Goal: Task Accomplishment & Management: Manage account settings

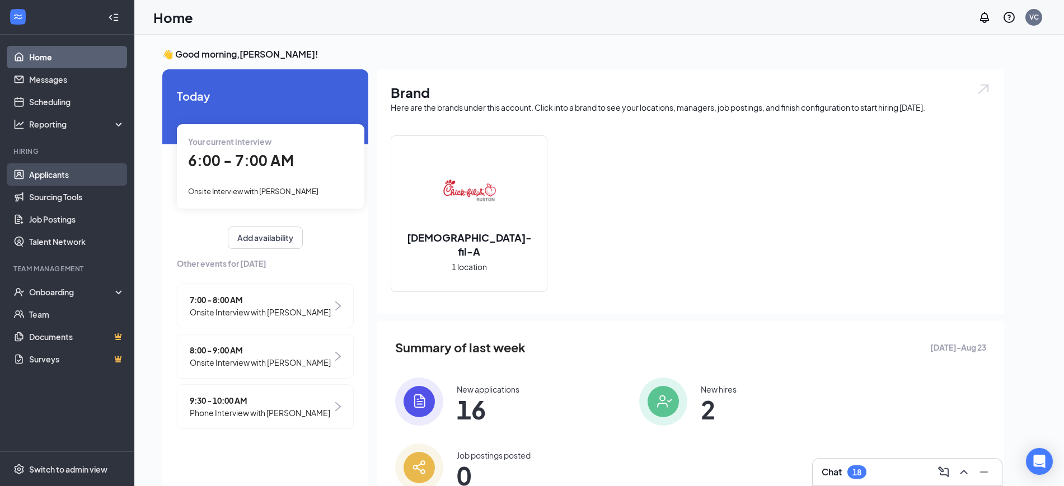
click at [45, 176] on link "Applicants" at bounding box center [77, 174] width 96 height 22
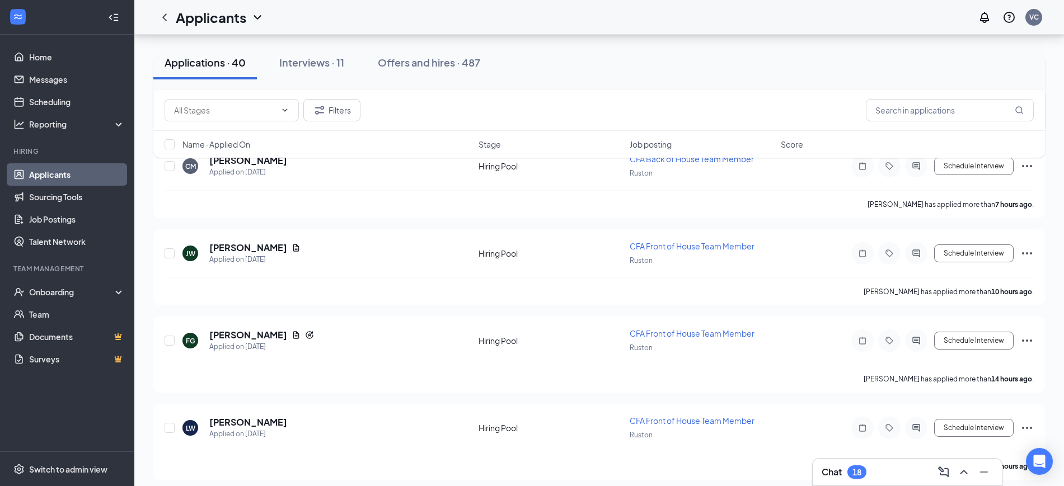
scroll to position [249, 0]
click at [332, 68] on div "Interviews · 11" at bounding box center [311, 62] width 65 height 14
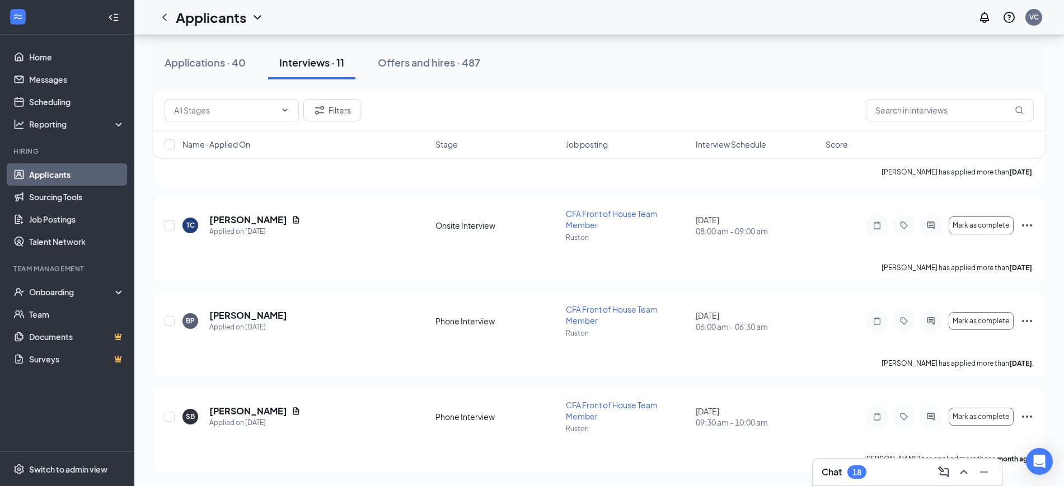
scroll to position [785, 0]
click at [53, 100] on link "Scheduling" at bounding box center [77, 102] width 96 height 22
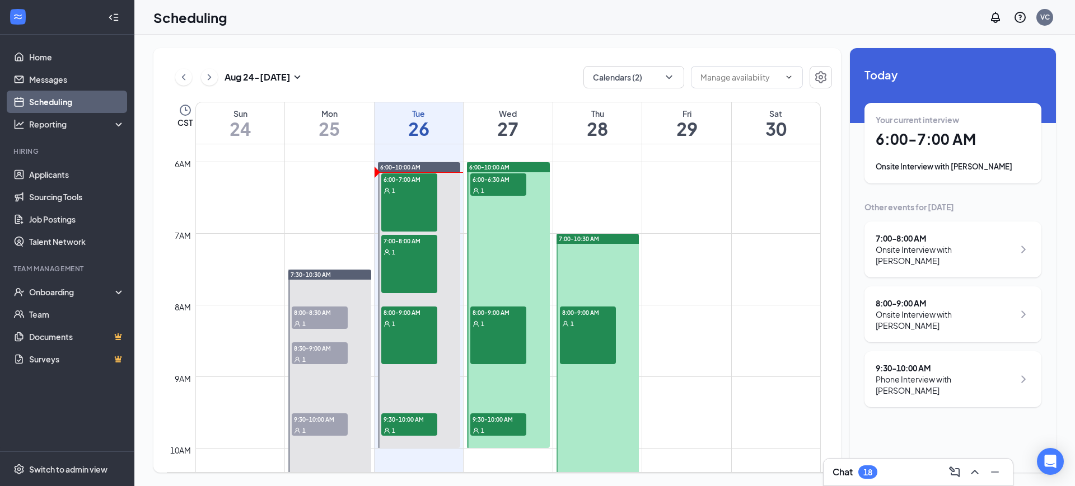
scroll to position [412, 0]
click at [209, 74] on icon "ChevronRight" at bounding box center [209, 77] width 11 height 13
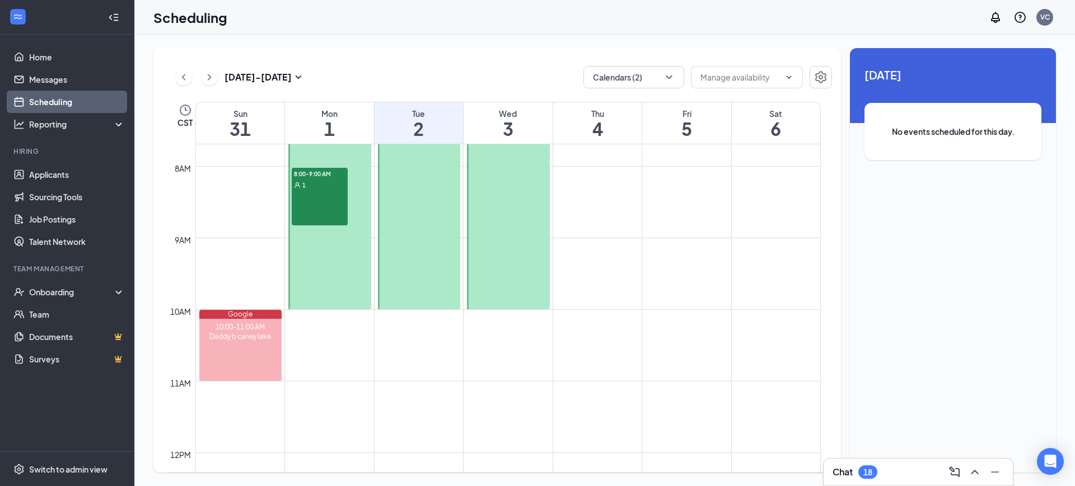
scroll to position [557, 0]
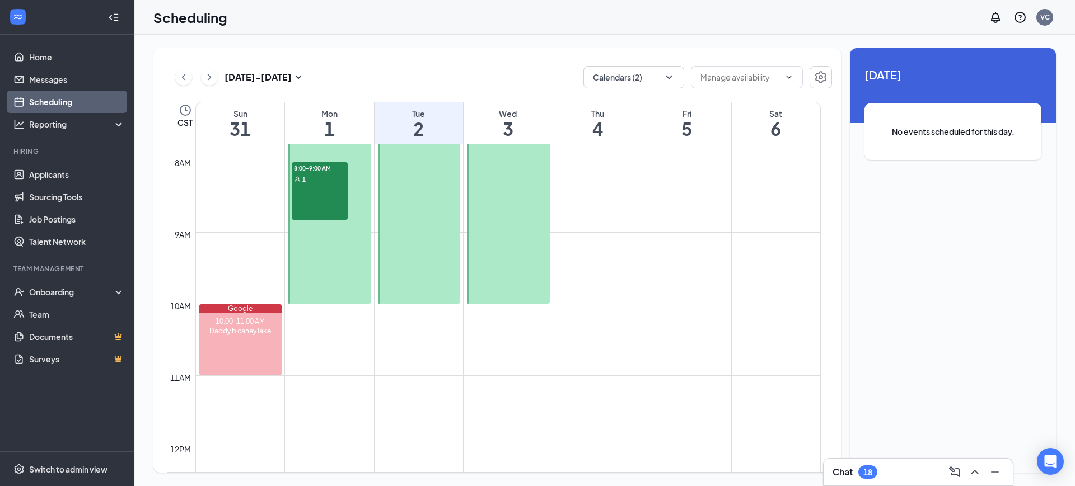
click at [346, 247] on div at bounding box center [329, 161] width 83 height 286
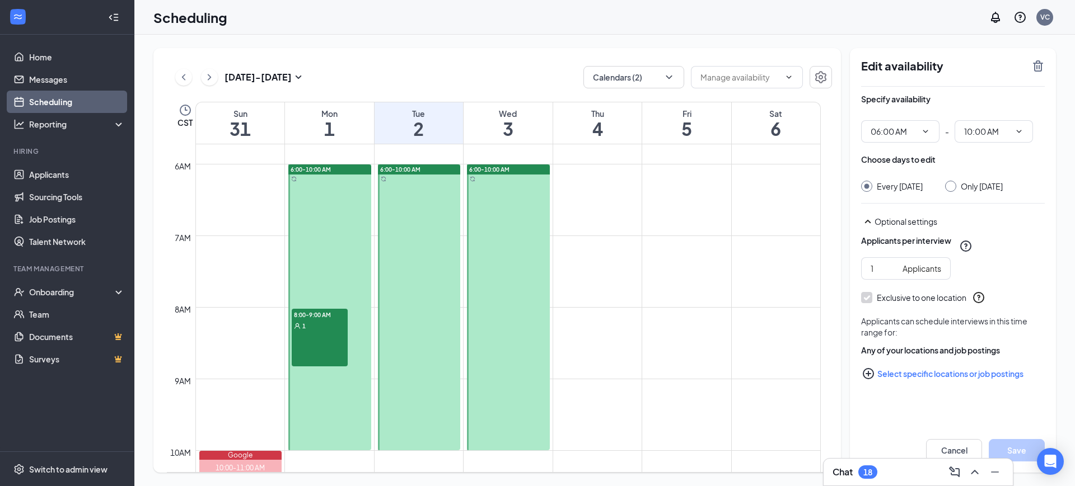
scroll to position [409, 0]
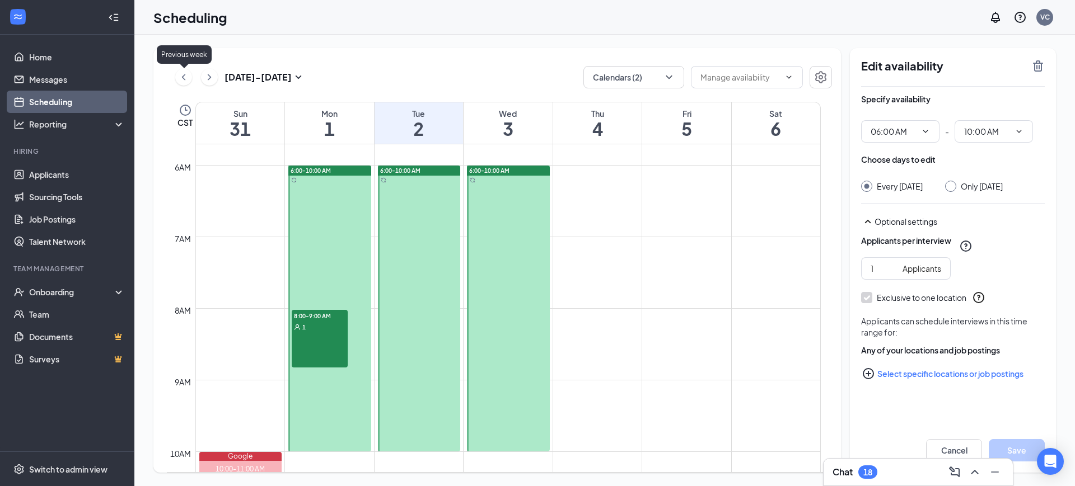
click at [178, 77] on icon "ChevronLeft" at bounding box center [183, 77] width 11 height 13
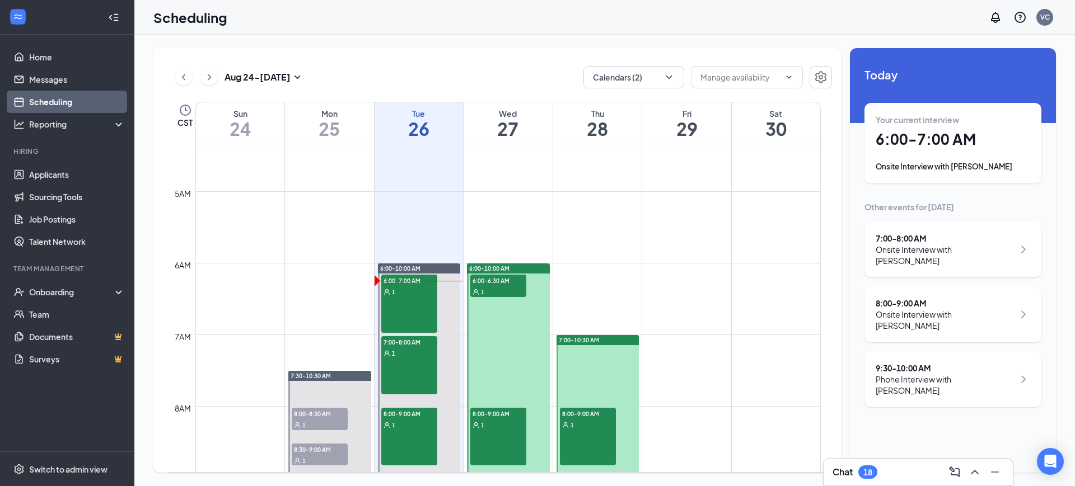
scroll to position [306, 0]
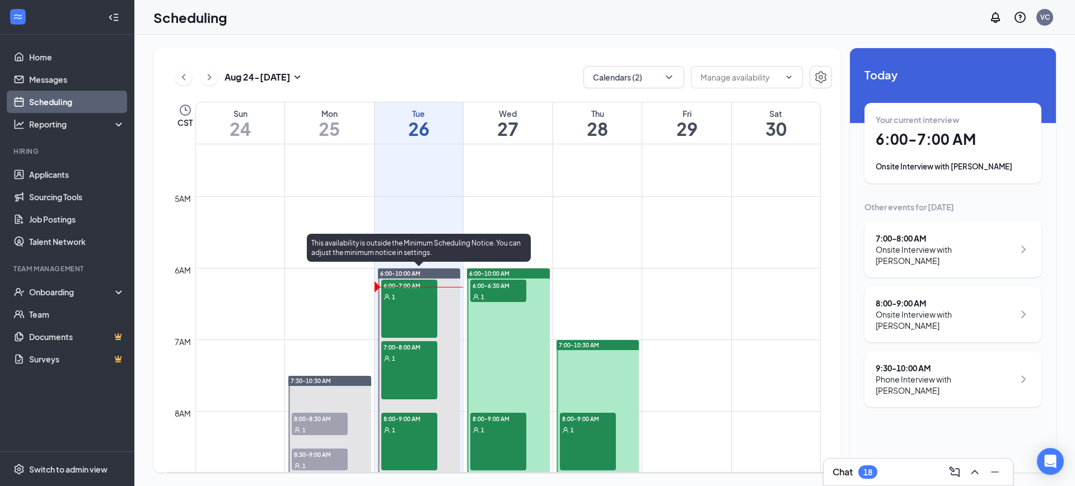
click at [413, 316] on div "6:00-7:00 AM 1" at bounding box center [409, 309] width 56 height 58
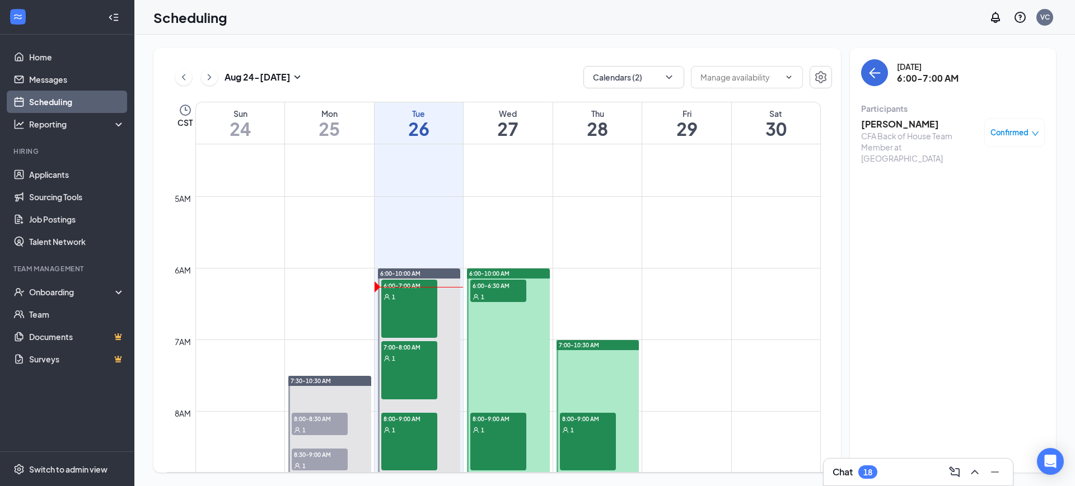
click at [932, 119] on h3 "[PERSON_NAME]" at bounding box center [920, 124] width 118 height 12
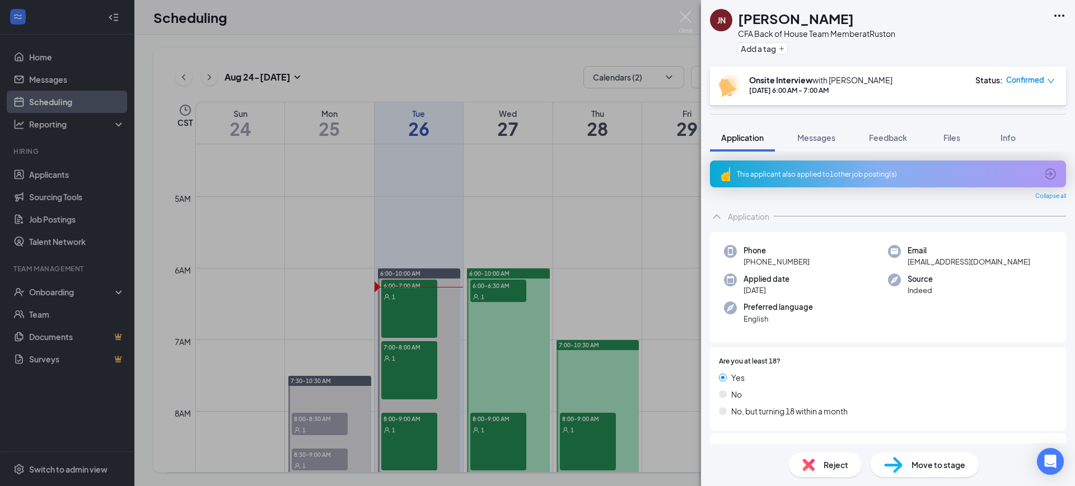
click at [824, 467] on span "Reject" at bounding box center [835, 465] width 25 height 12
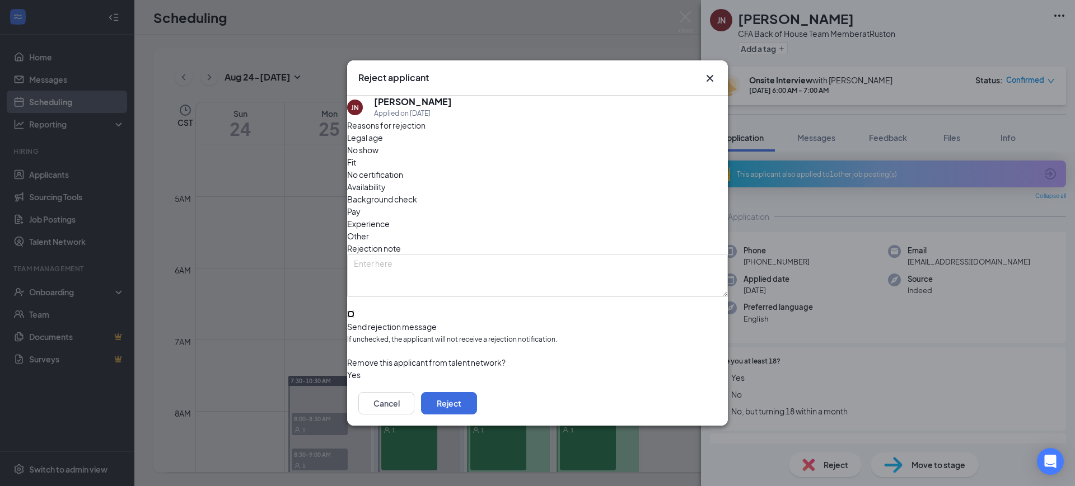
click at [354, 311] on input "Send rejection message If unchecked, the applicant will not receive a rejection…" at bounding box center [350, 314] width 7 height 7
checkbox input "true"
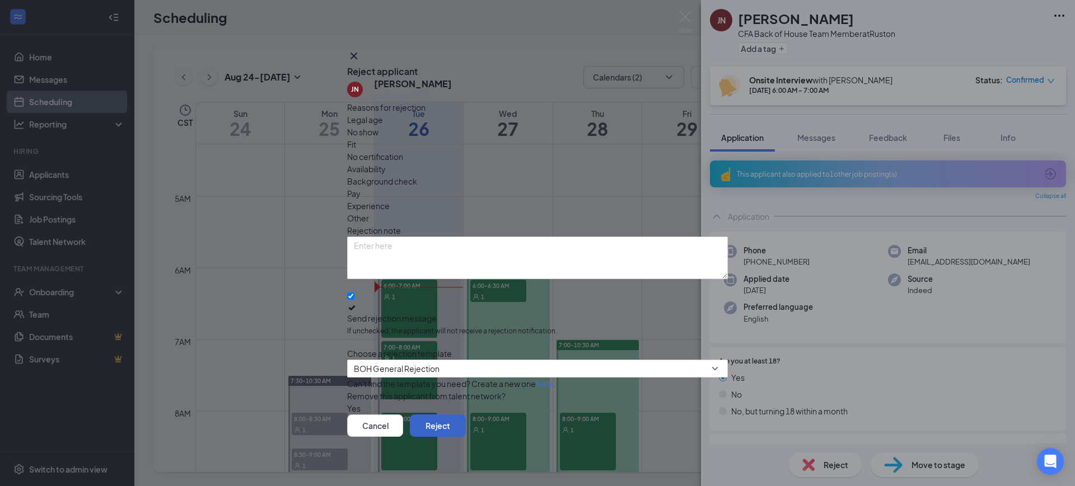
click at [466, 420] on button "Reject" at bounding box center [438, 426] width 56 height 22
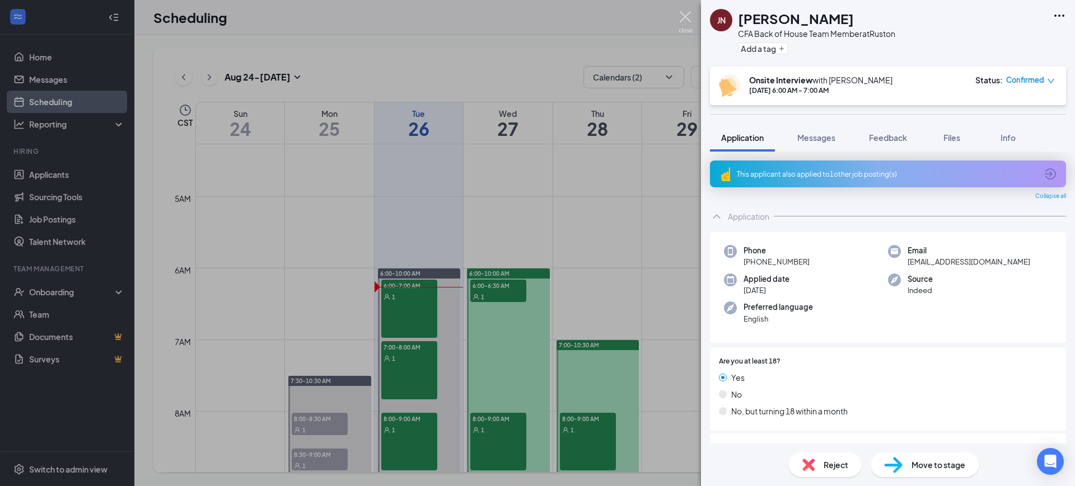
click at [685, 18] on img at bounding box center [685, 22] width 14 height 22
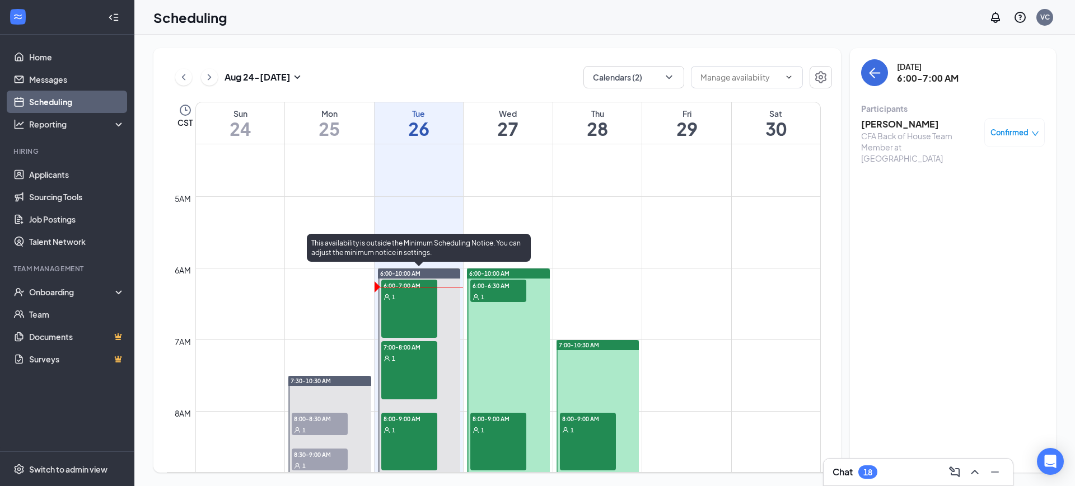
click at [400, 365] on div "7:00-8:00 AM 1" at bounding box center [409, 370] width 56 height 58
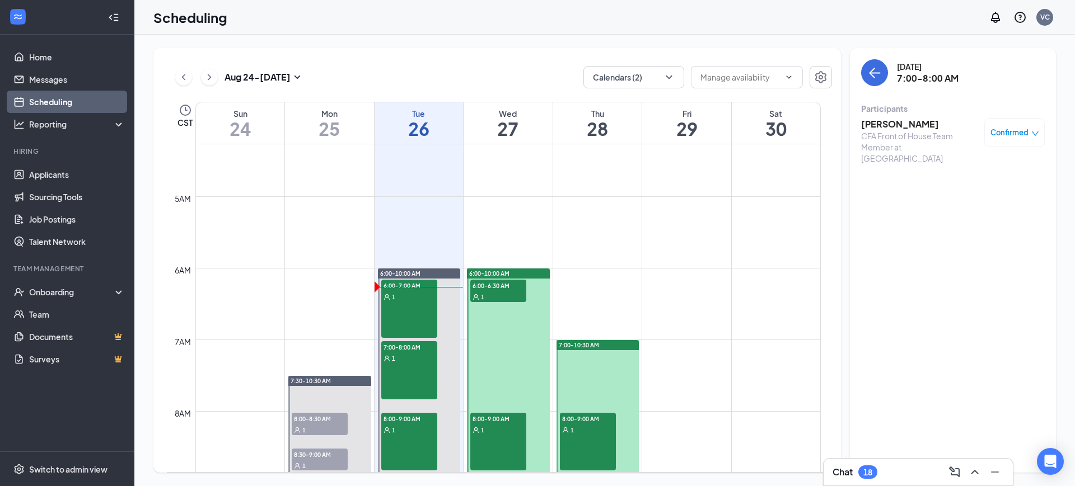
click at [910, 129] on h3 "[PERSON_NAME]" at bounding box center [920, 124] width 118 height 12
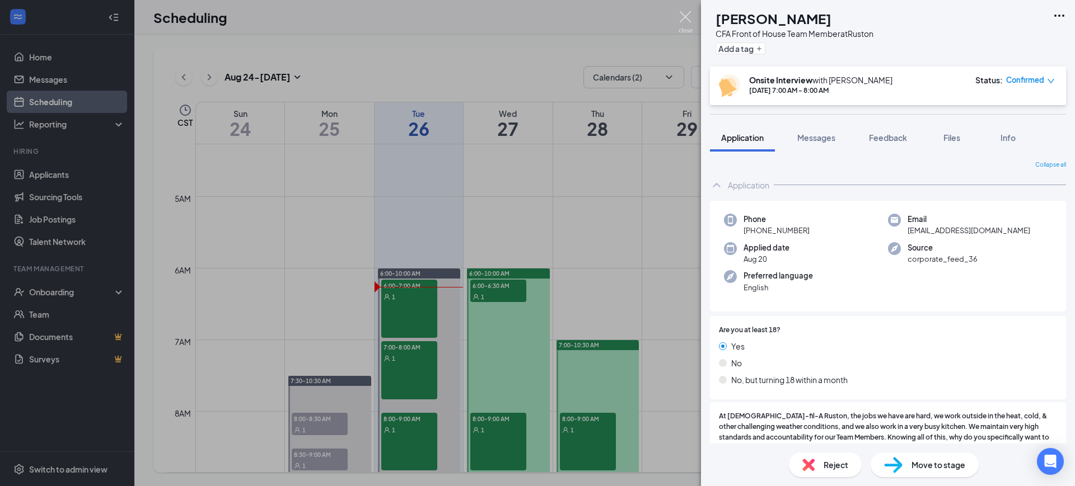
click at [683, 11] on img at bounding box center [685, 22] width 14 height 22
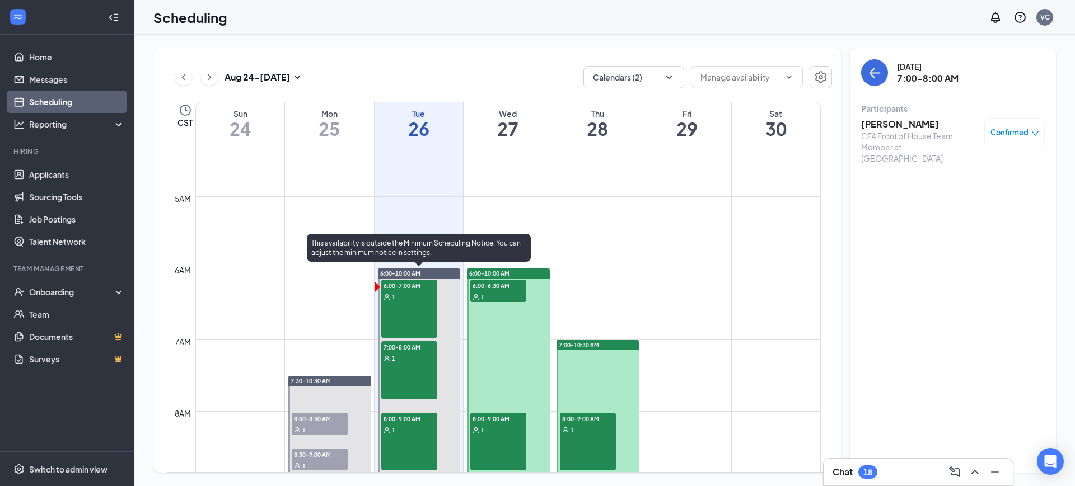
click at [397, 422] on span "8:00-9:00 AM" at bounding box center [409, 418] width 56 height 11
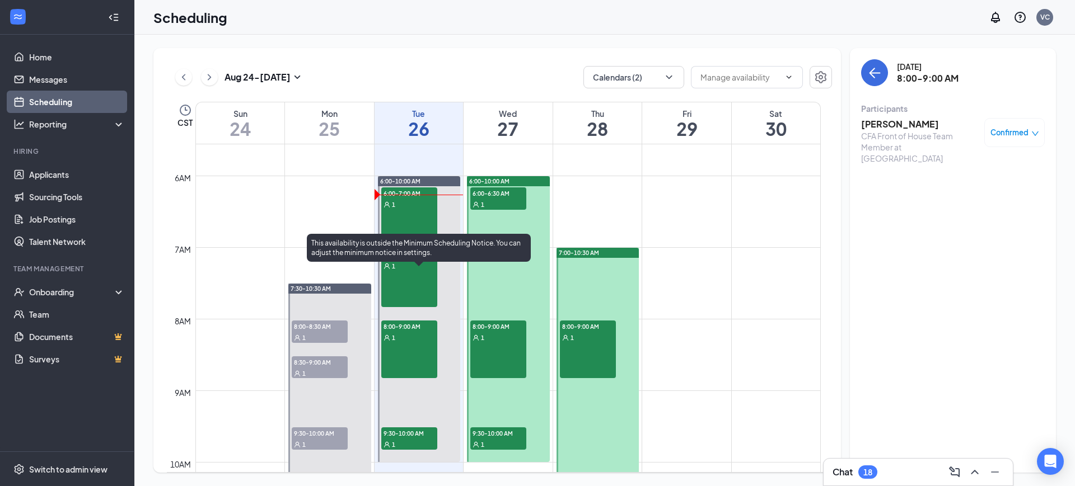
scroll to position [398, 0]
click at [416, 438] on span "9:30-10:00 AM" at bounding box center [409, 433] width 56 height 11
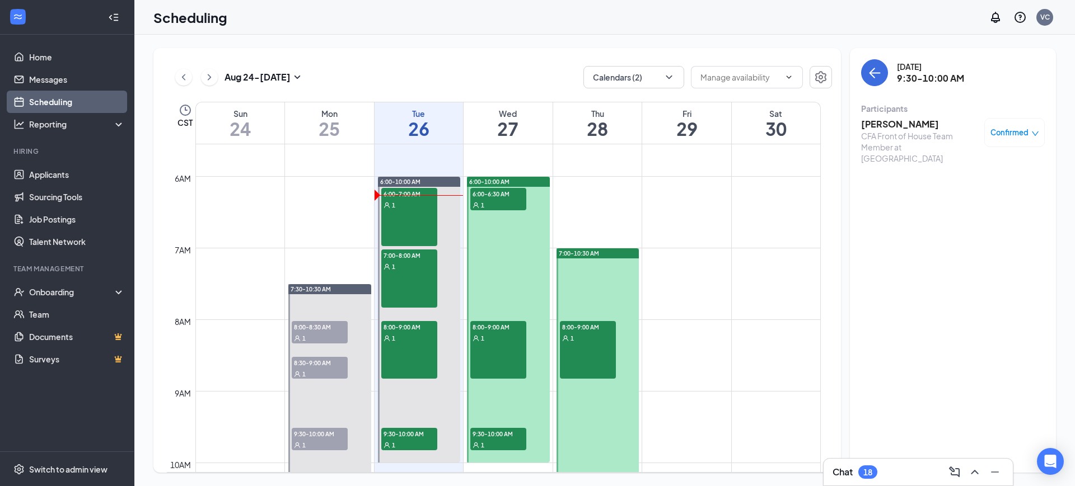
click at [480, 196] on span "6:00-6:30 AM" at bounding box center [498, 193] width 56 height 11
click at [488, 366] on div "8:00-9:00 AM 1" at bounding box center [498, 350] width 56 height 58
click at [500, 439] on div "1" at bounding box center [498, 444] width 56 height 11
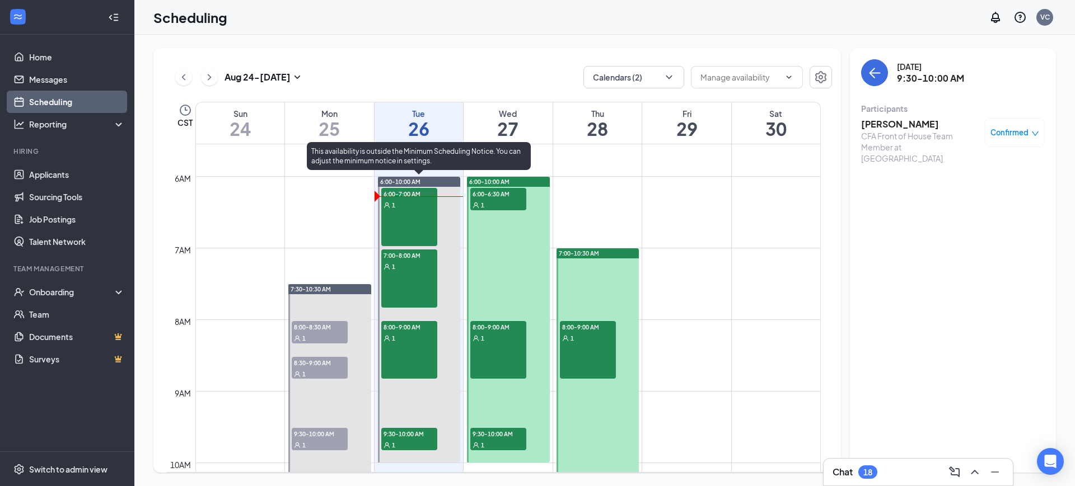
click at [400, 279] on div "7:00-8:00 AM 1" at bounding box center [409, 279] width 56 height 58
click at [400, 341] on div "1" at bounding box center [409, 337] width 56 height 11
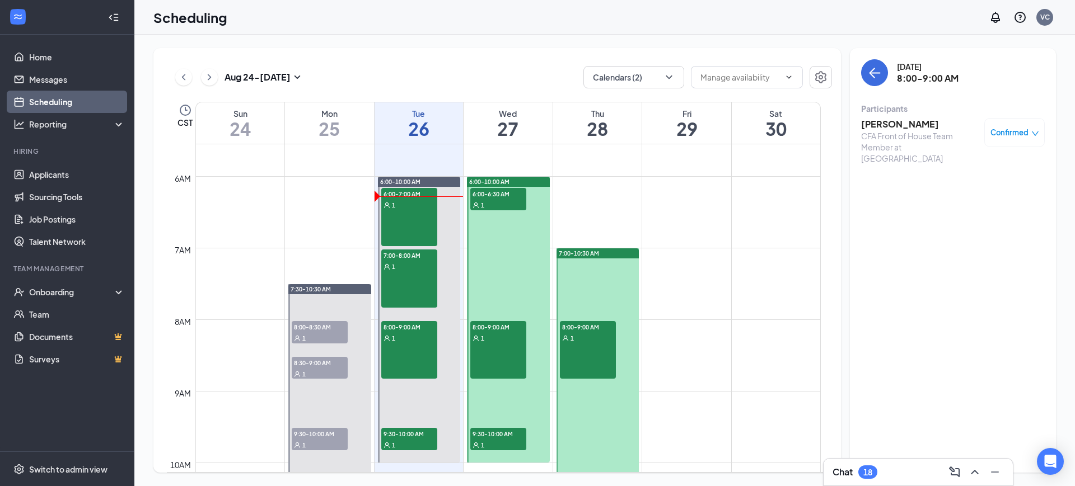
click at [502, 338] on div "1" at bounding box center [498, 337] width 56 height 11
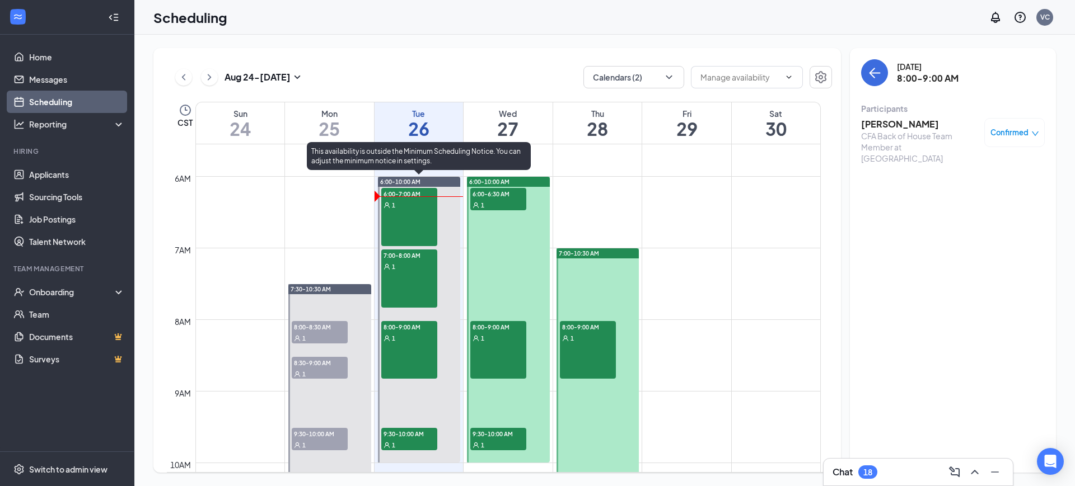
click at [399, 440] on div "1" at bounding box center [409, 444] width 56 height 11
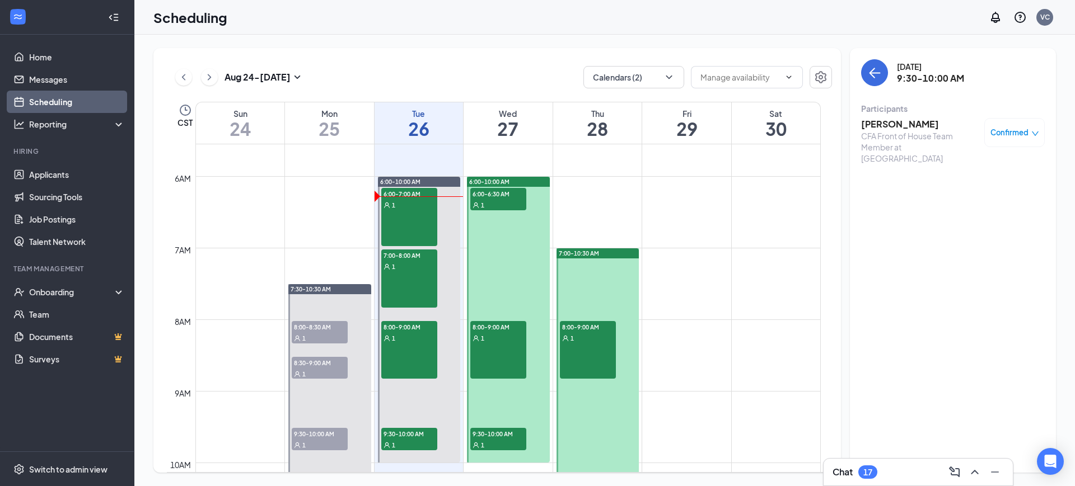
click at [498, 338] on div "1" at bounding box center [498, 337] width 56 height 11
click at [206, 76] on icon "ChevronRight" at bounding box center [209, 77] width 11 height 13
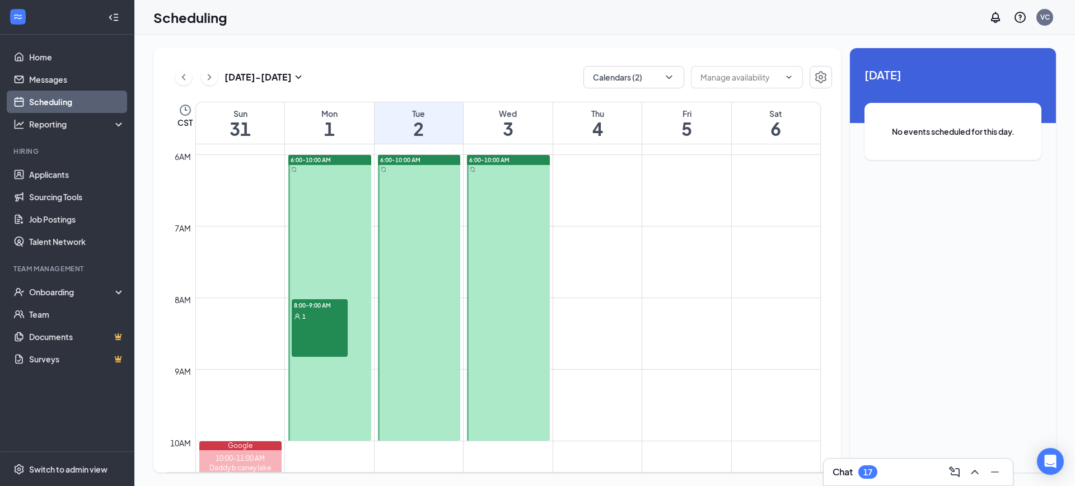
scroll to position [419, 0]
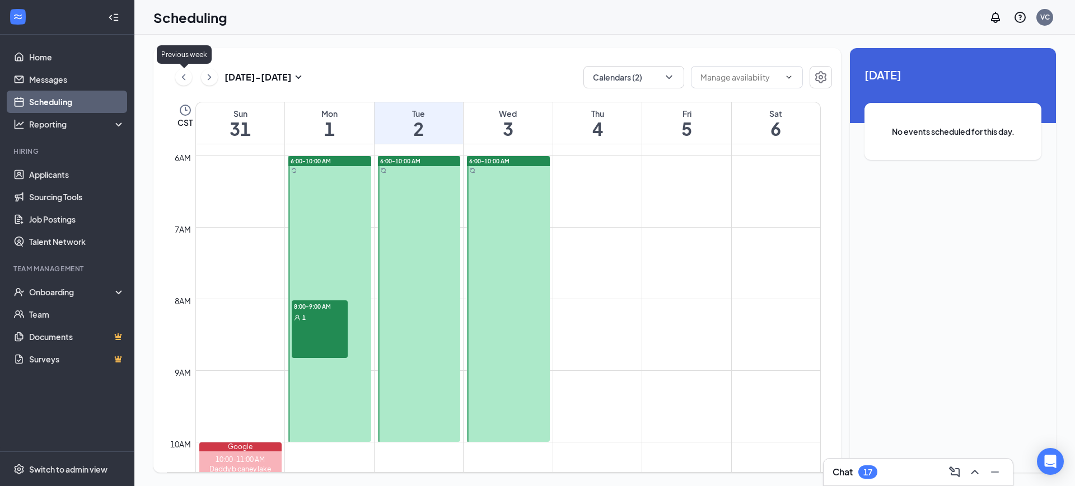
click at [180, 74] on icon "ChevronLeft" at bounding box center [183, 77] width 11 height 13
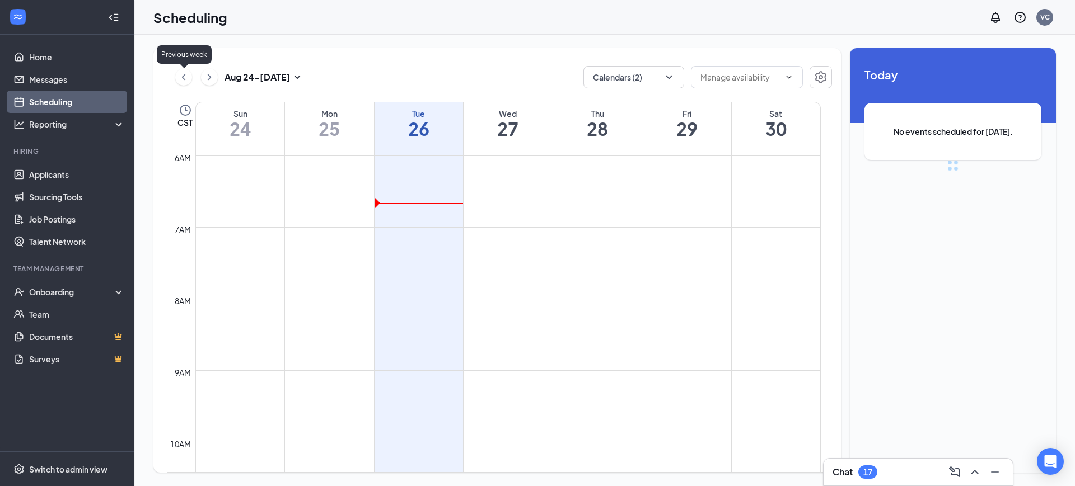
scroll to position [550, 0]
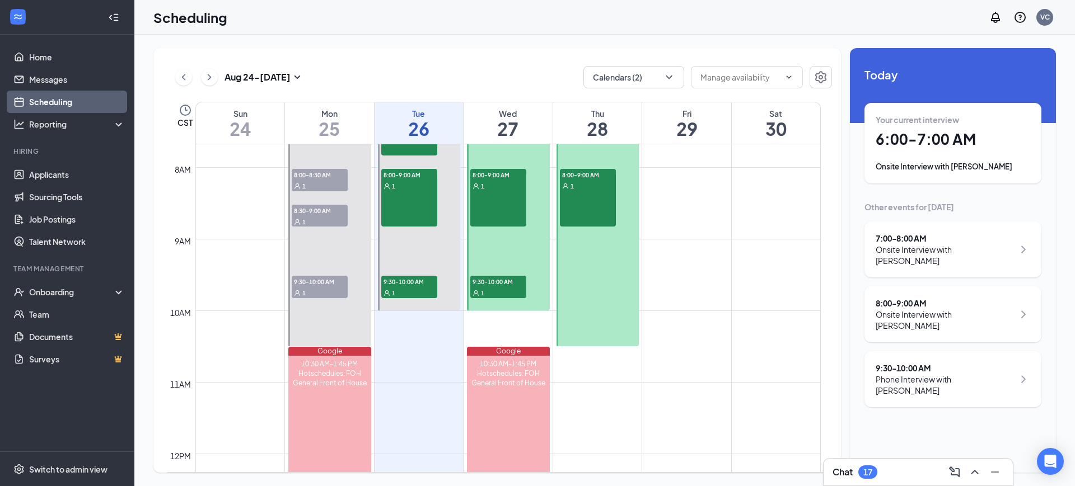
click at [441, 345] on td at bounding box center [507, 338] width 625 height 18
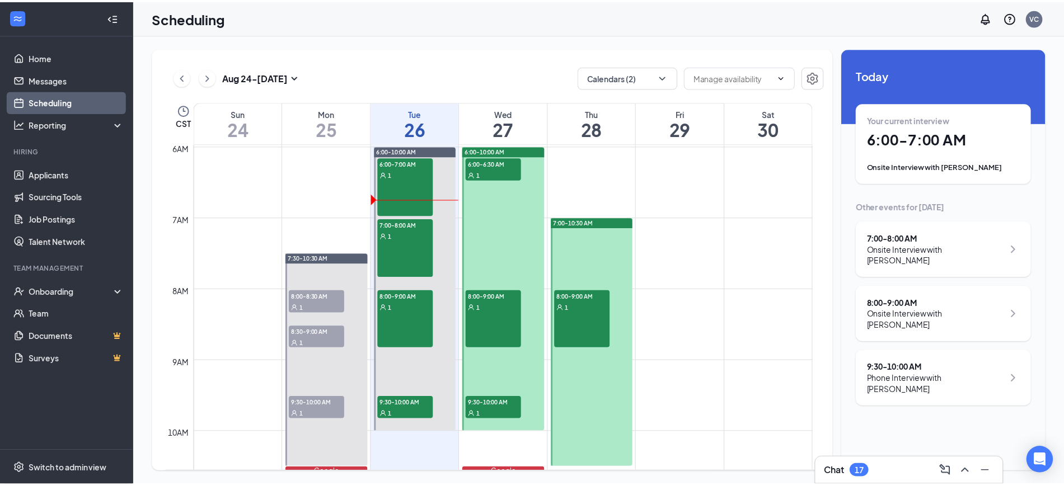
scroll to position [429, 0]
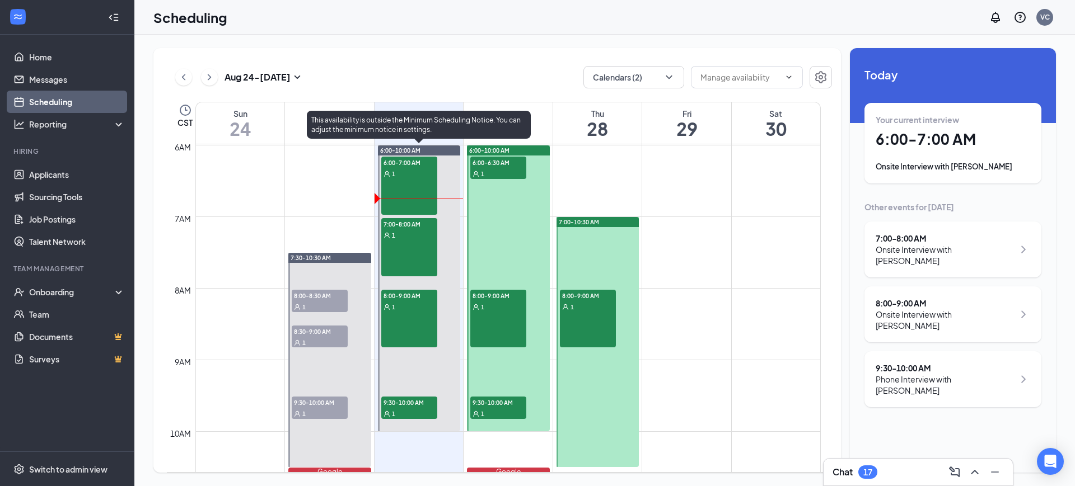
click at [405, 256] on div "7:00-8:00 AM 1" at bounding box center [409, 247] width 56 height 58
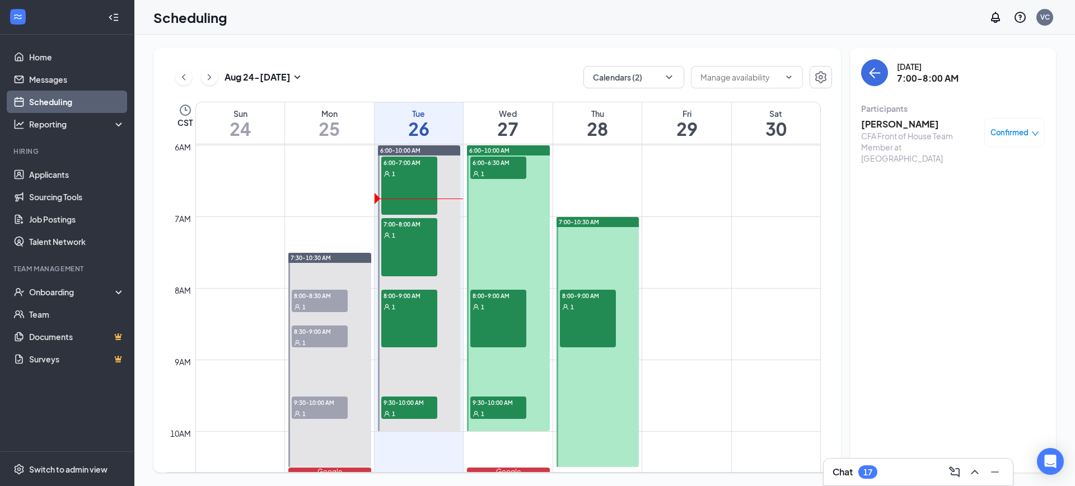
click at [49, 163] on ul "Applicants Sourcing Tools Job Postings Talent Network" at bounding box center [67, 208] width 134 height 90
click at [51, 172] on link "Applicants" at bounding box center [77, 174] width 96 height 22
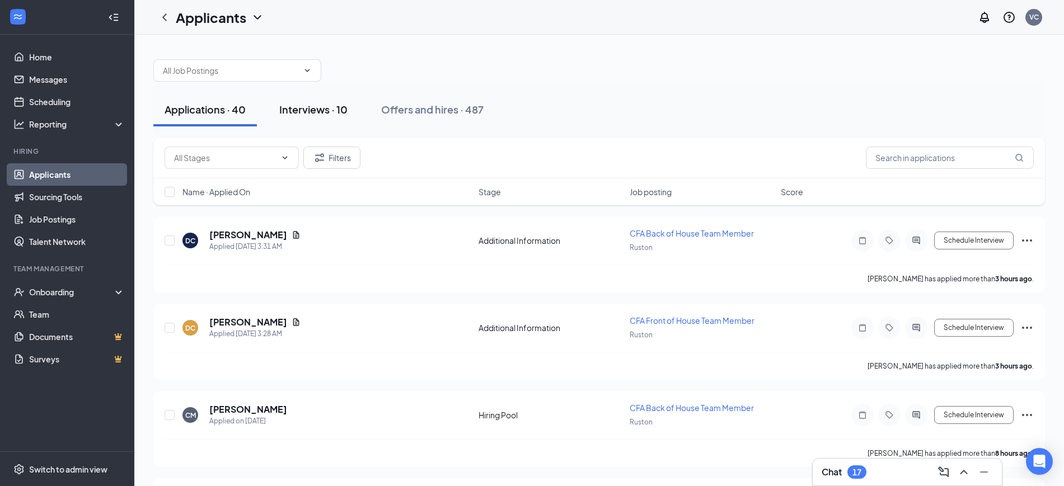
click at [322, 115] on div "Interviews · 10" at bounding box center [313, 109] width 68 height 14
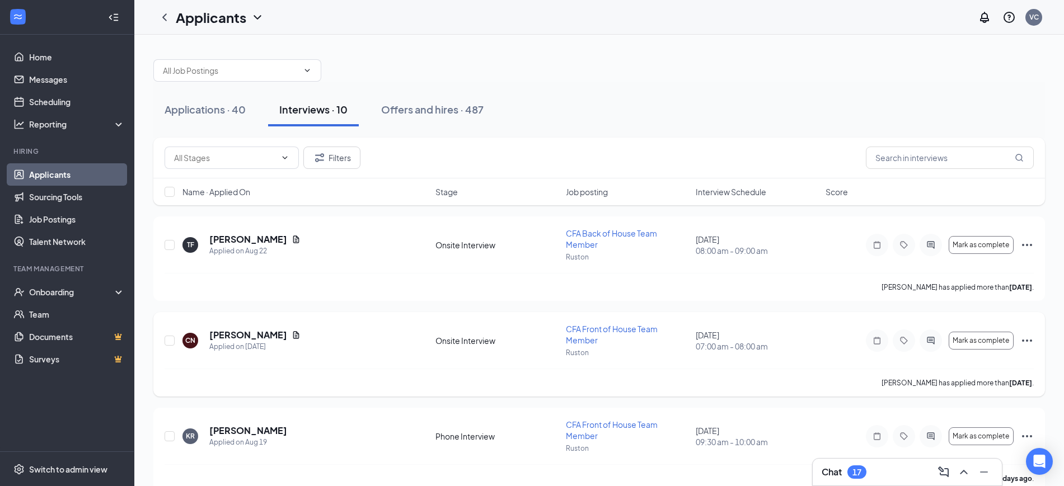
click at [1026, 338] on icon "Ellipses" at bounding box center [1026, 340] width 13 height 13
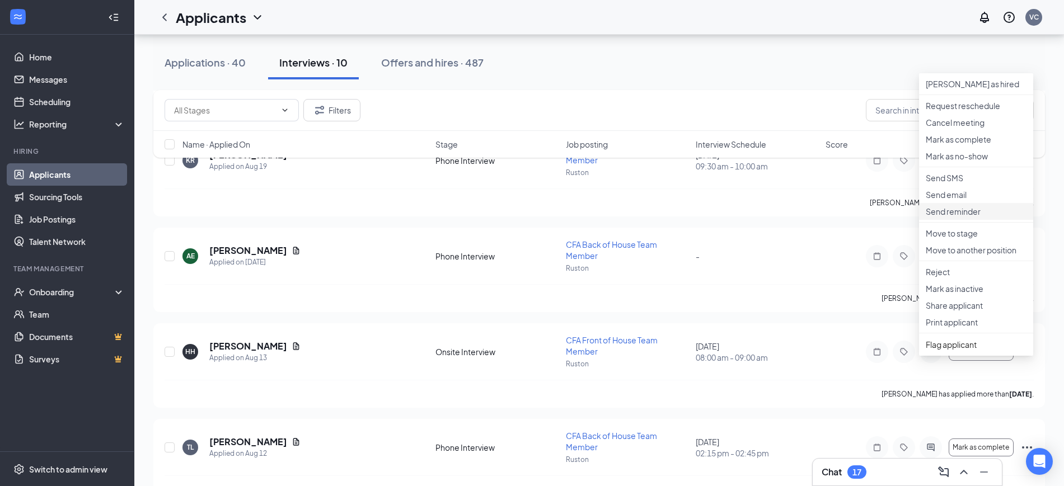
scroll to position [285, 0]
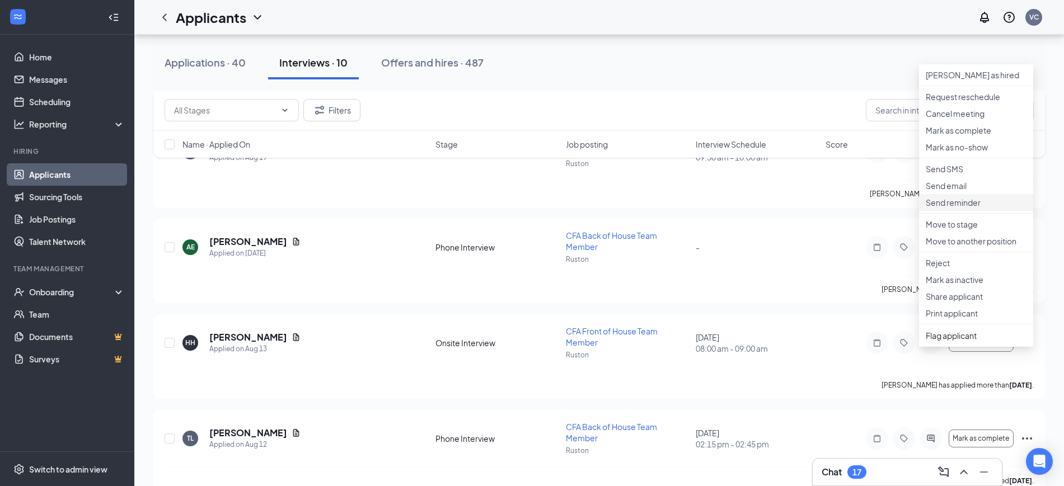
click at [957, 208] on p "Send reminder" at bounding box center [976, 202] width 101 height 11
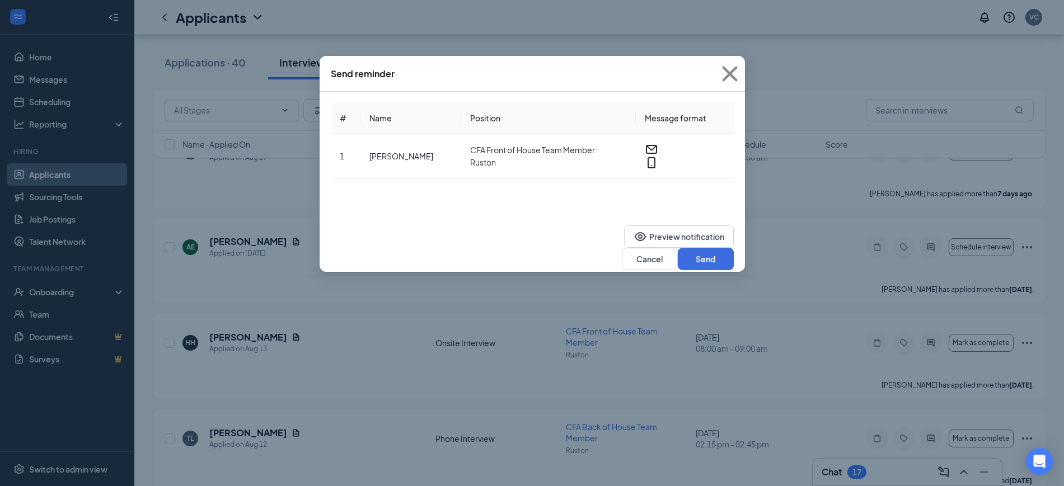
click at [690, 231] on div "Preview notification Cancel Send" at bounding box center [532, 248] width 425 height 48
click at [695, 248] on button "Send" at bounding box center [706, 259] width 56 height 22
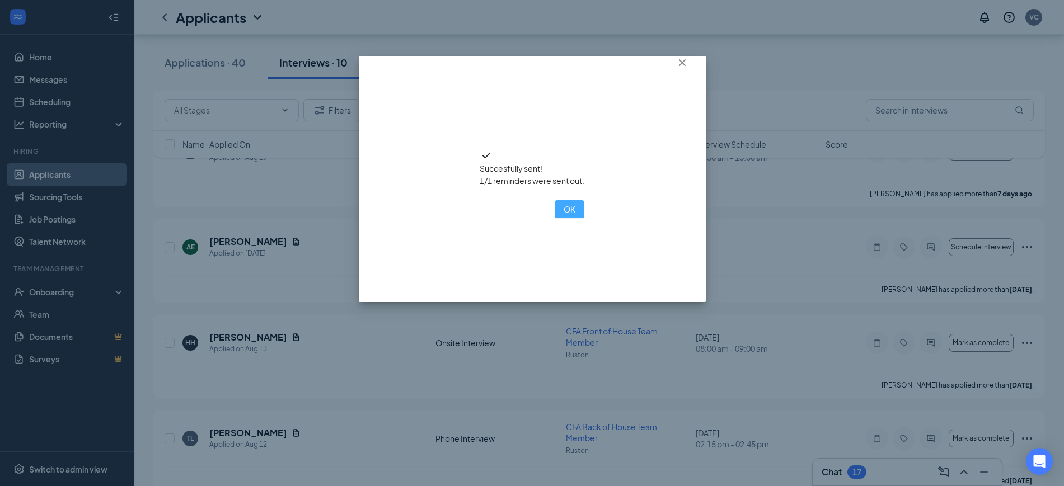
click at [555, 218] on button "OK" at bounding box center [570, 209] width 30 height 18
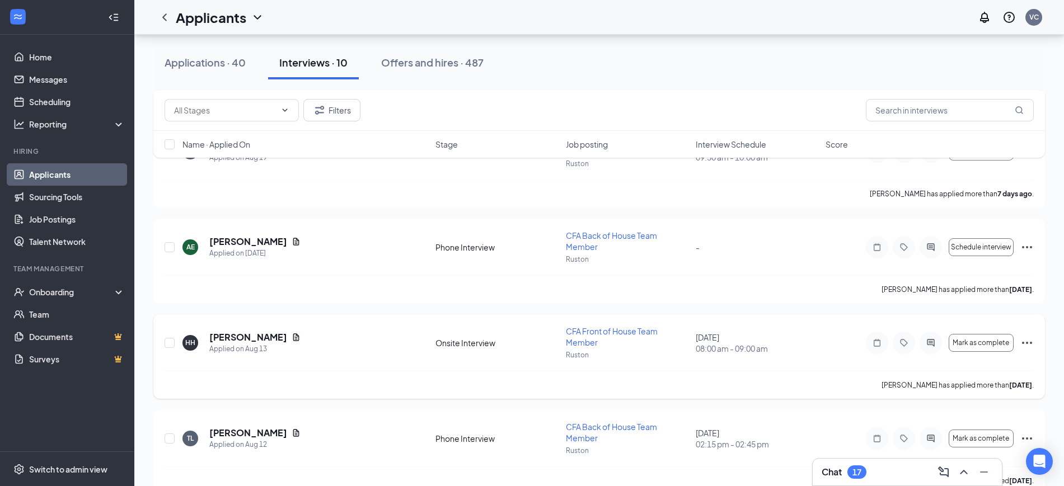
click at [1028, 336] on icon "Ellipses" at bounding box center [1026, 342] width 13 height 13
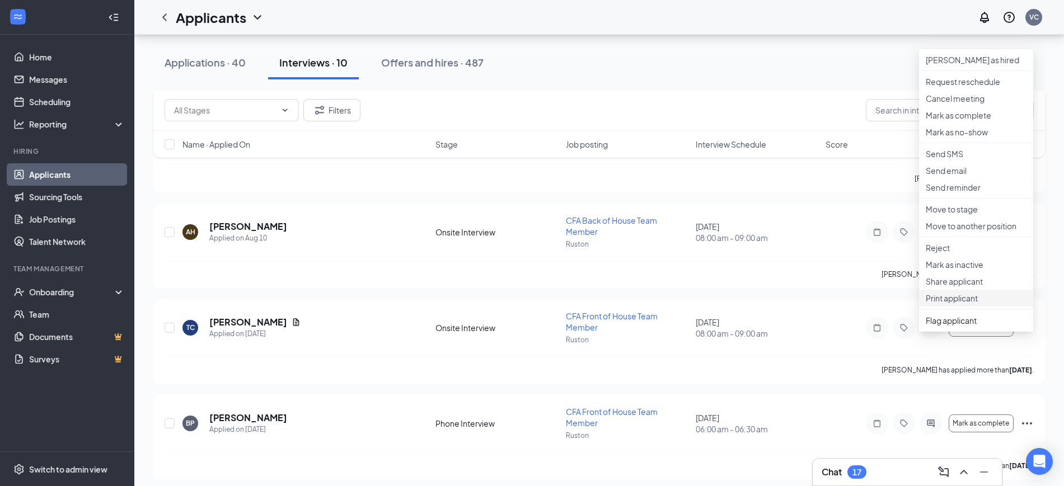
scroll to position [588, 0]
click at [965, 193] on p "Send reminder" at bounding box center [976, 186] width 101 height 11
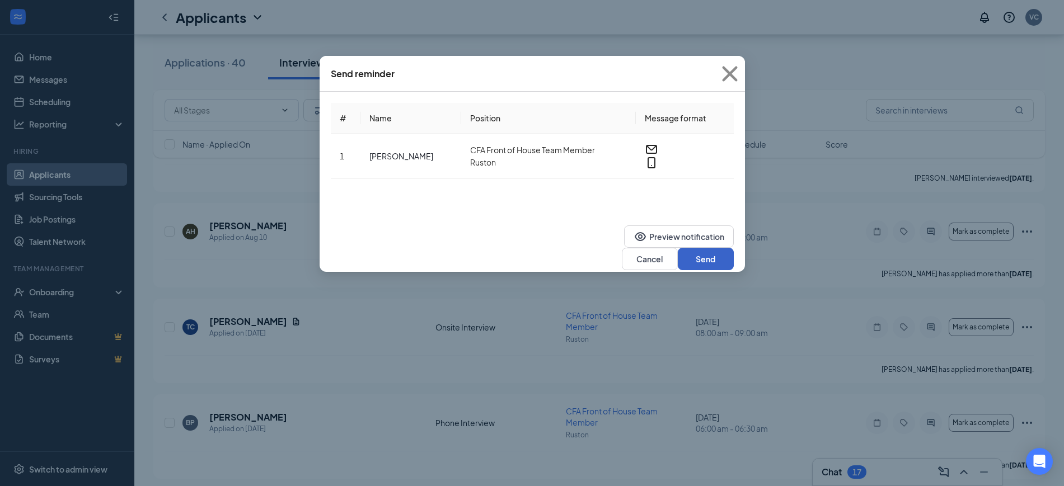
click at [702, 248] on button "Send" at bounding box center [706, 259] width 56 height 22
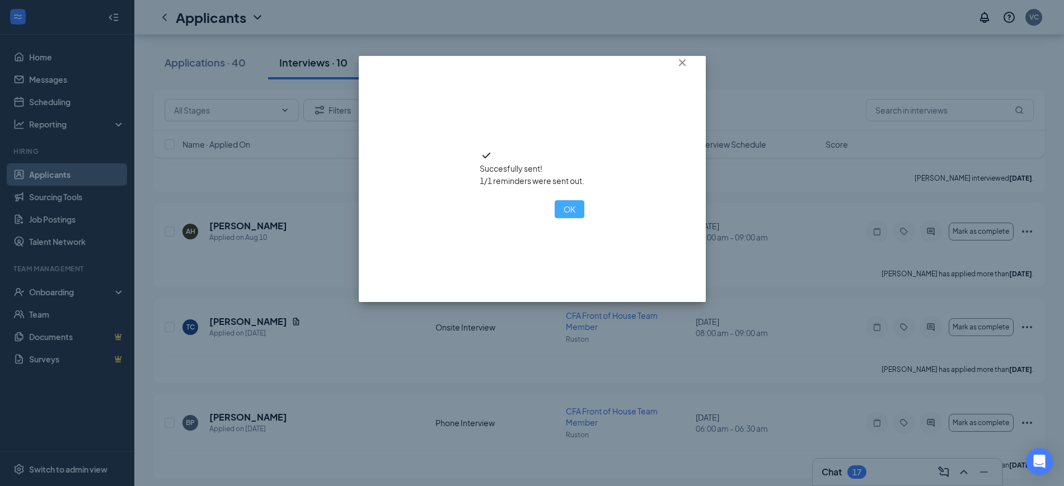
click at [555, 218] on button "OK" at bounding box center [570, 209] width 30 height 18
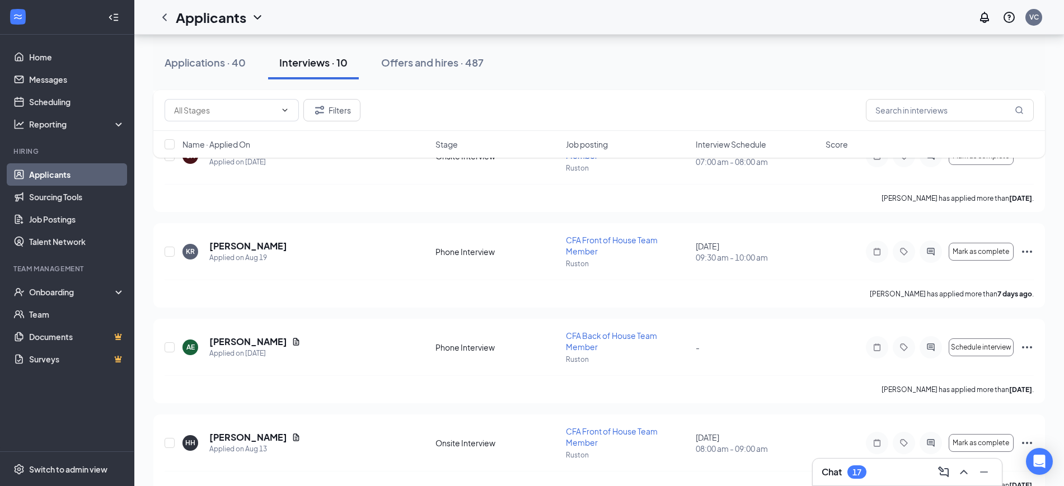
scroll to position [0, 0]
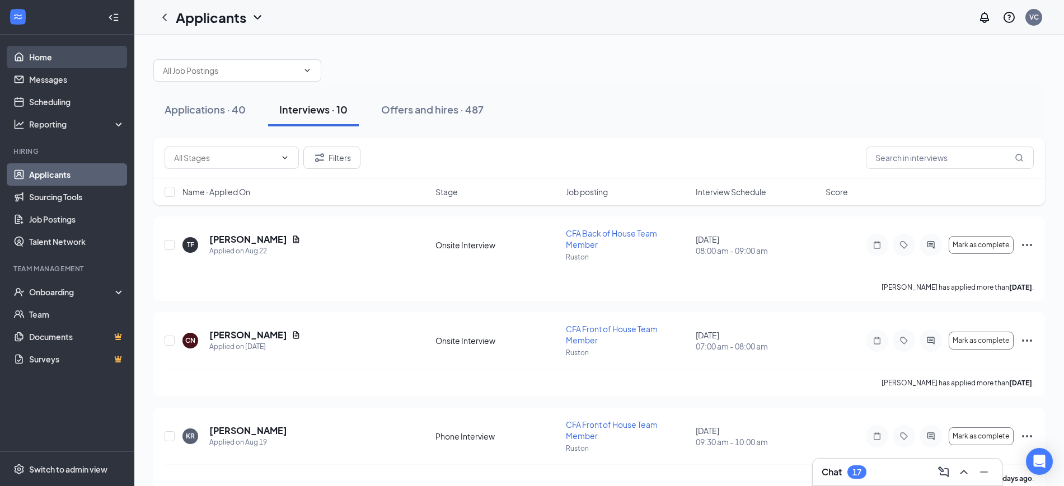
click at [52, 57] on link "Home" at bounding box center [77, 57] width 96 height 22
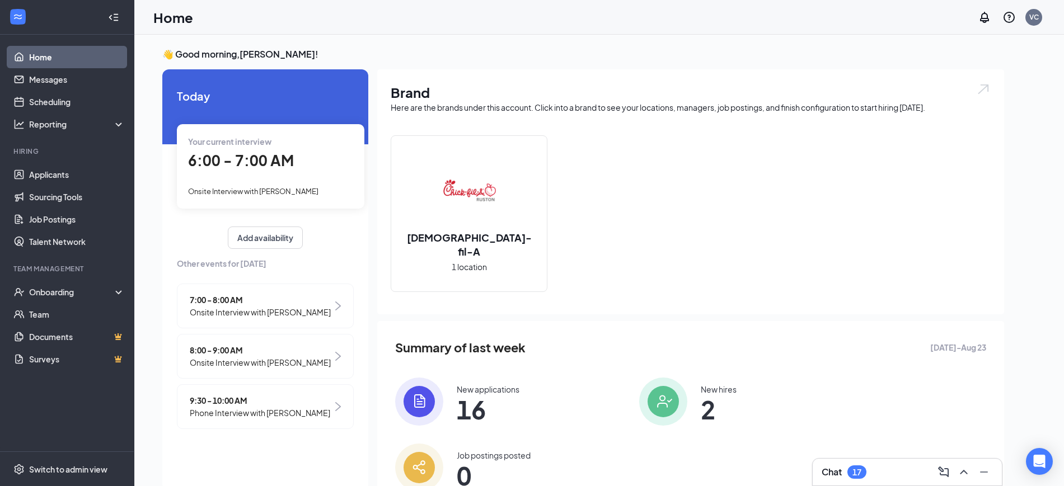
click at [474, 388] on div "New applications" at bounding box center [488, 389] width 63 height 11
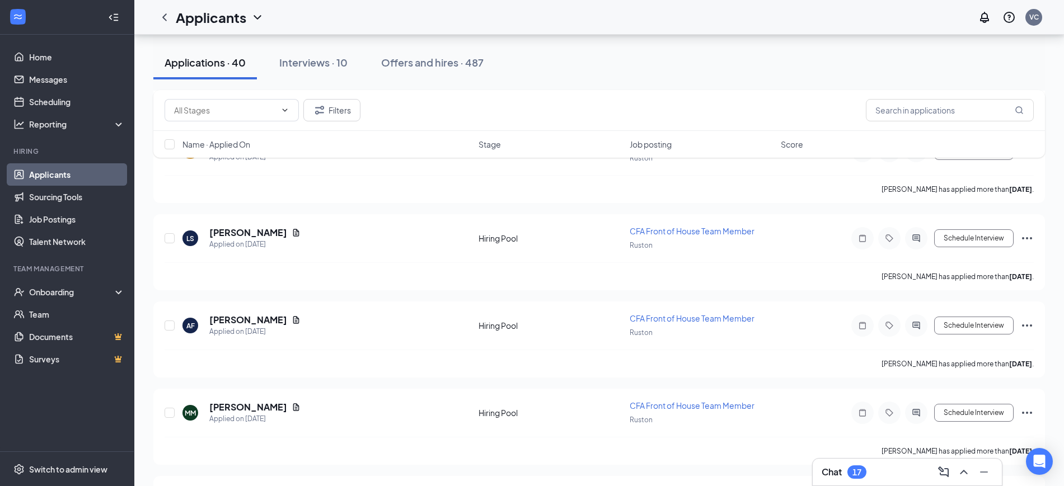
scroll to position [3225, 0]
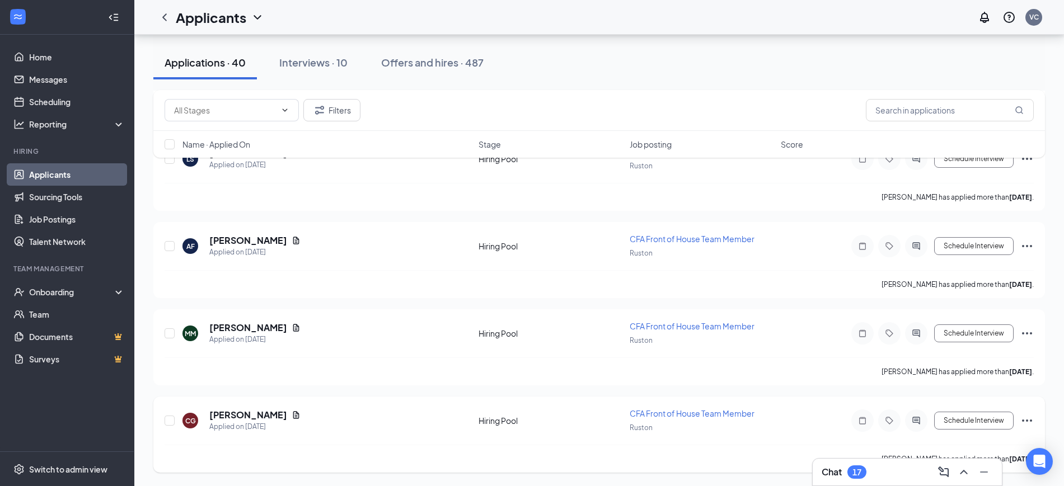
click at [1024, 420] on icon "Ellipses" at bounding box center [1027, 421] width 10 height 2
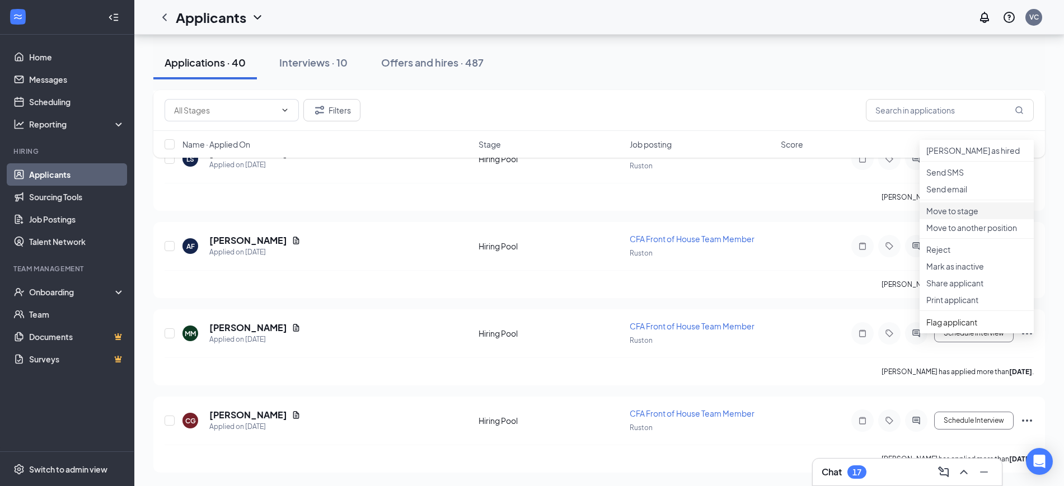
click at [959, 217] on p "Move to stage" at bounding box center [976, 210] width 101 height 11
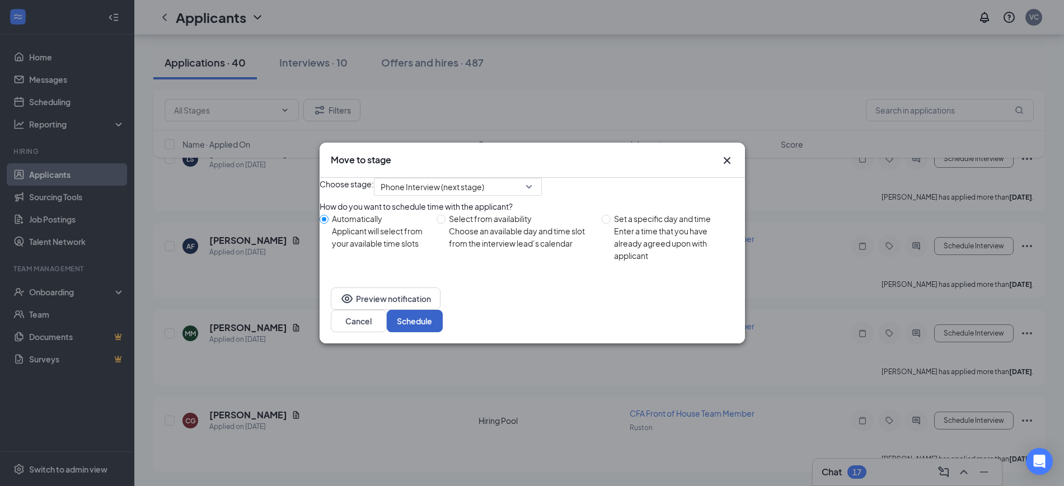
click at [443, 327] on button "Schedule" at bounding box center [415, 321] width 56 height 22
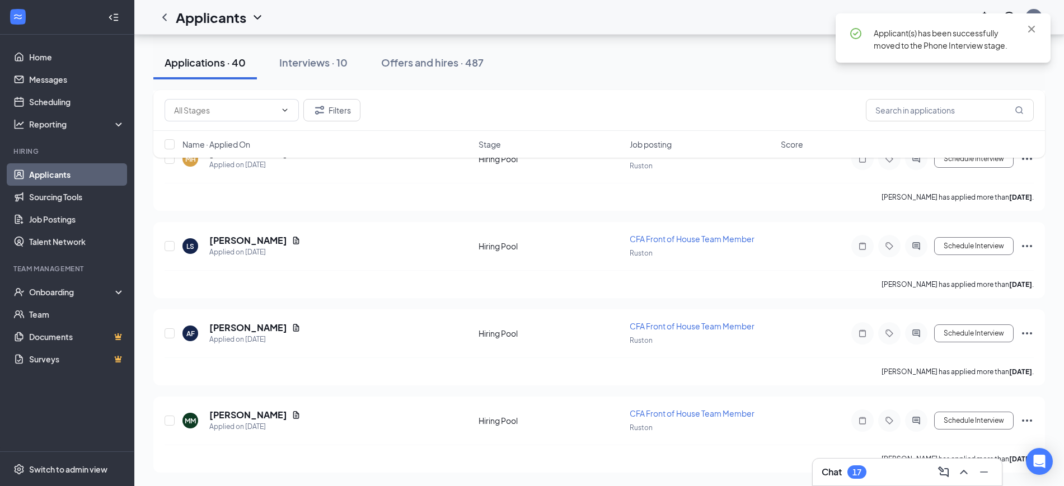
scroll to position [3138, 0]
click at [1026, 246] on icon "Ellipses" at bounding box center [1026, 246] width 13 height 13
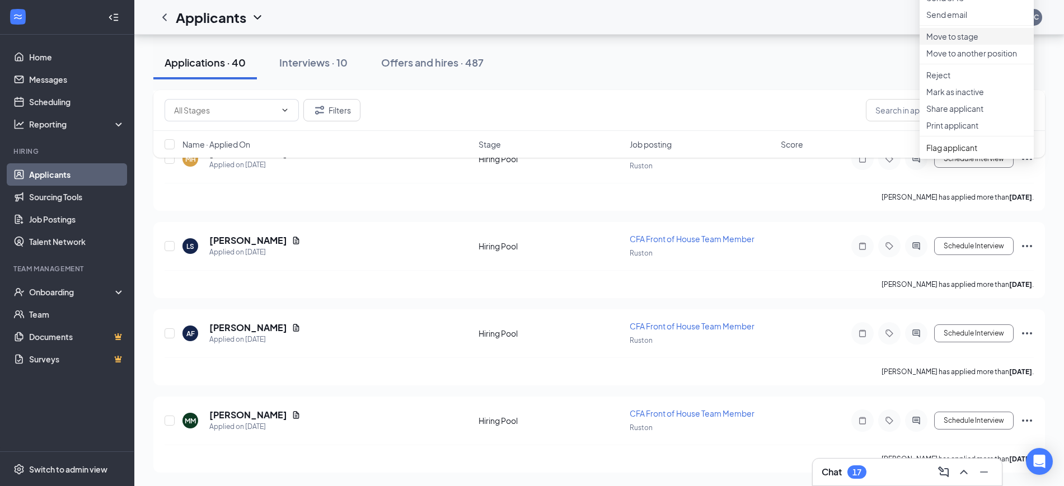
click at [955, 42] on p "Move to stage" at bounding box center [976, 36] width 101 height 11
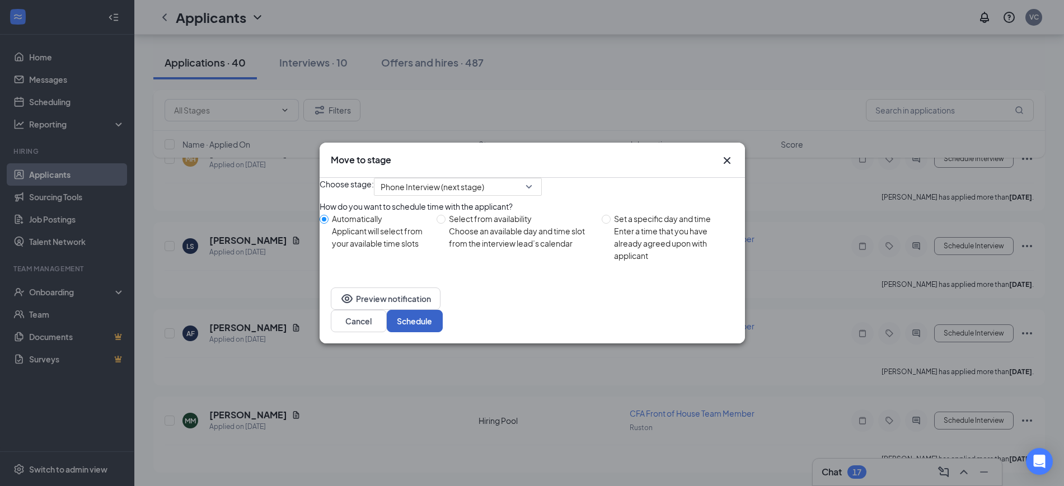
click at [443, 329] on button "Schedule" at bounding box center [415, 321] width 56 height 22
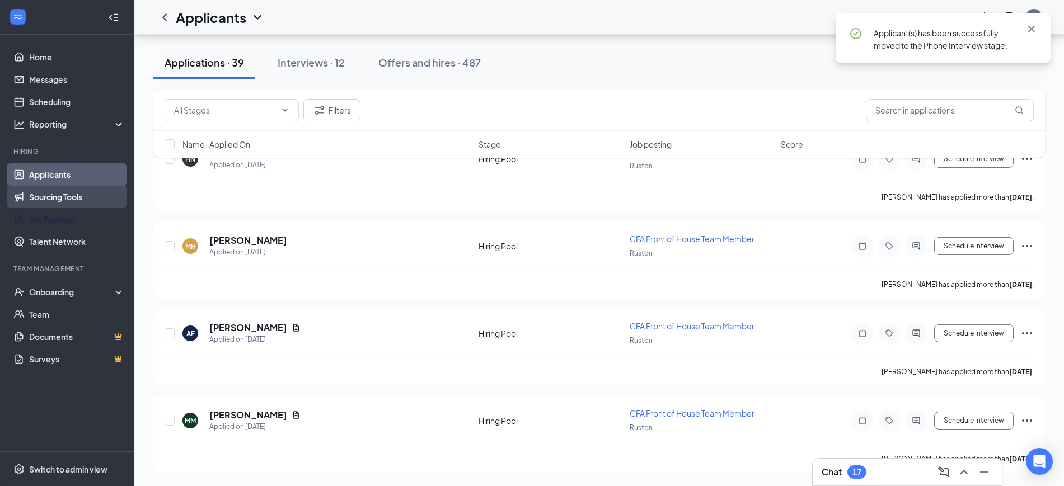
scroll to position [3050, 0]
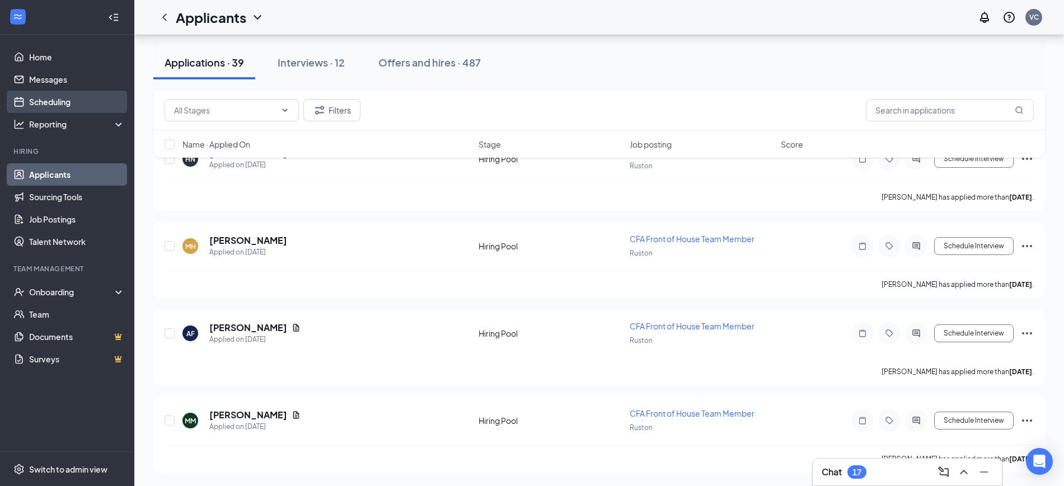
click at [68, 99] on link "Scheduling" at bounding box center [77, 102] width 96 height 22
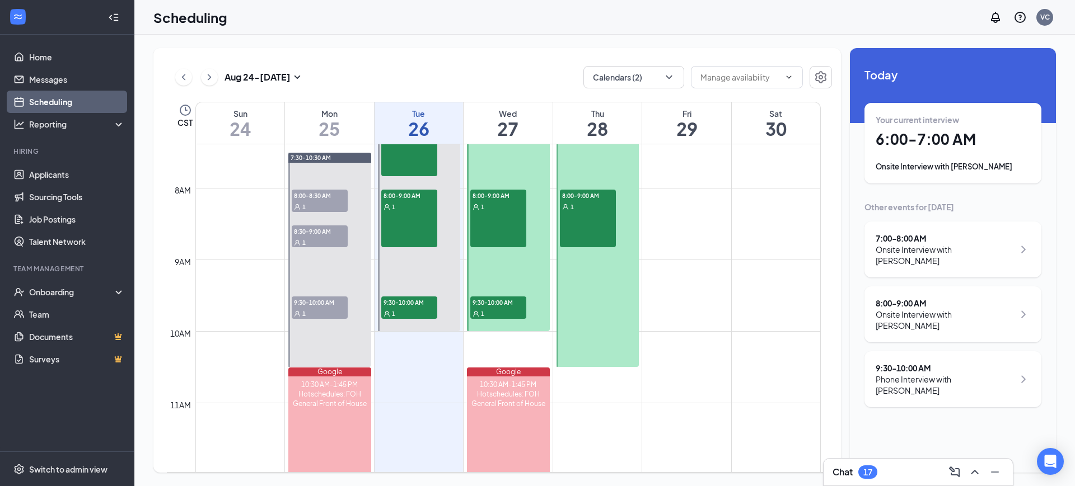
scroll to position [527, 0]
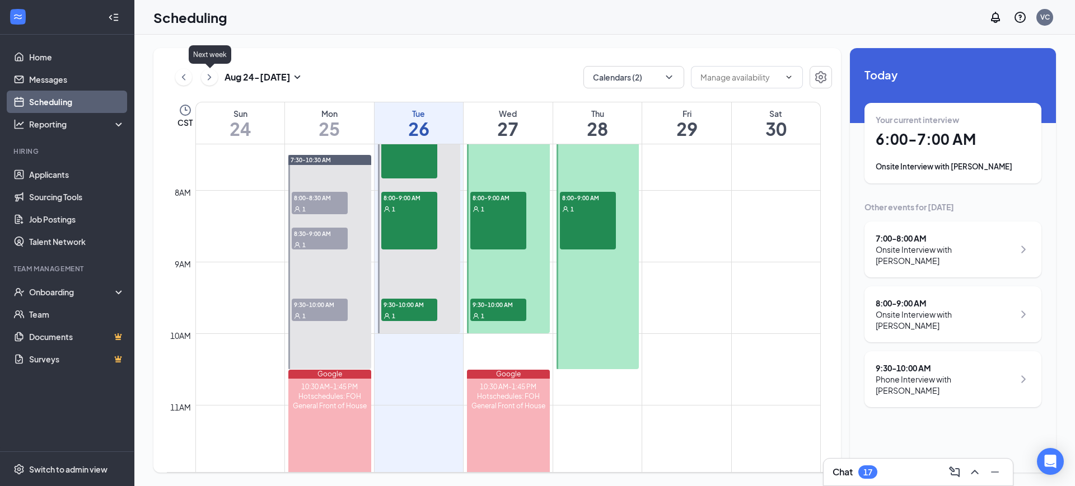
click at [204, 76] on icon "ChevronRight" at bounding box center [209, 77] width 11 height 13
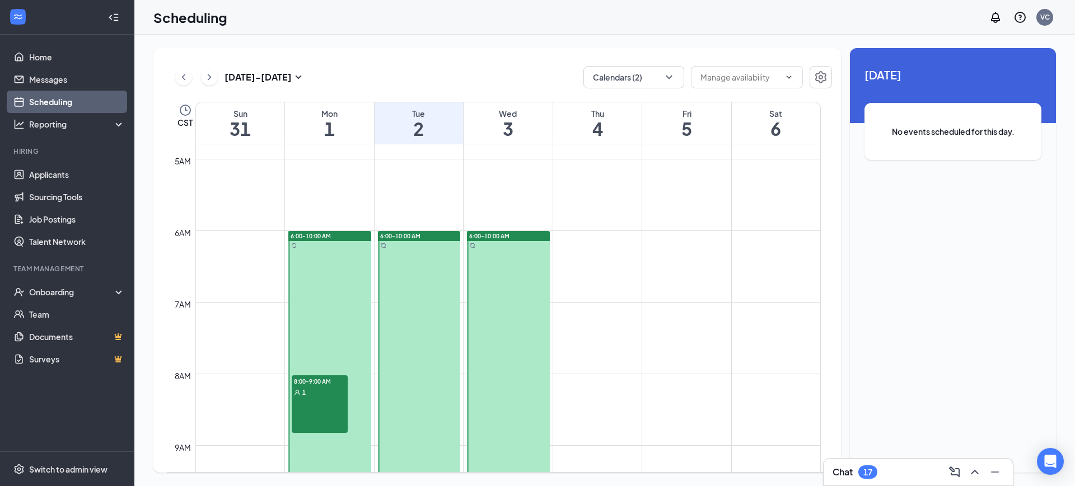
scroll to position [343, 0]
click at [183, 81] on icon "ChevronLeft" at bounding box center [183, 77] width 11 height 13
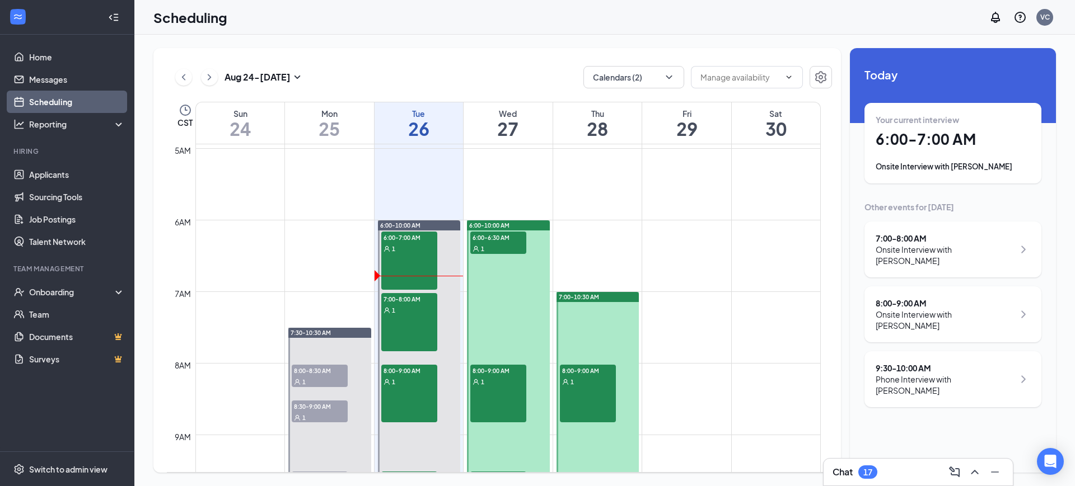
scroll to position [355, 0]
click at [64, 166] on link "Applicants" at bounding box center [77, 174] width 96 height 22
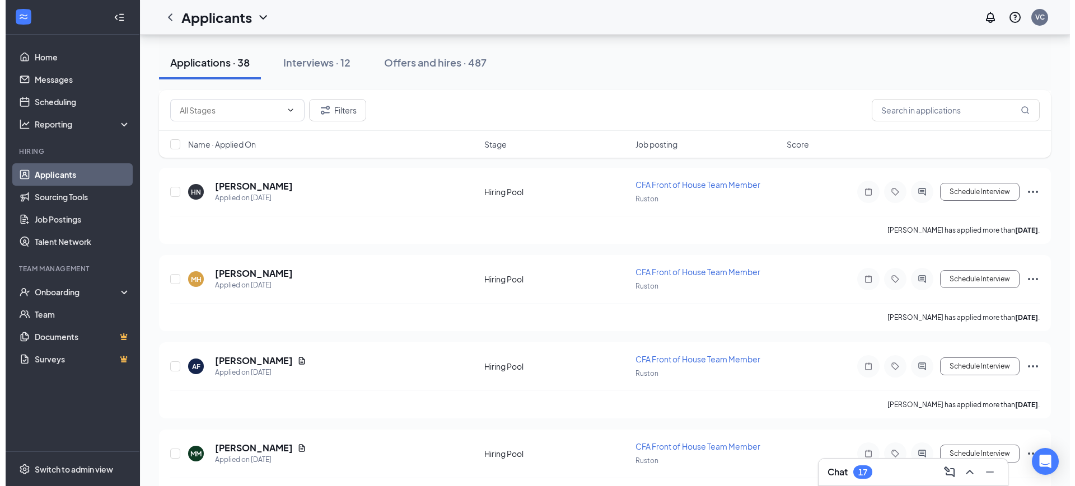
scroll to position [3050, 0]
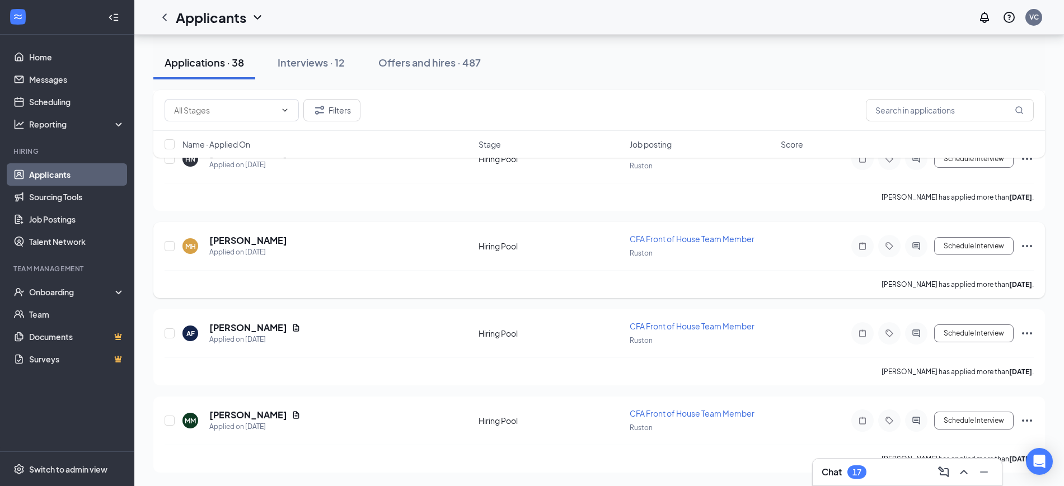
click at [1026, 243] on icon "Ellipses" at bounding box center [1026, 246] width 13 height 13
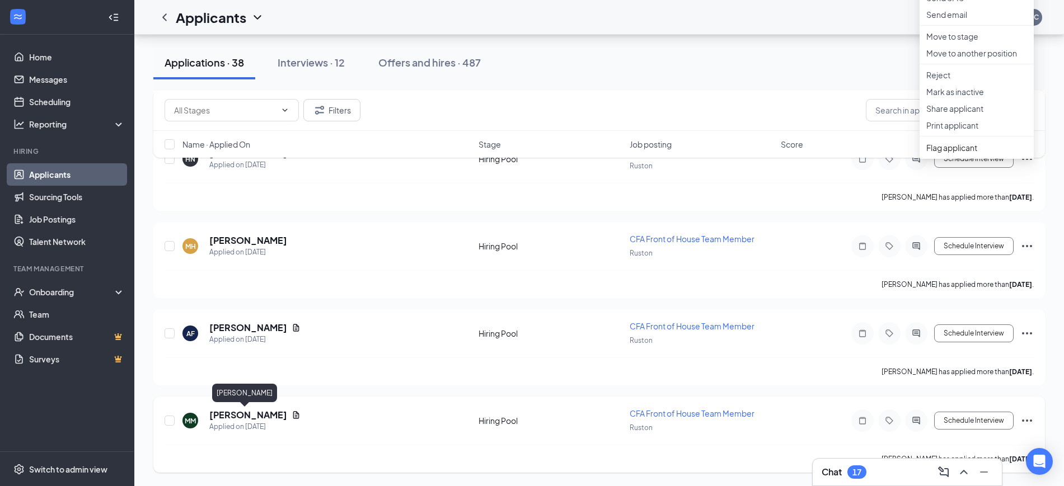
click at [239, 415] on h5 "[PERSON_NAME]" at bounding box center [248, 415] width 78 height 12
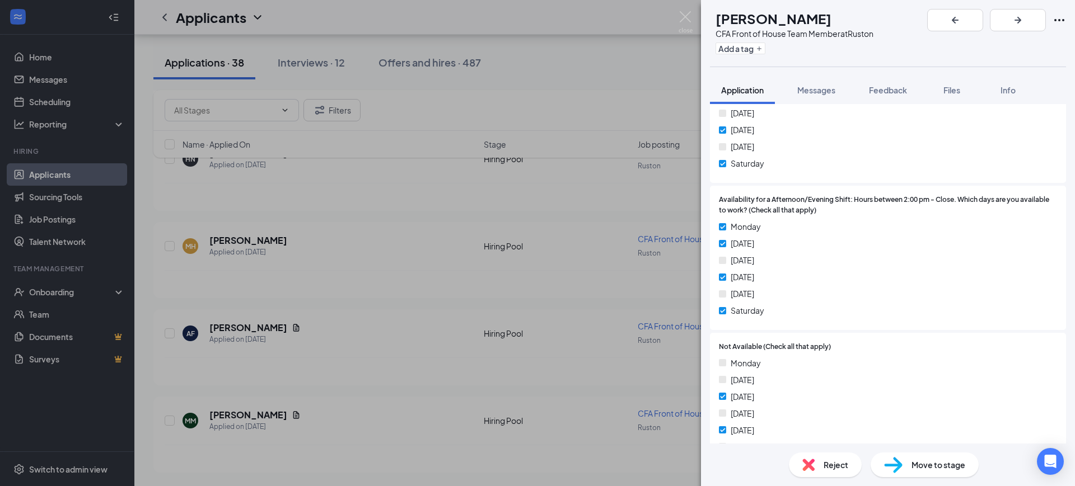
scroll to position [2120, 0]
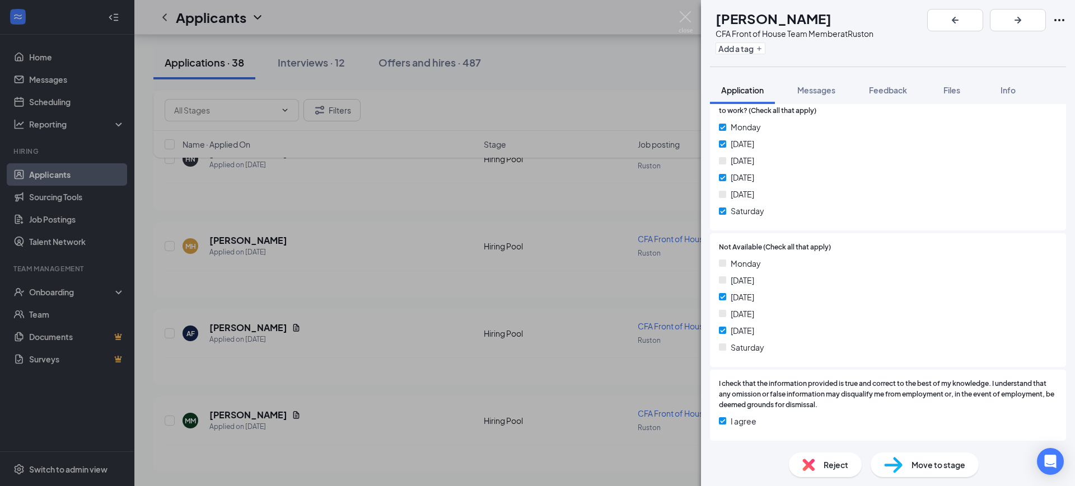
click at [832, 470] on span "Reject" at bounding box center [835, 465] width 25 height 12
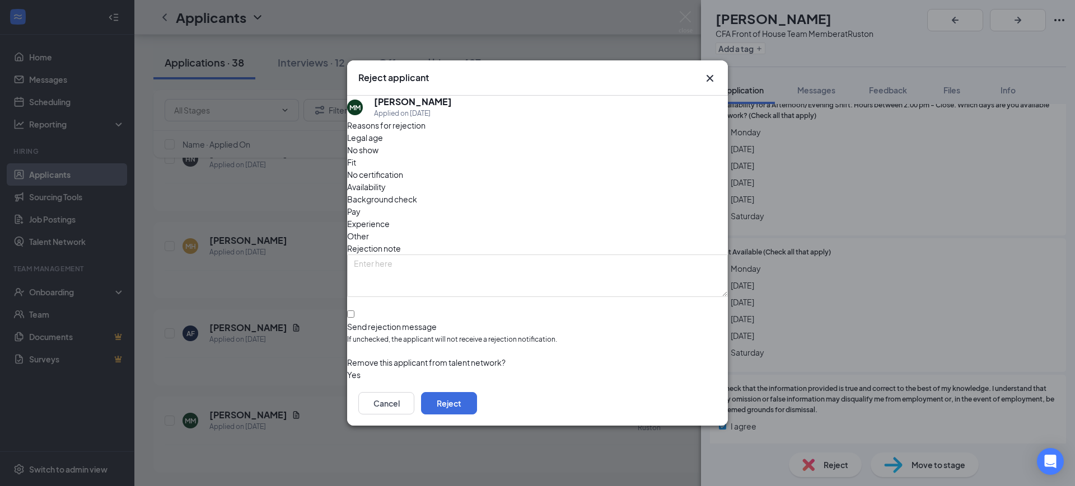
click at [364, 285] on div "Reasons for rejection Legal age No show Fit No certification Availability Backg…" at bounding box center [537, 250] width 381 height 262
click at [364, 291] on div "Reasons for rejection Legal age No show Fit No certification Availability Backg…" at bounding box center [537, 250] width 381 height 262
click at [354, 311] on input "Send rejection message If unchecked, the applicant will not receive a rejection…" at bounding box center [350, 314] width 7 height 7
checkbox input "true"
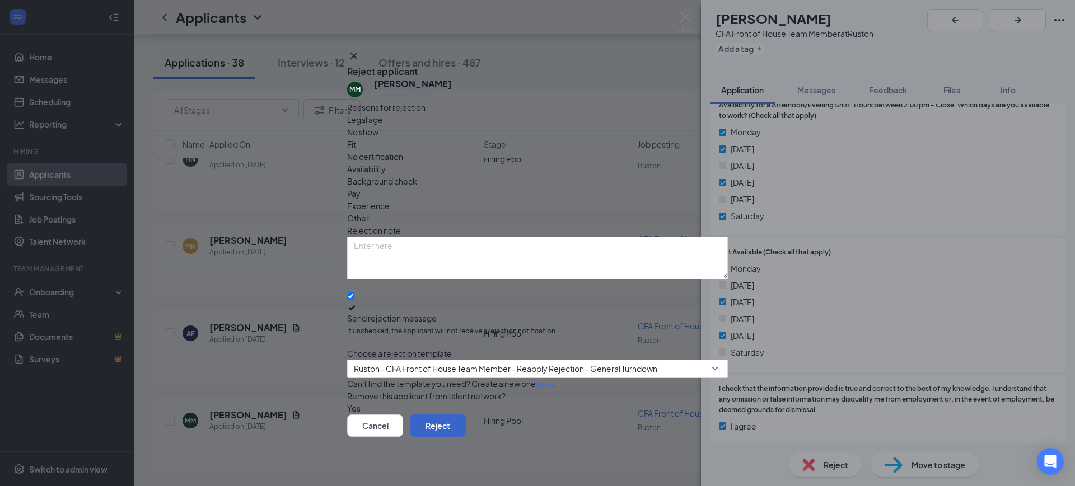
click at [466, 429] on button "Reject" at bounding box center [438, 426] width 56 height 22
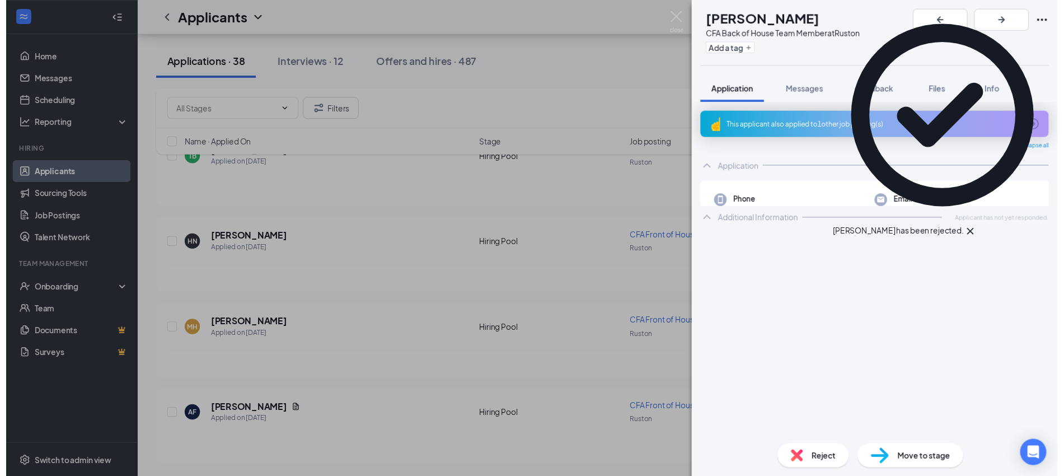
scroll to position [2963, 0]
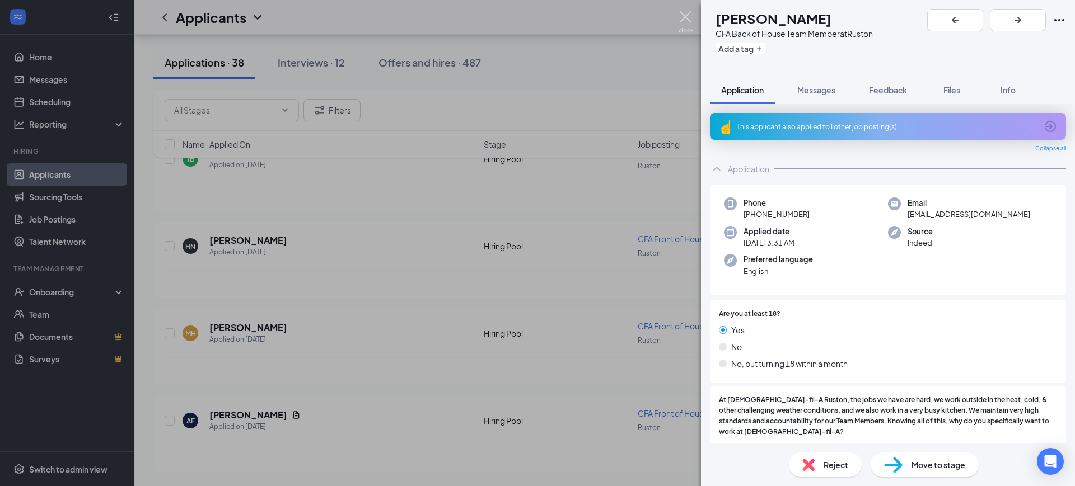
click at [687, 16] on img at bounding box center [685, 22] width 14 height 22
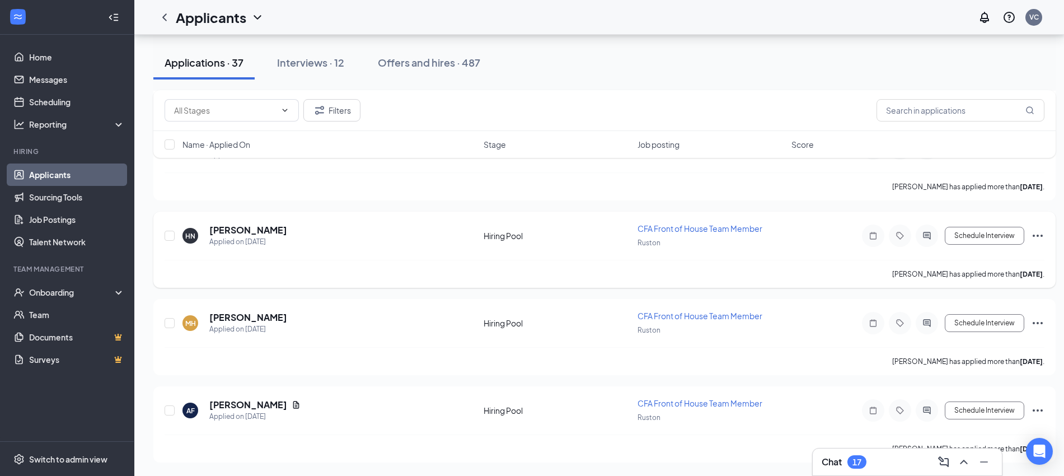
scroll to position [2973, 0]
click at [996, 320] on button "Schedule Interview" at bounding box center [984, 324] width 79 height 18
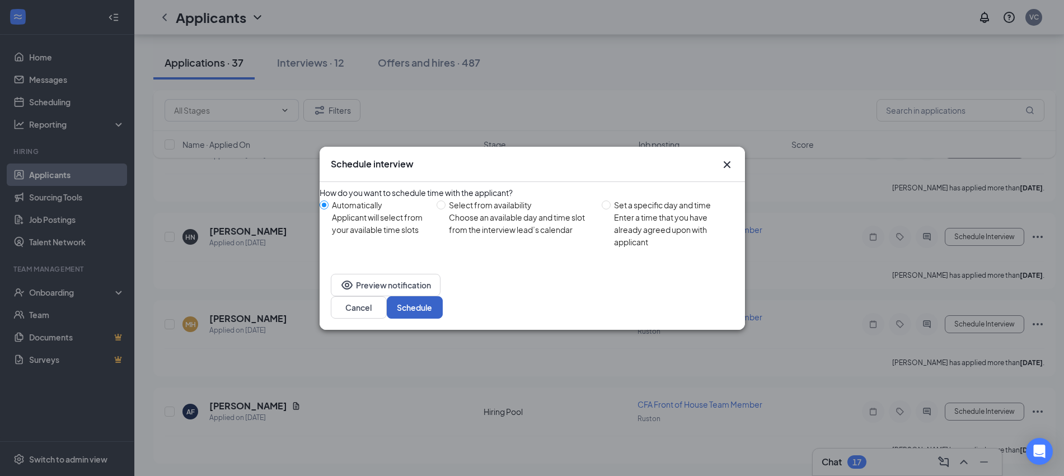
click at [443, 300] on button "Schedule" at bounding box center [415, 307] width 56 height 22
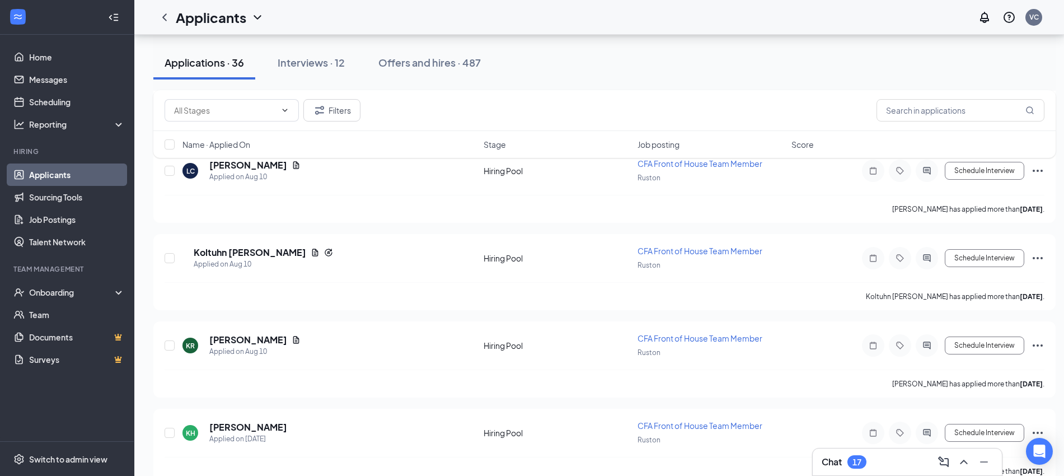
scroll to position [2215, 0]
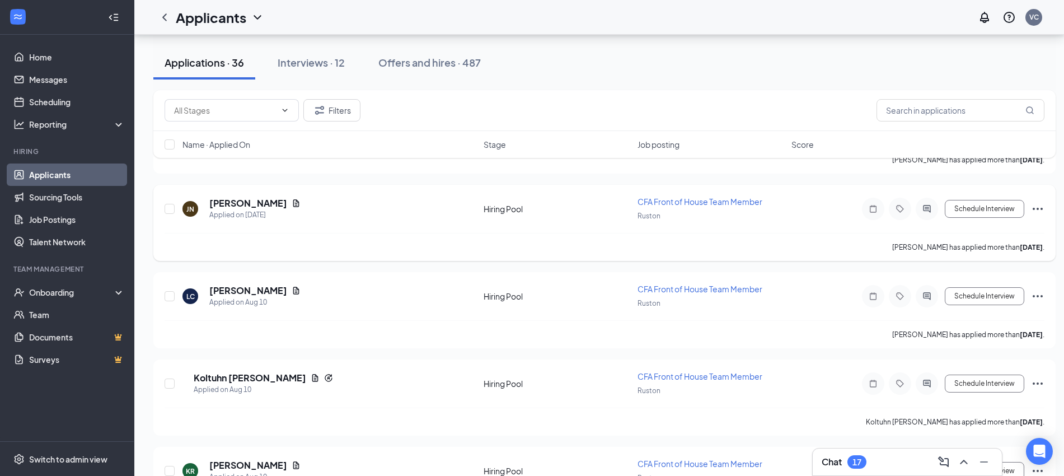
click at [1039, 208] on icon "Ellipses" at bounding box center [1037, 208] width 13 height 13
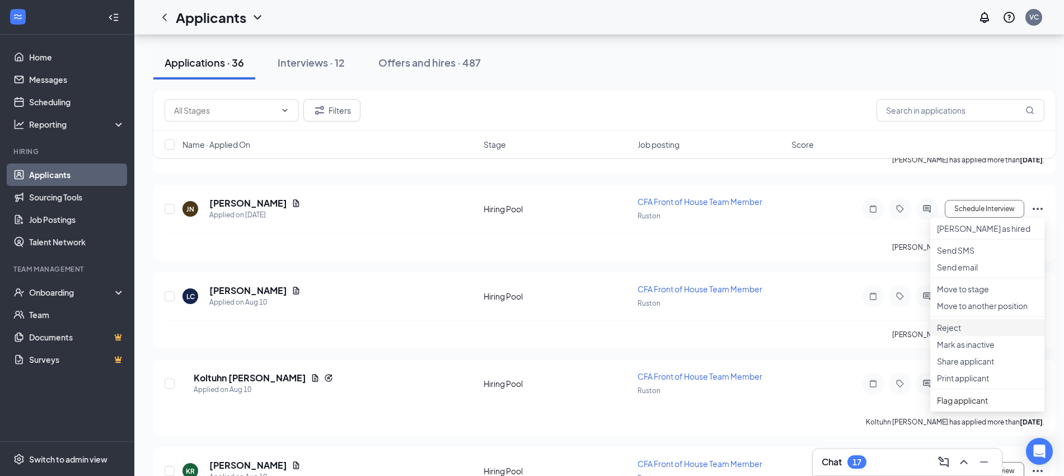
click at [957, 336] on li "Reject" at bounding box center [987, 327] width 114 height 17
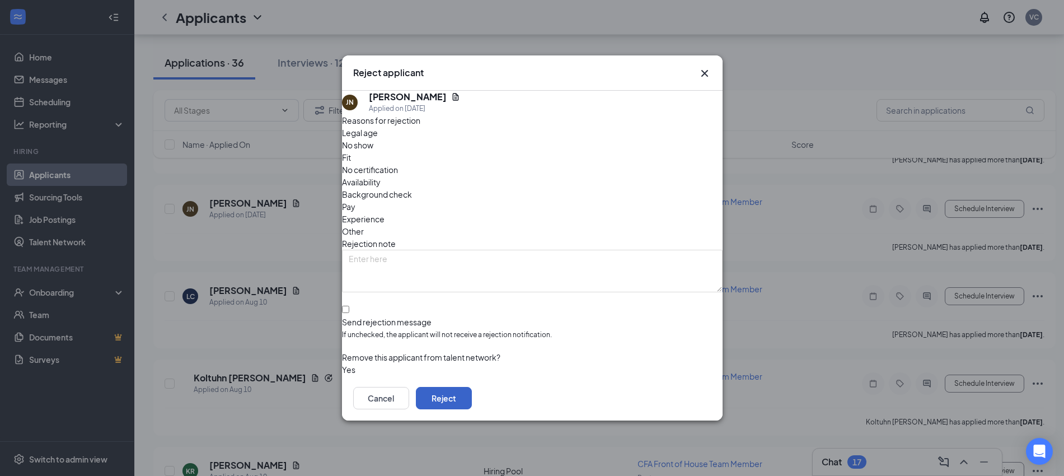
click at [472, 389] on button "Reject" at bounding box center [444, 398] width 56 height 22
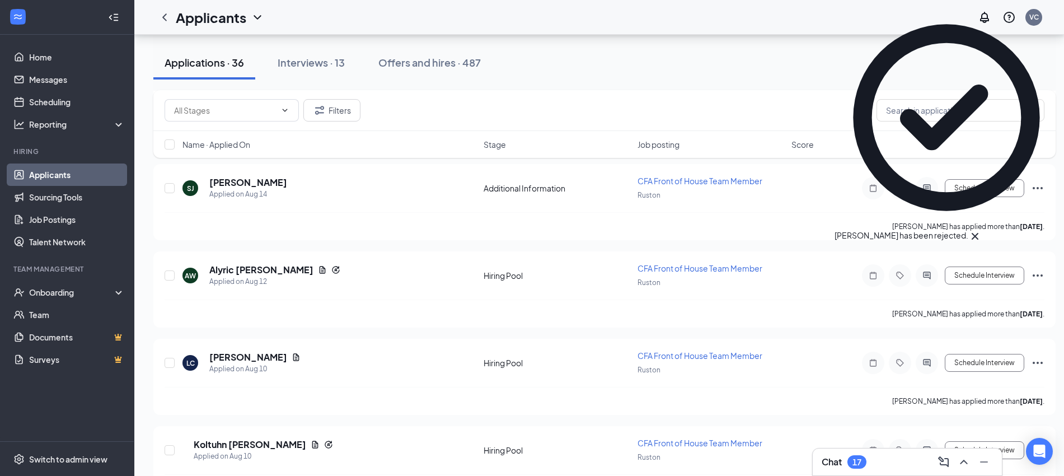
scroll to position [2060, 0]
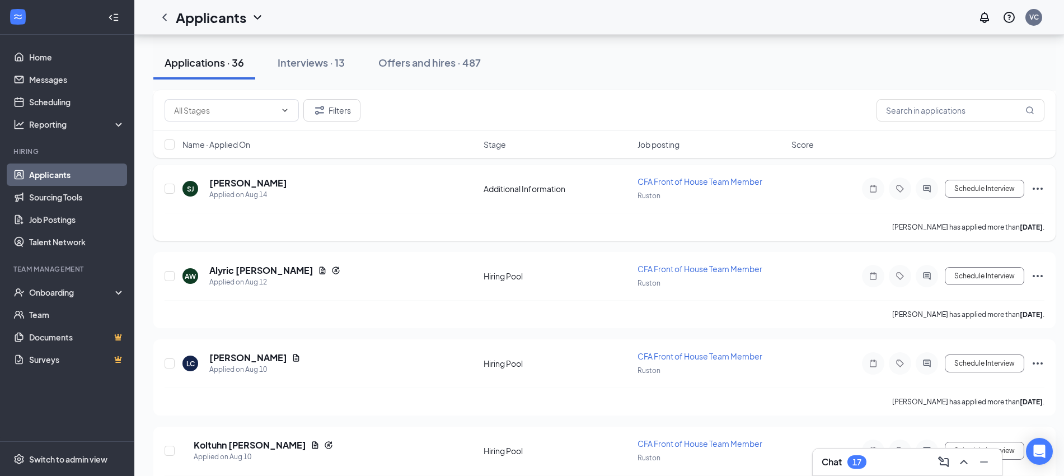
click at [1033, 186] on icon "Ellipses" at bounding box center [1037, 188] width 13 height 13
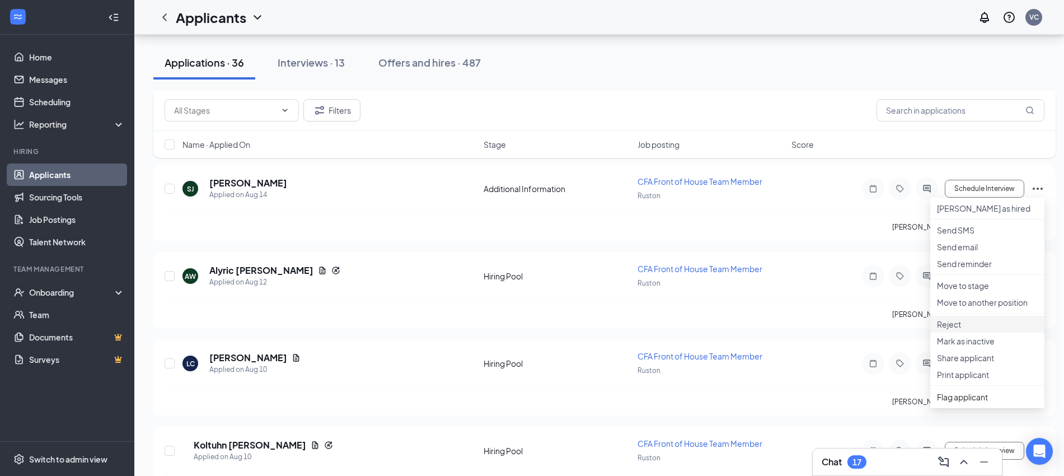
click at [964, 330] on p "Reject" at bounding box center [987, 323] width 101 height 11
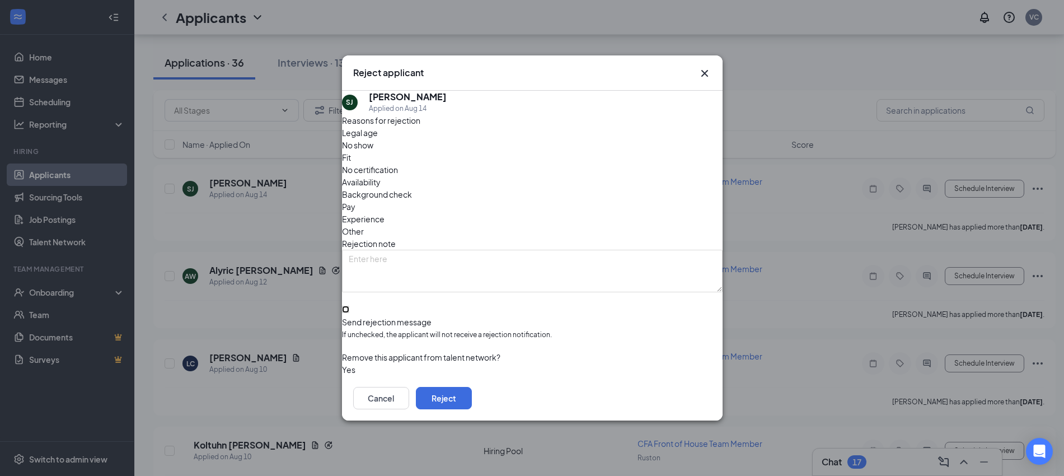
click at [349, 306] on input "Send rejection message If unchecked, the applicant will not receive a rejection…" at bounding box center [345, 309] width 7 height 7
checkbox input "true"
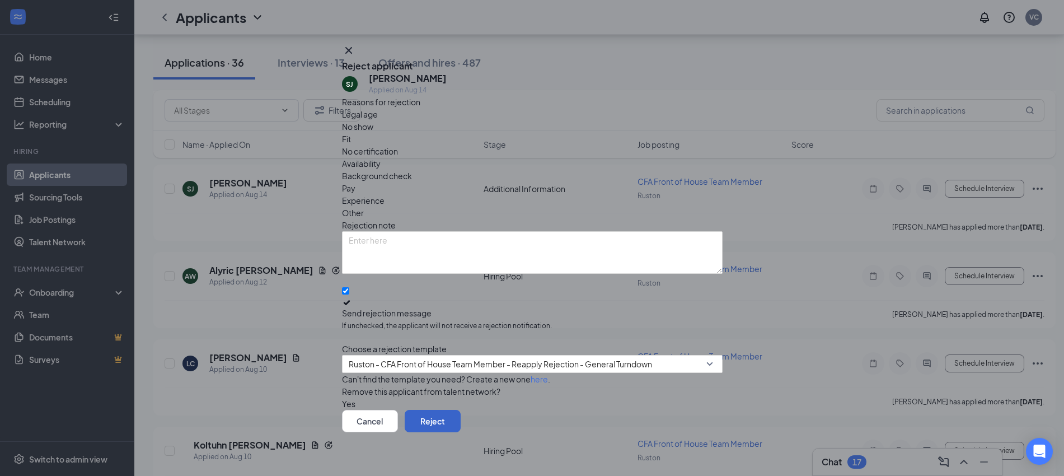
click at [461, 415] on button "Reject" at bounding box center [433, 421] width 56 height 22
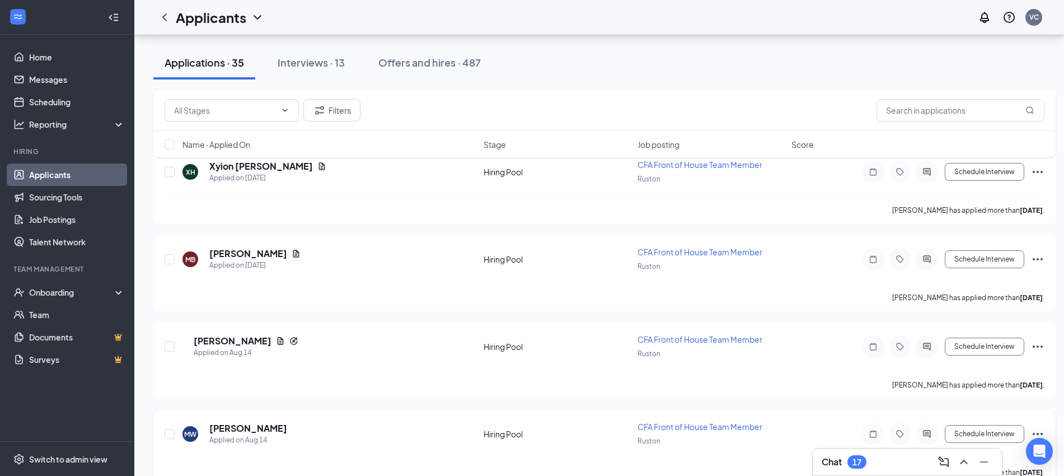
scroll to position [1720, 1]
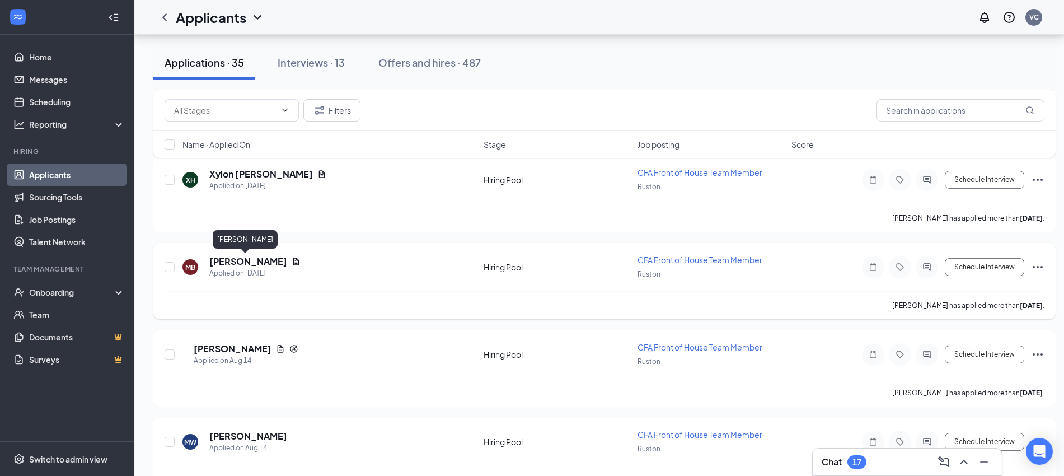
click at [223, 257] on h5 "[PERSON_NAME]" at bounding box center [248, 261] width 78 height 12
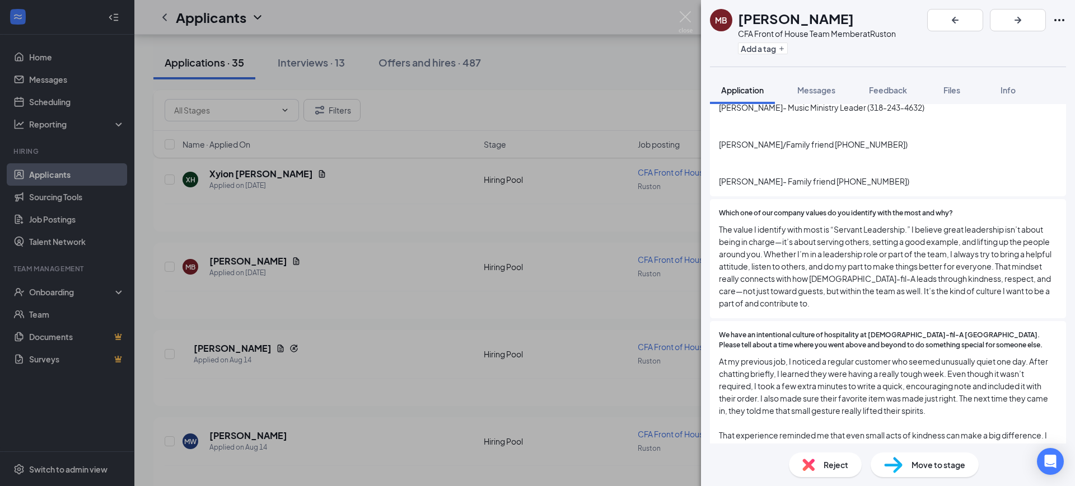
scroll to position [746, 0]
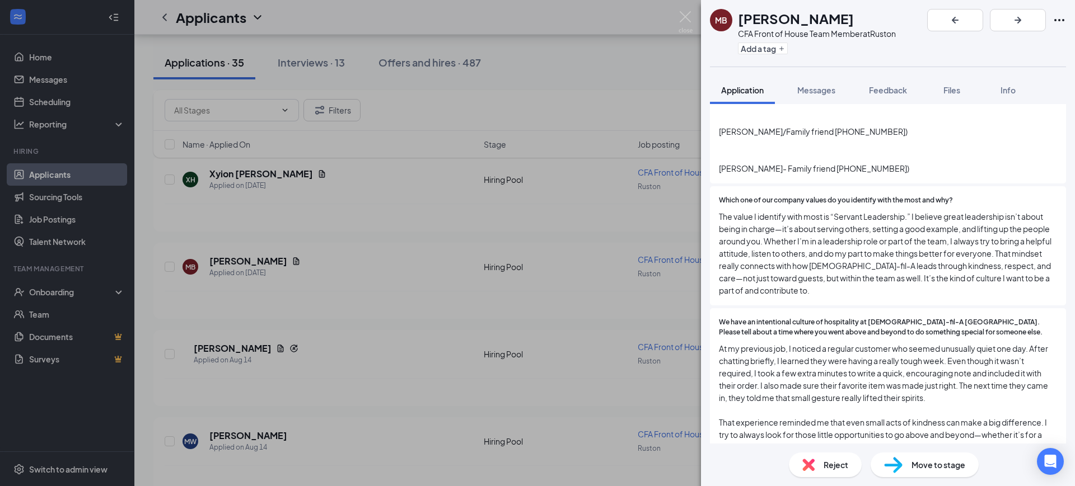
click at [907, 462] on div "Move to stage" at bounding box center [924, 465] width 108 height 25
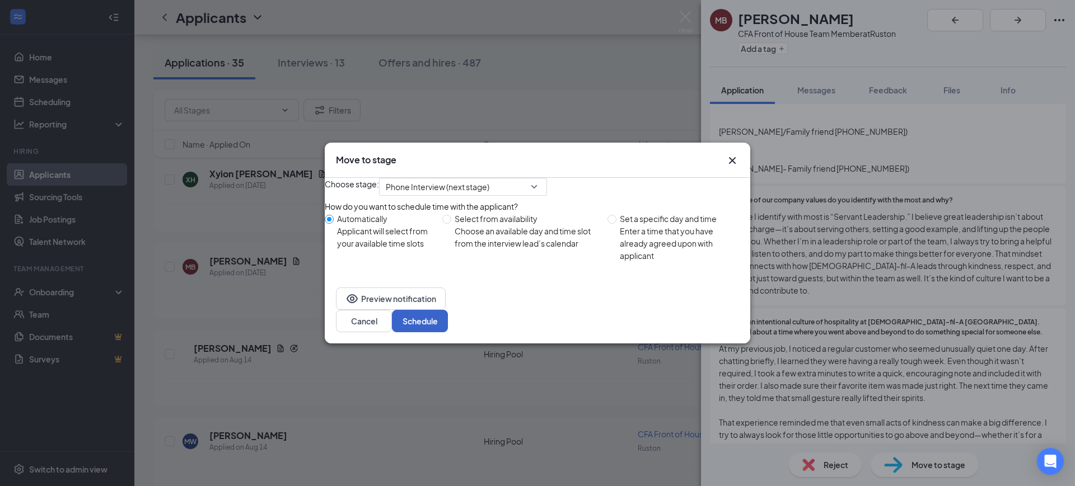
click at [448, 329] on button "Schedule" at bounding box center [420, 321] width 56 height 22
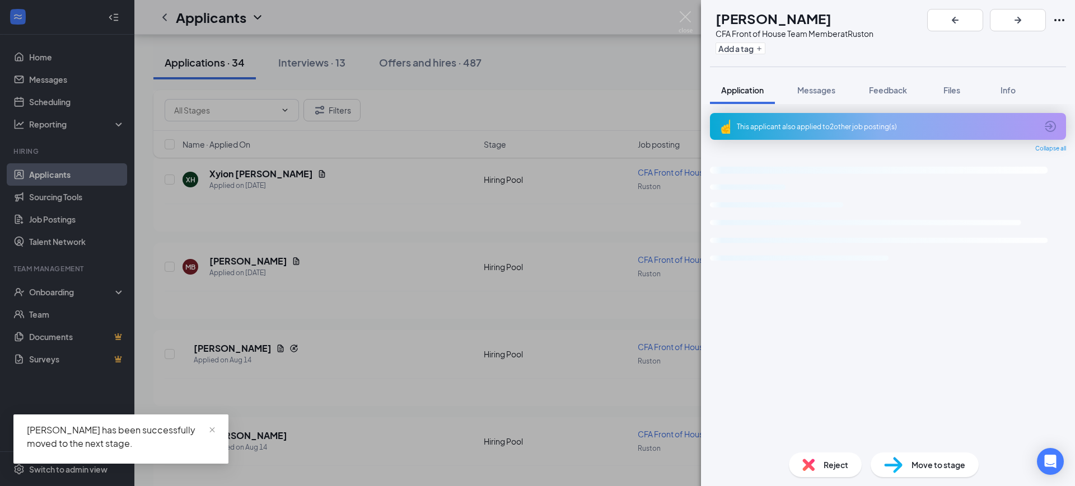
click at [681, 15] on img at bounding box center [685, 22] width 14 height 22
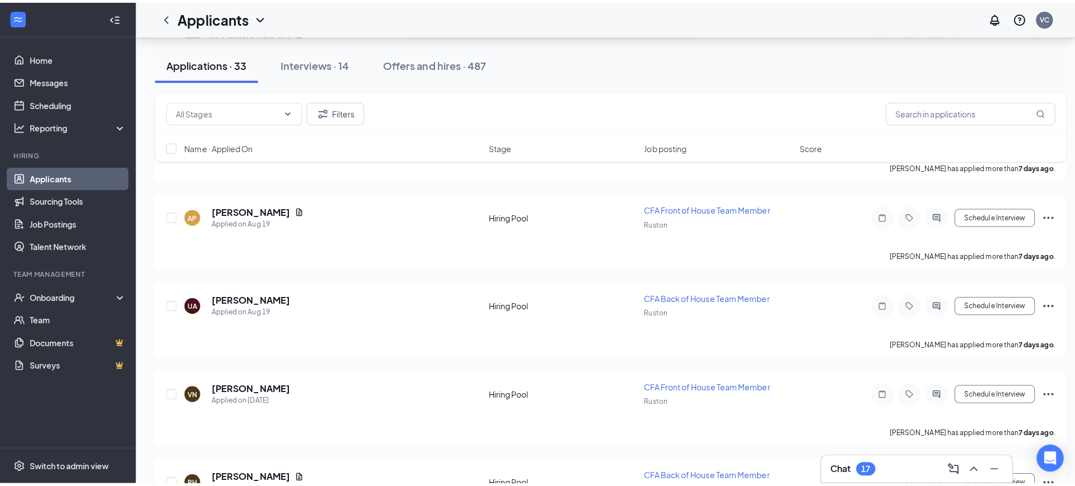
scroll to position [1098, 0]
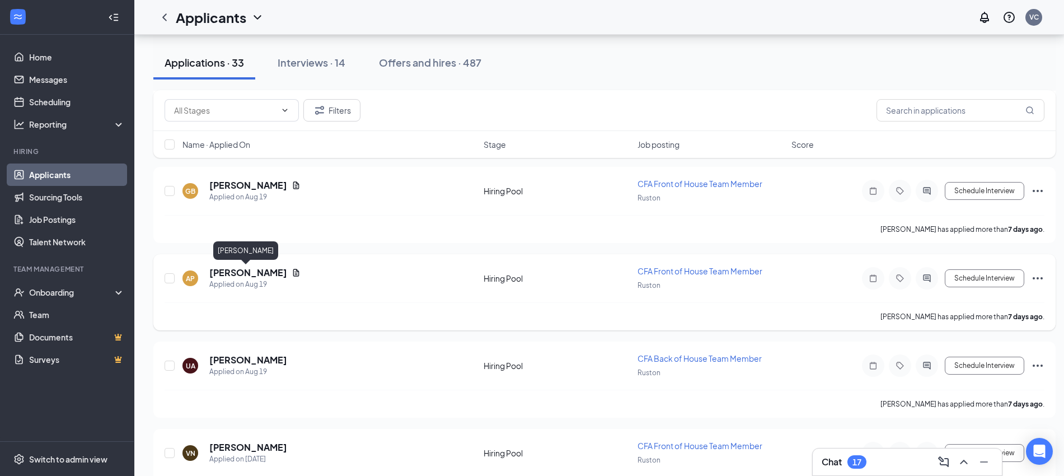
click at [257, 273] on h5 "[PERSON_NAME]" at bounding box center [248, 272] width 78 height 12
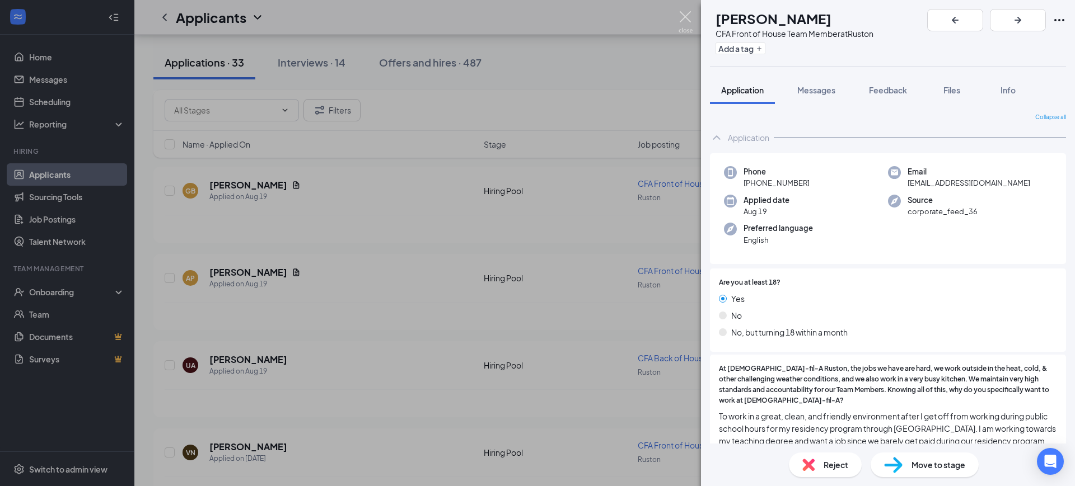
click at [683, 9] on div "AP [PERSON_NAME] CFA Front of House Team Member at Ruston Add a tag Application…" at bounding box center [537, 243] width 1075 height 486
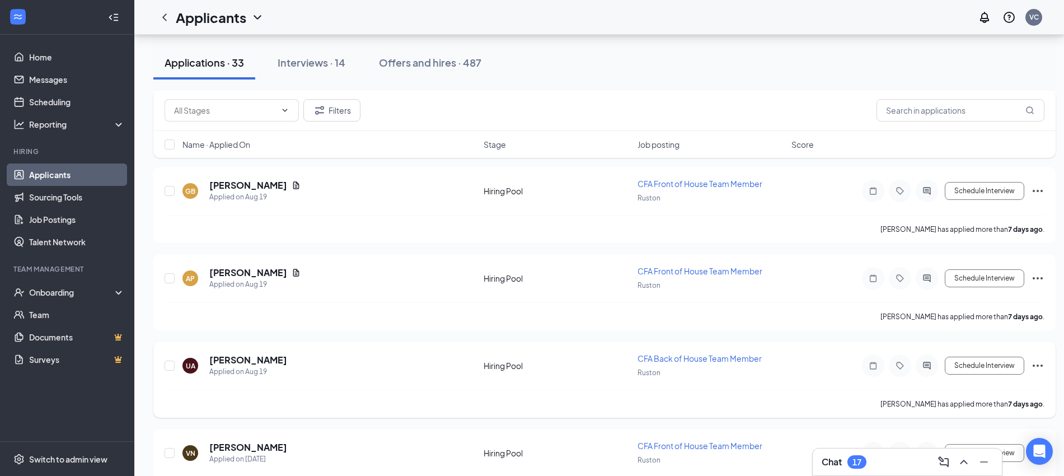
click at [250, 358] on h5 "[PERSON_NAME]" at bounding box center [248, 360] width 78 height 12
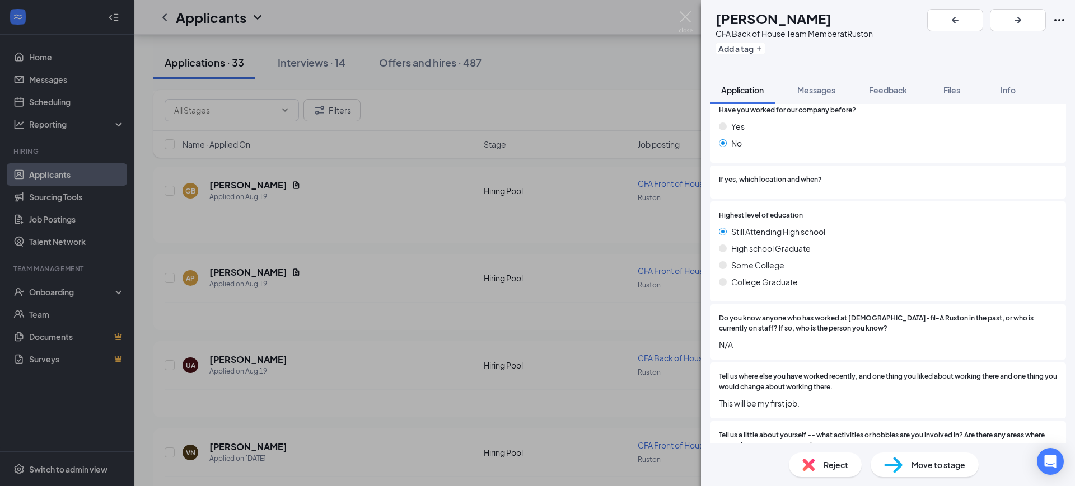
scroll to position [1198, 0]
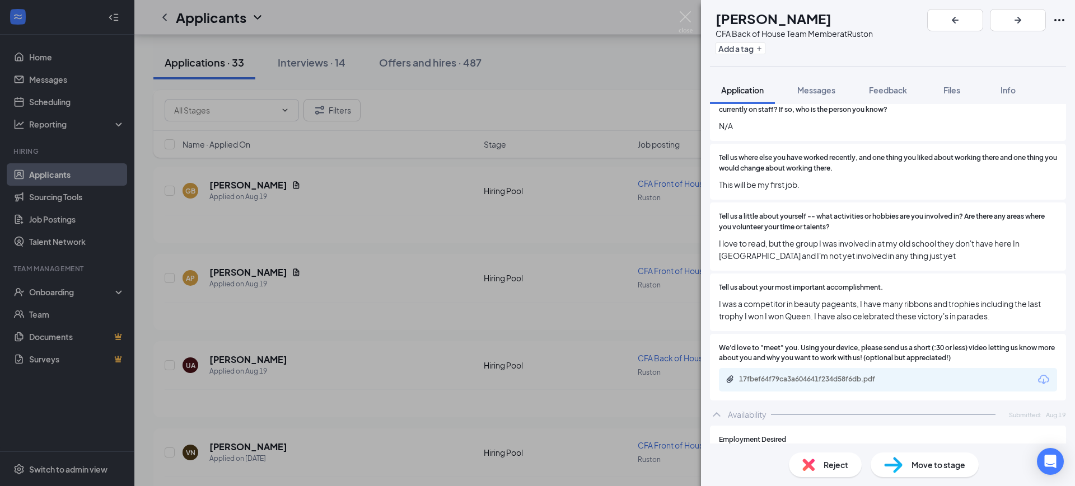
click at [906, 467] on div "Move to stage" at bounding box center [924, 465] width 108 height 25
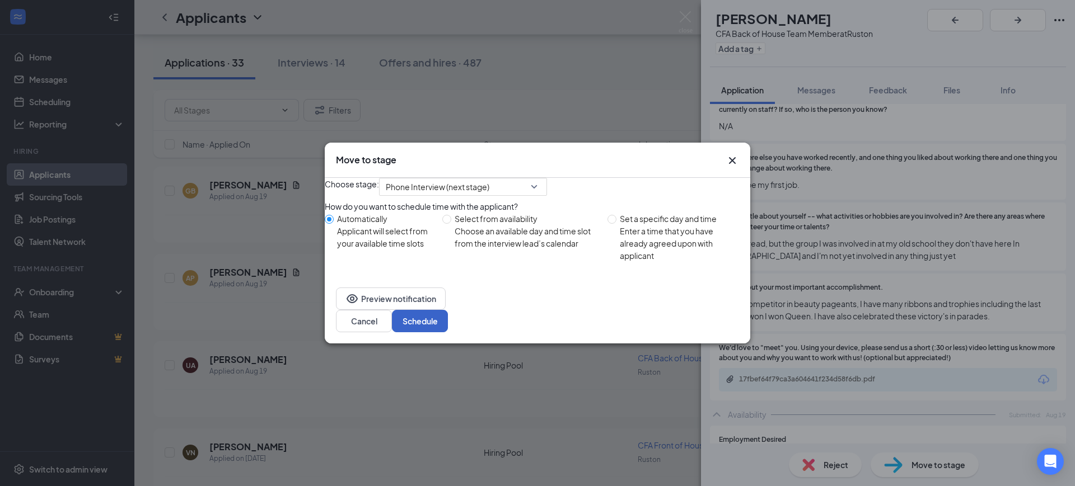
click at [448, 329] on button "Schedule" at bounding box center [420, 321] width 56 height 22
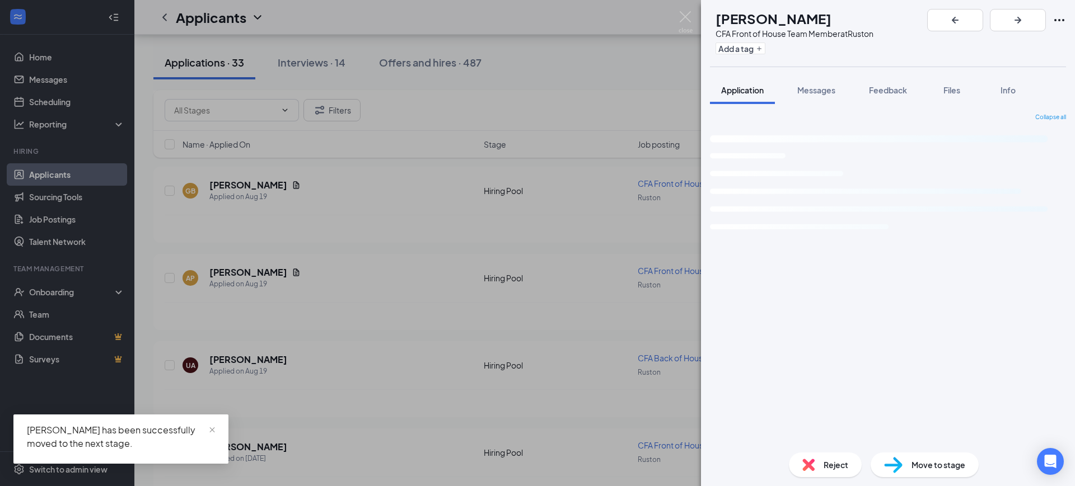
click at [681, 16] on img at bounding box center [685, 22] width 14 height 22
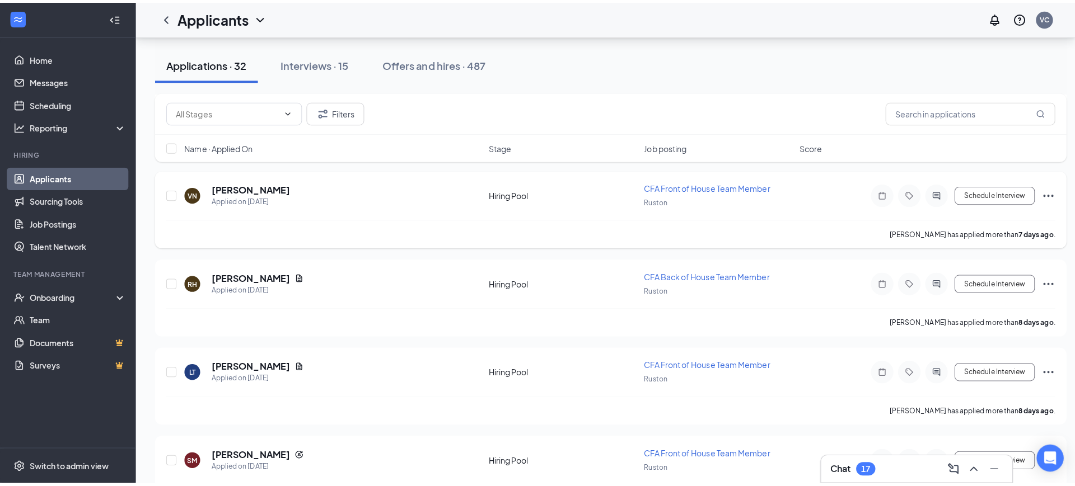
scroll to position [1271, 0]
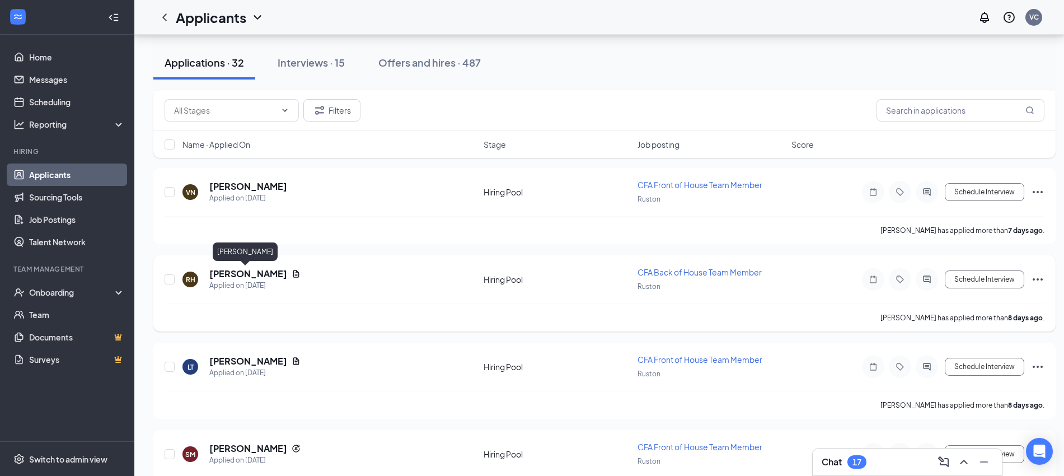
click at [239, 273] on h5 "[PERSON_NAME]" at bounding box center [248, 274] width 78 height 12
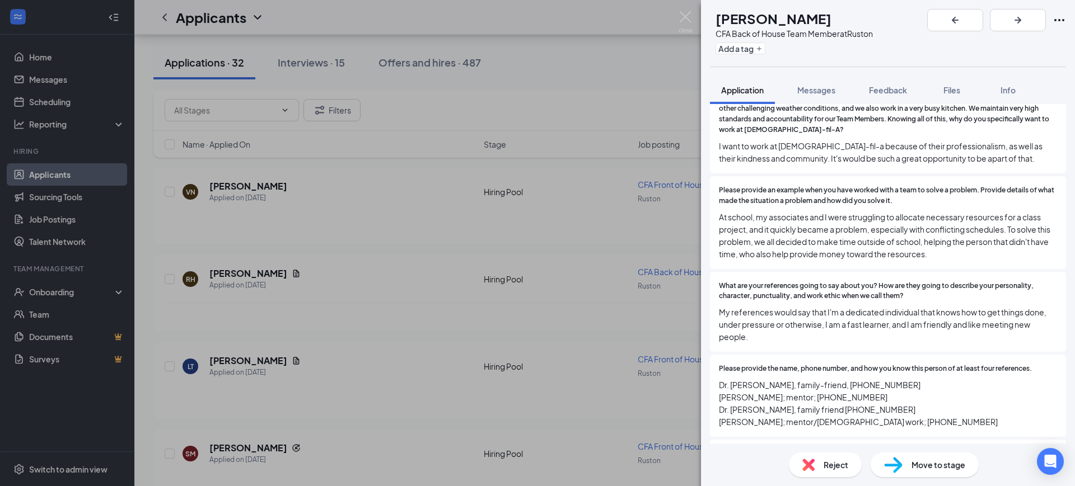
scroll to position [490, 0]
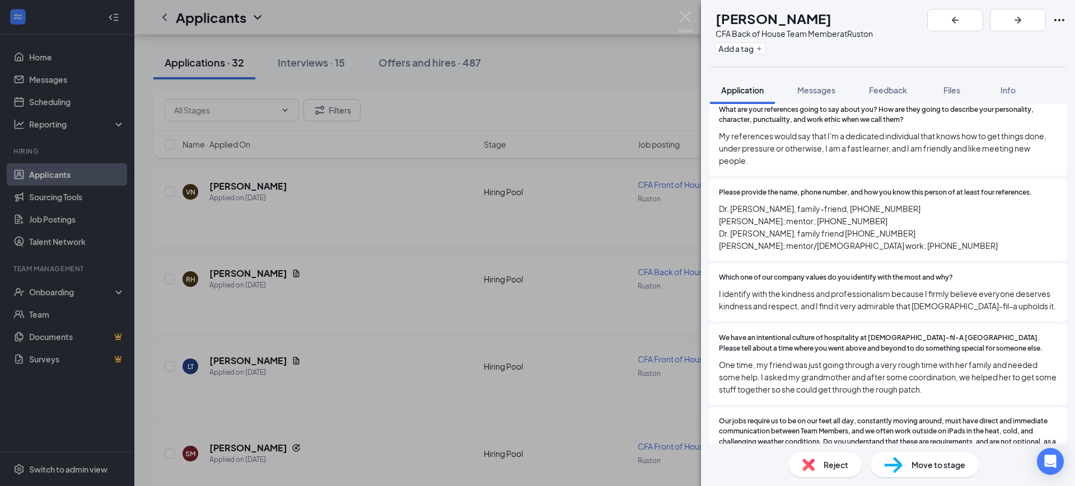
click at [907, 463] on div "Move to stage" at bounding box center [924, 465] width 108 height 25
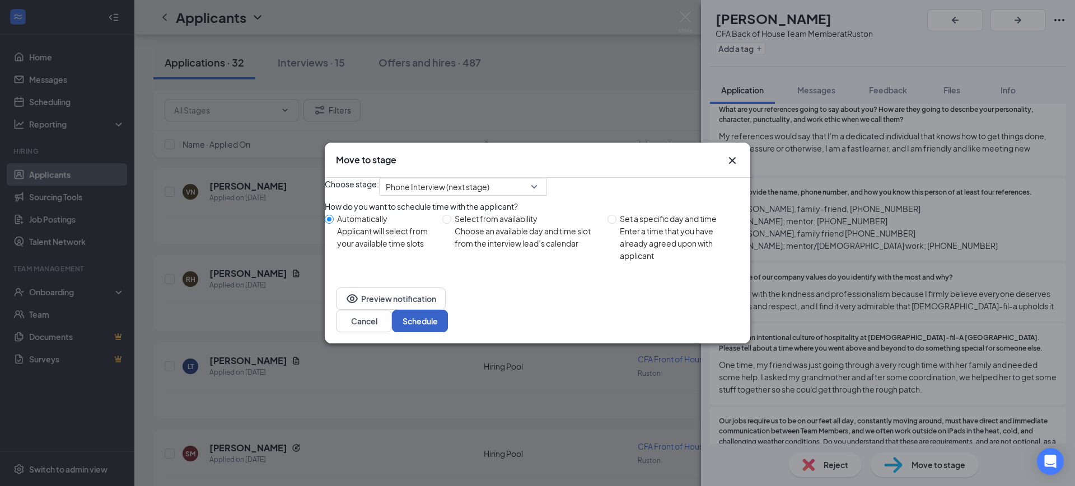
click at [448, 327] on button "Schedule" at bounding box center [420, 321] width 56 height 22
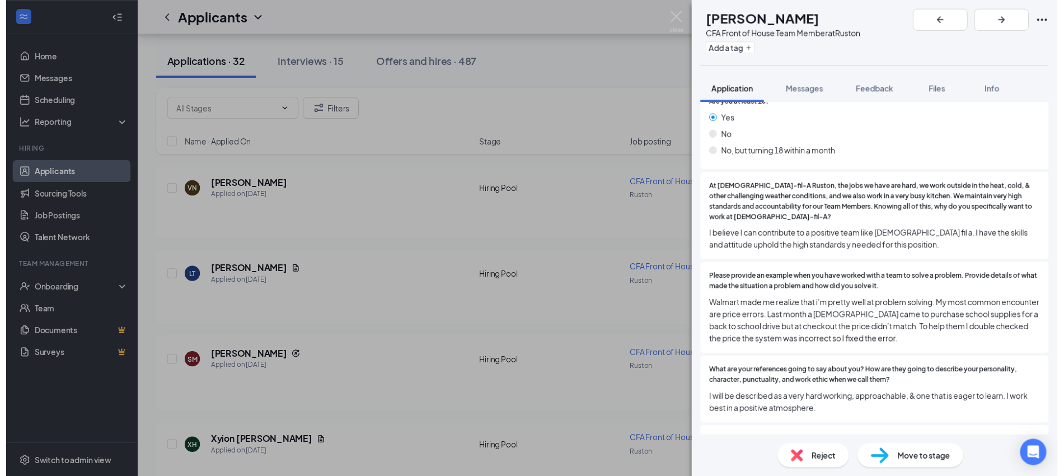
scroll to position [179, 0]
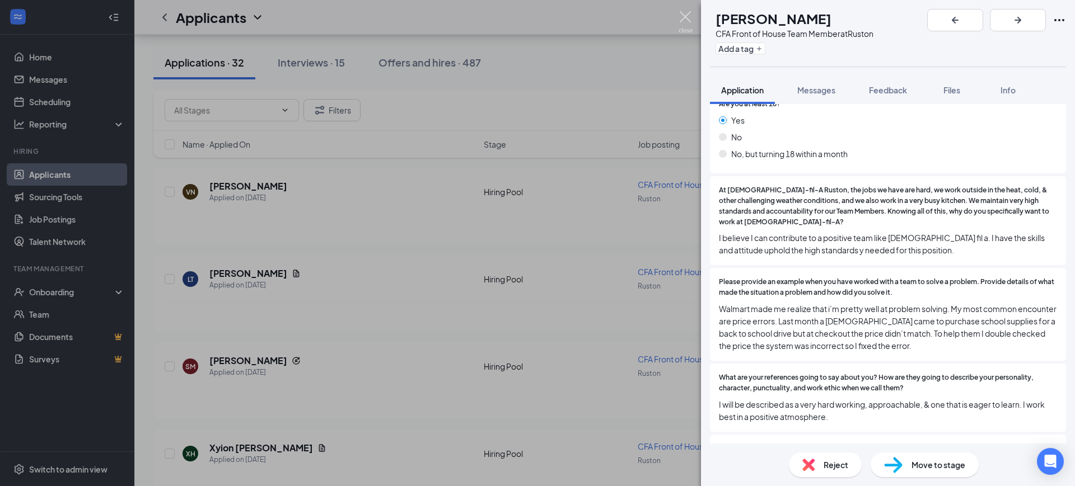
click at [683, 13] on img at bounding box center [685, 22] width 14 height 22
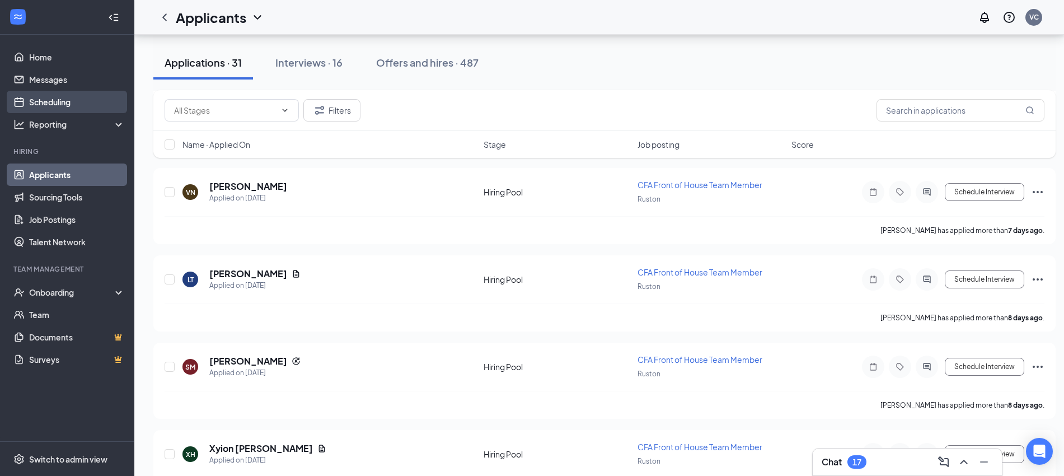
click at [53, 100] on link "Scheduling" at bounding box center [77, 102] width 96 height 22
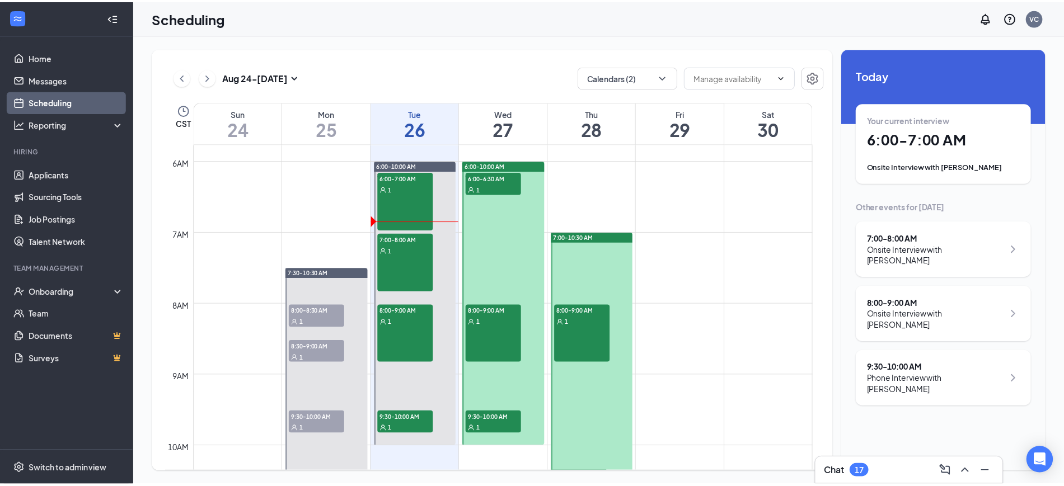
scroll to position [414, 0]
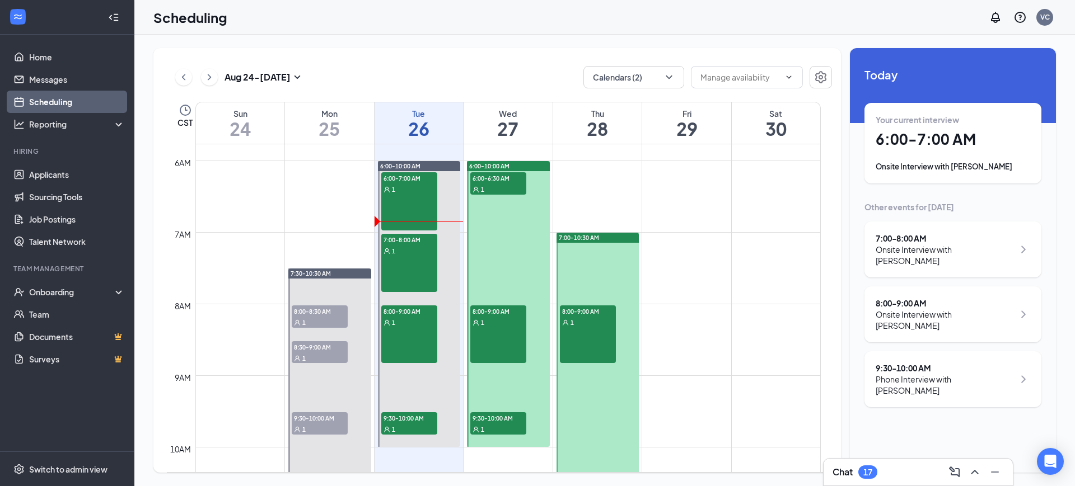
click at [499, 180] on span "6:00-6:30 AM" at bounding box center [498, 177] width 56 height 11
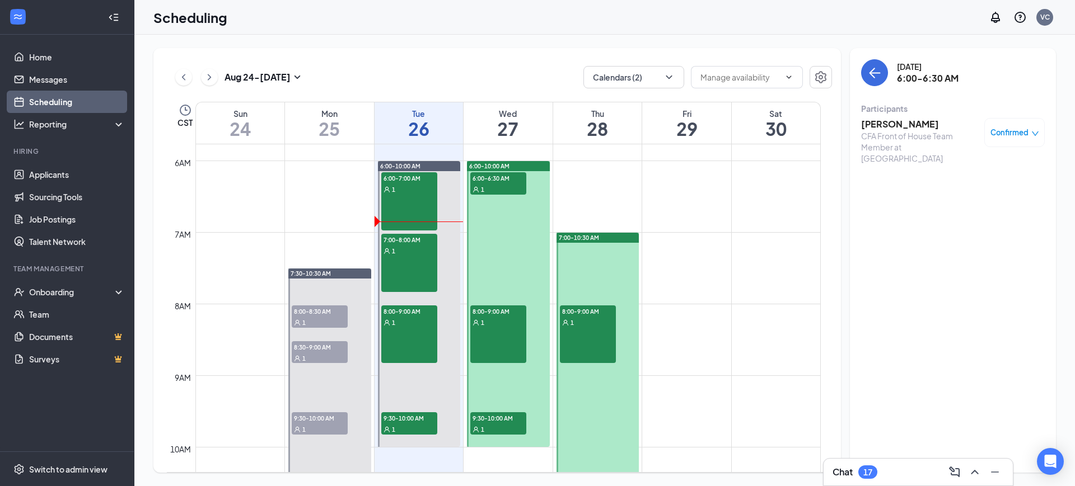
click at [585, 250] on span "7:00-7:30 AM" at bounding box center [584, 248] width 56 height 11
click at [586, 347] on div "8:00-9:00 AM 1" at bounding box center [588, 335] width 56 height 58
click at [501, 335] on div "8:00-9:00 AM 1" at bounding box center [498, 335] width 56 height 58
click at [490, 421] on span "9:30-10:00 AM" at bounding box center [498, 418] width 56 height 11
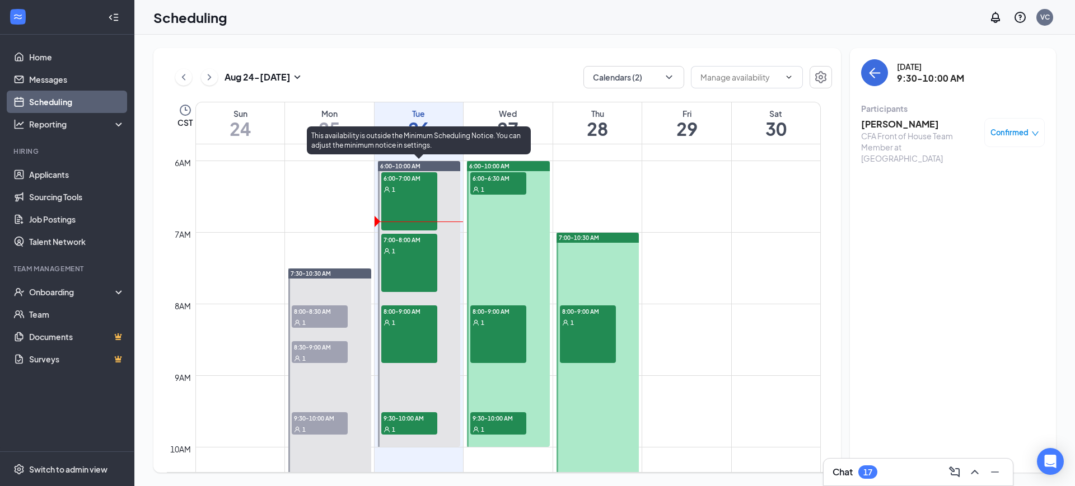
click at [400, 259] on div "7:00-8:00 AM 1" at bounding box center [409, 263] width 56 height 58
click at [409, 324] on div "1" at bounding box center [409, 322] width 56 height 11
click at [409, 421] on span "9:30-10:00 AM" at bounding box center [409, 418] width 56 height 11
click at [406, 251] on div "1" at bounding box center [409, 250] width 56 height 11
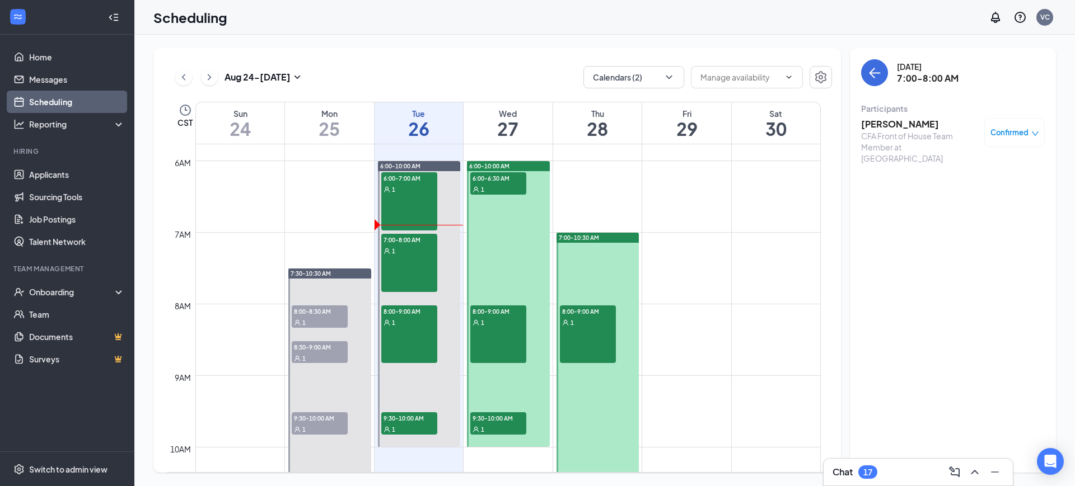
click at [925, 121] on h3 "[PERSON_NAME]" at bounding box center [920, 124] width 118 height 12
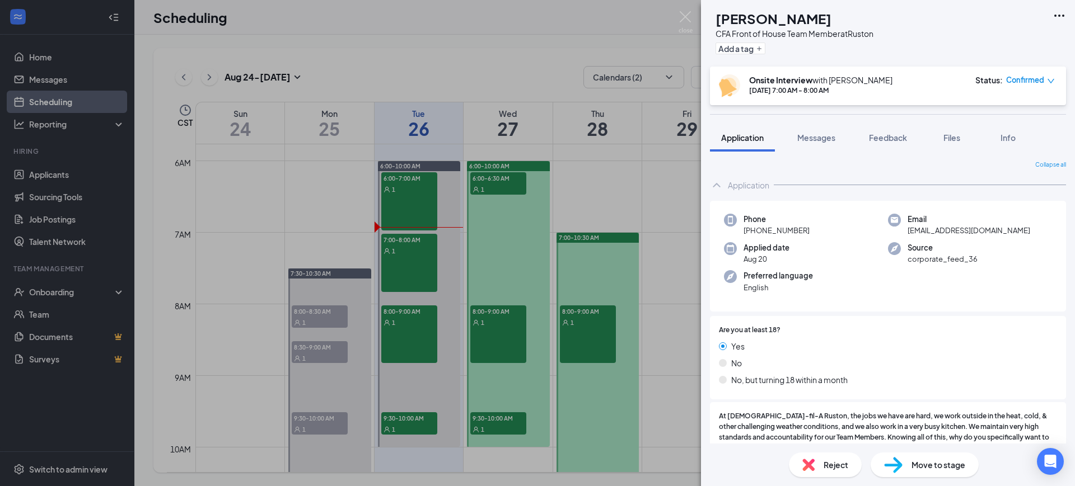
drag, startPoint x: 925, startPoint y: 121, endPoint x: 936, endPoint y: 93, distance: 29.9
click at [936, 93] on div "CN [PERSON_NAME] CFA Front of House Team Member at [GEOGRAPHIC_DATA] Add a tag …" at bounding box center [888, 243] width 374 height 486
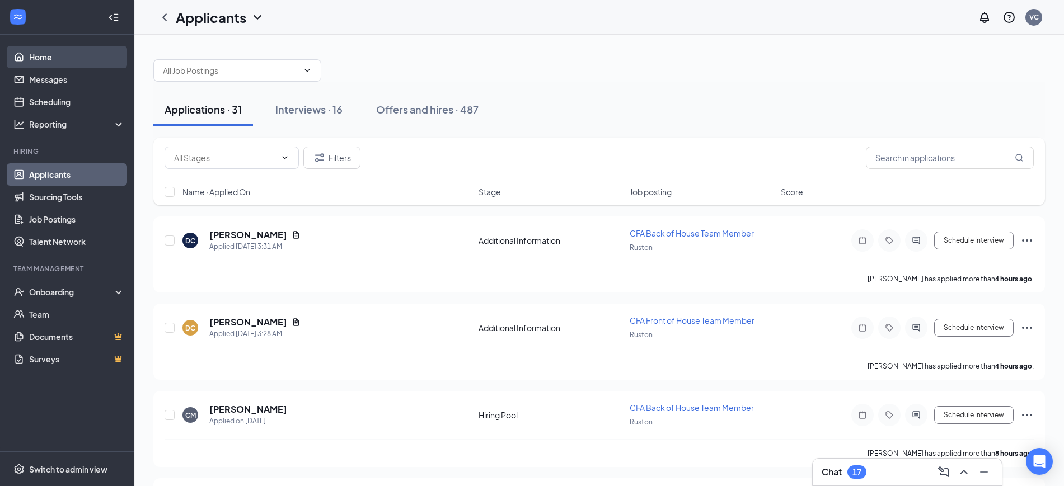
click at [34, 58] on link "Home" at bounding box center [77, 57] width 96 height 22
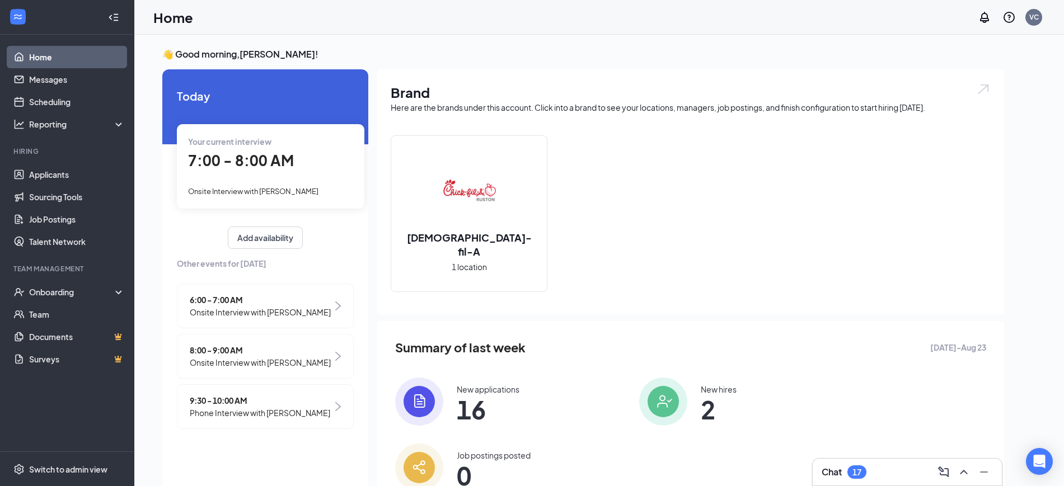
click at [269, 191] on span "Onsite Interview with [PERSON_NAME]" at bounding box center [253, 191] width 130 height 9
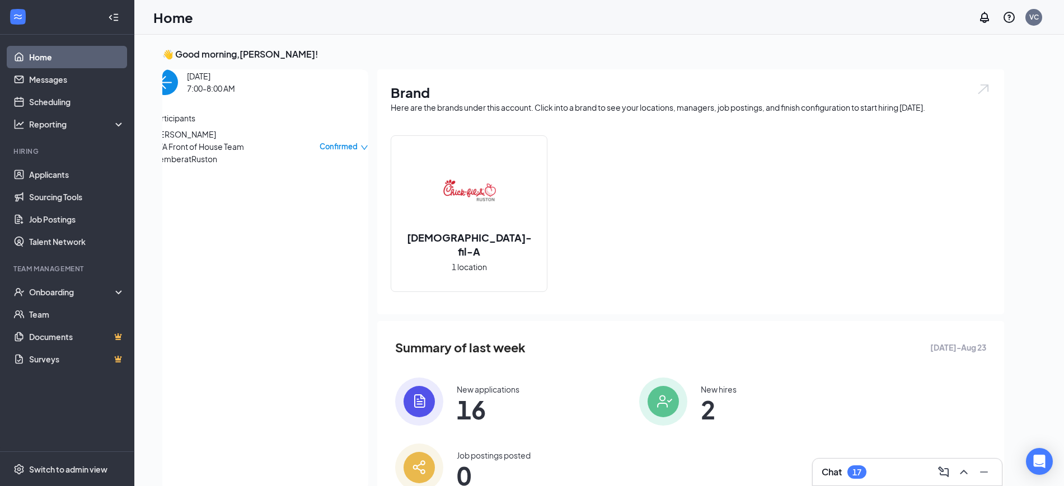
scroll to position [4, 0]
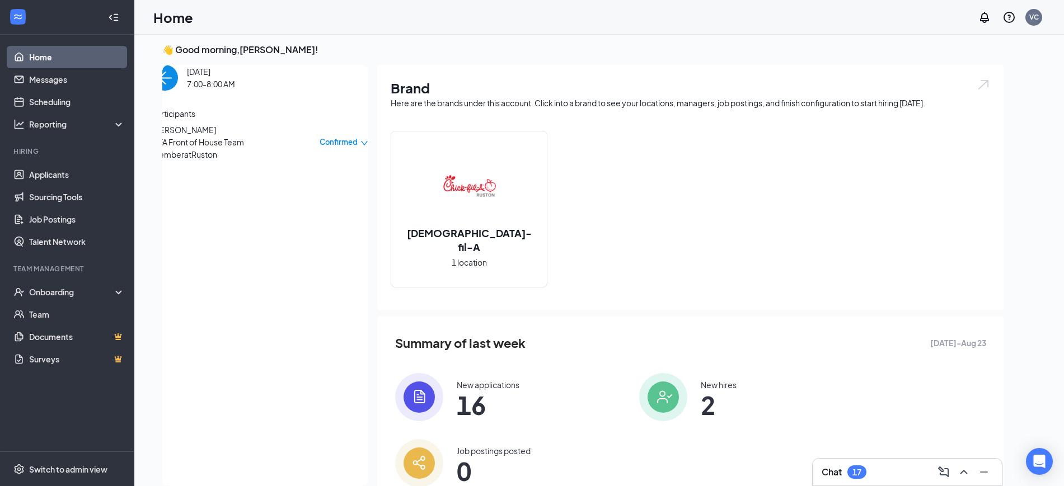
click at [224, 136] on span "[PERSON_NAME]" at bounding box center [211, 130] width 118 height 12
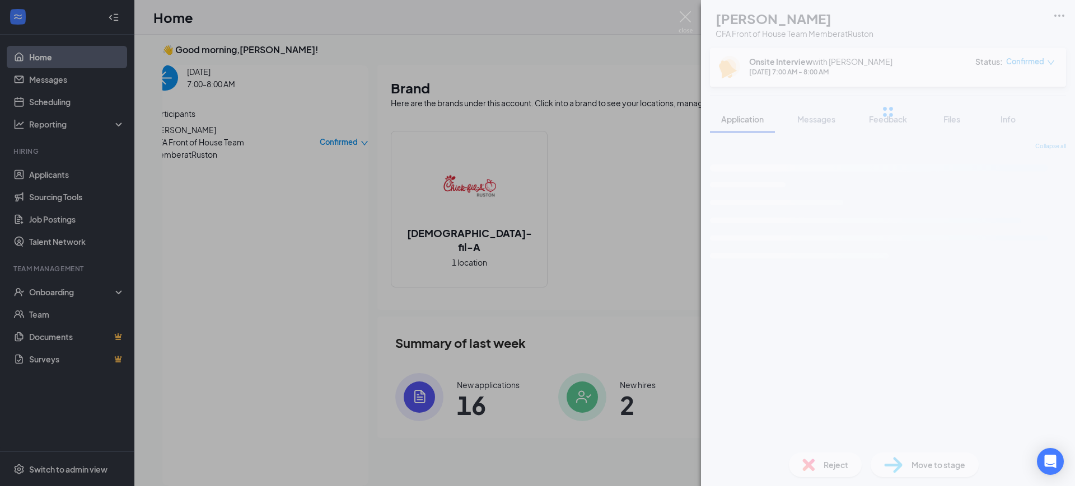
click at [948, 468] on span "Move to stage" at bounding box center [938, 465] width 54 height 12
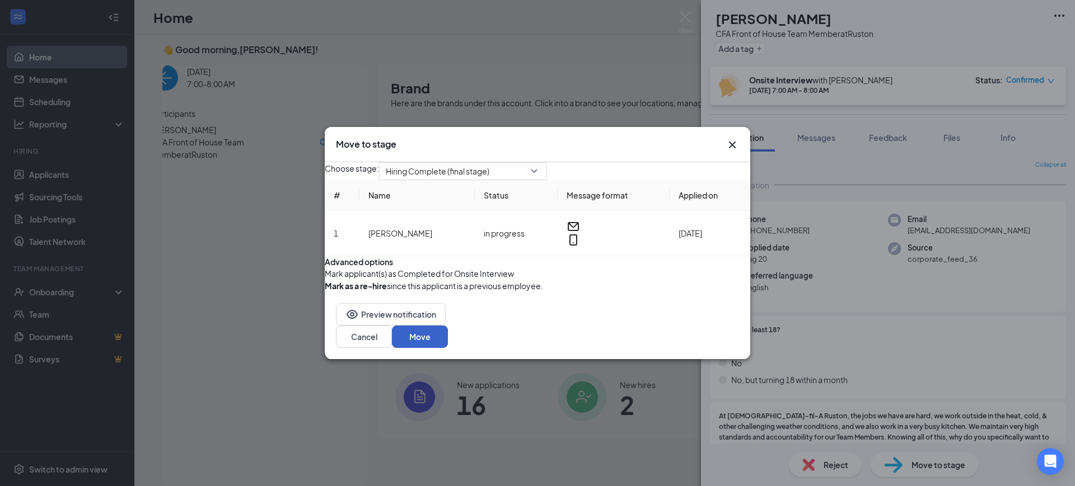
click at [448, 348] on button "Move" at bounding box center [420, 337] width 56 height 22
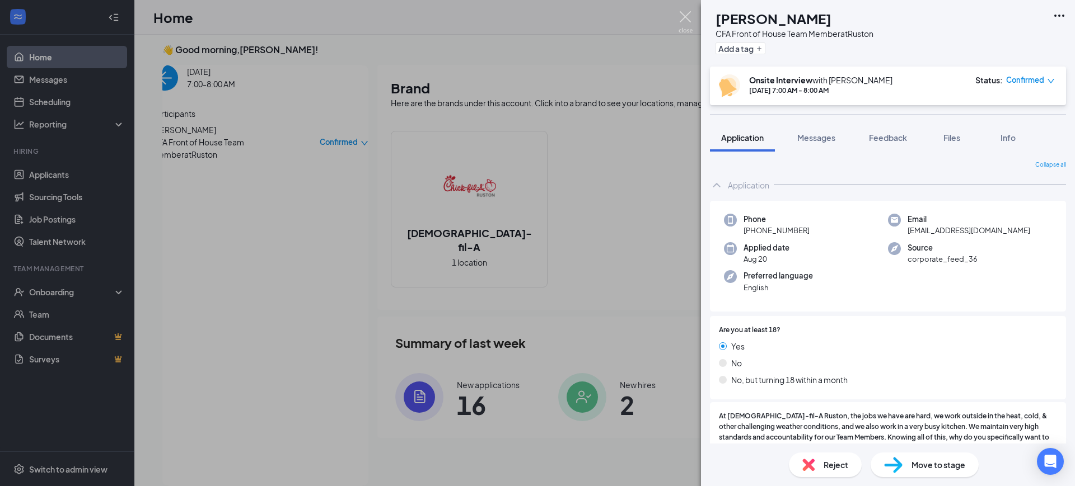
click at [691, 15] on img at bounding box center [685, 22] width 14 height 22
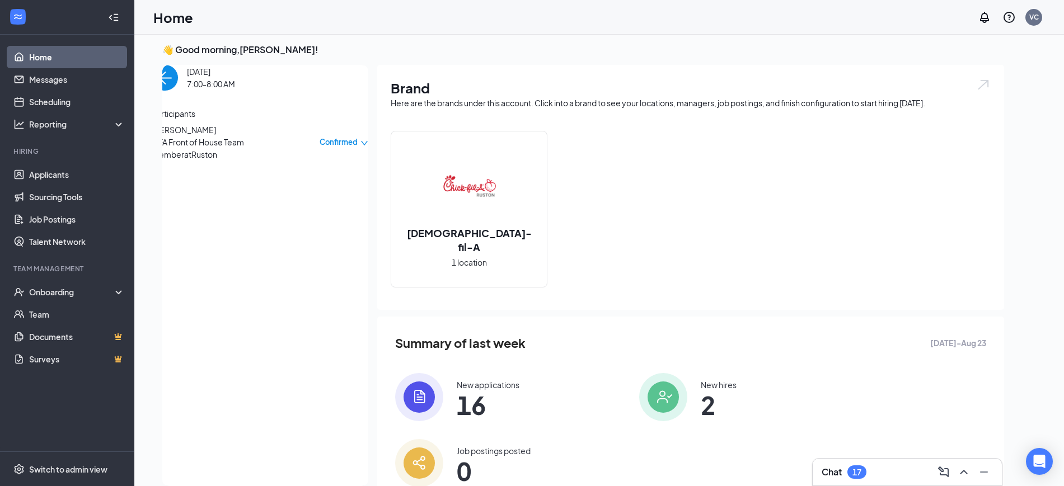
click at [236, 136] on span "[PERSON_NAME]" at bounding box center [211, 130] width 118 height 12
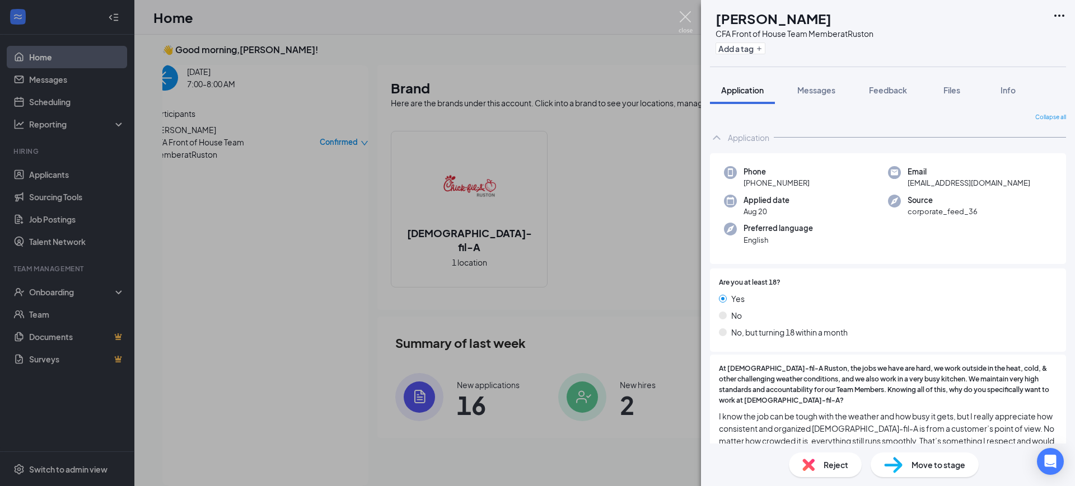
click at [681, 21] on img at bounding box center [685, 22] width 14 height 22
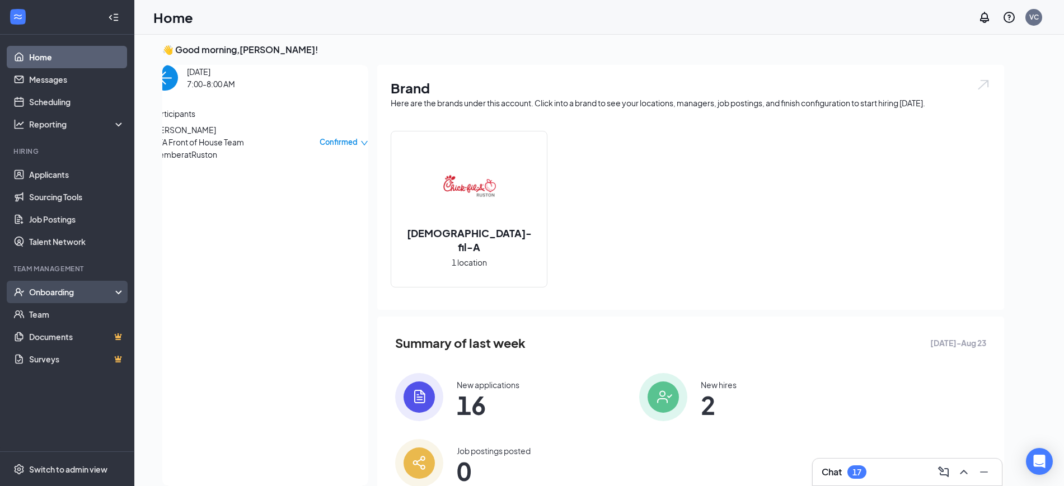
click at [72, 290] on div "Onboarding" at bounding box center [72, 292] width 86 height 11
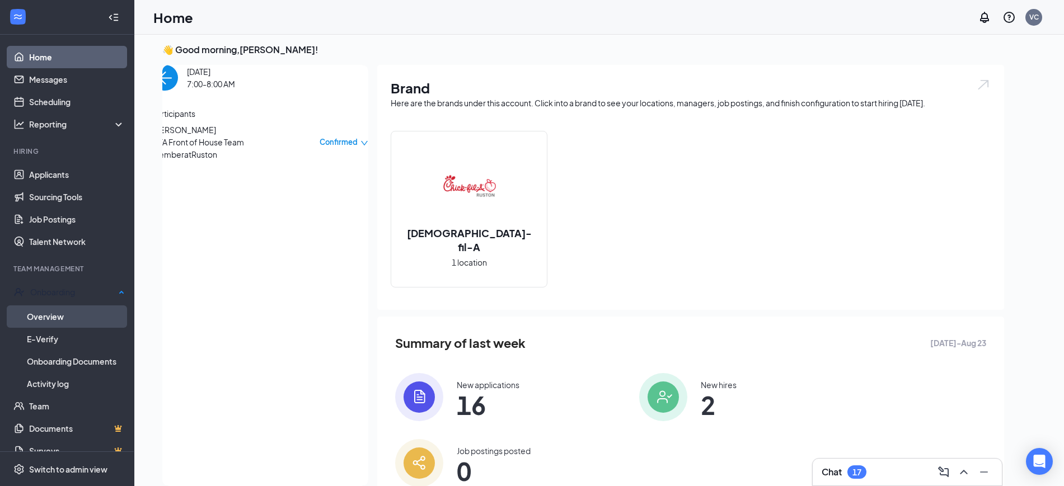
click at [69, 308] on link "Overview" at bounding box center [76, 317] width 98 height 22
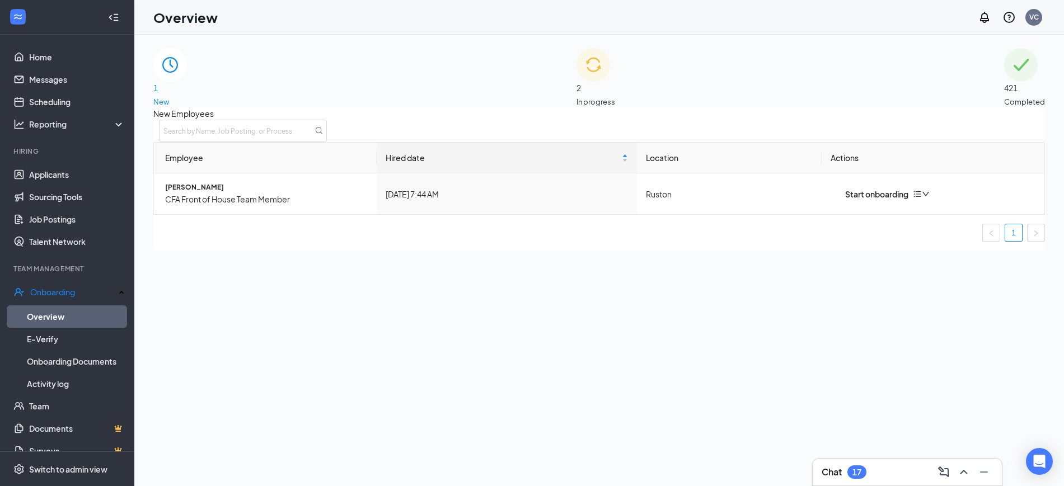
click at [610, 96] on span "In progress" at bounding box center [596, 101] width 39 height 11
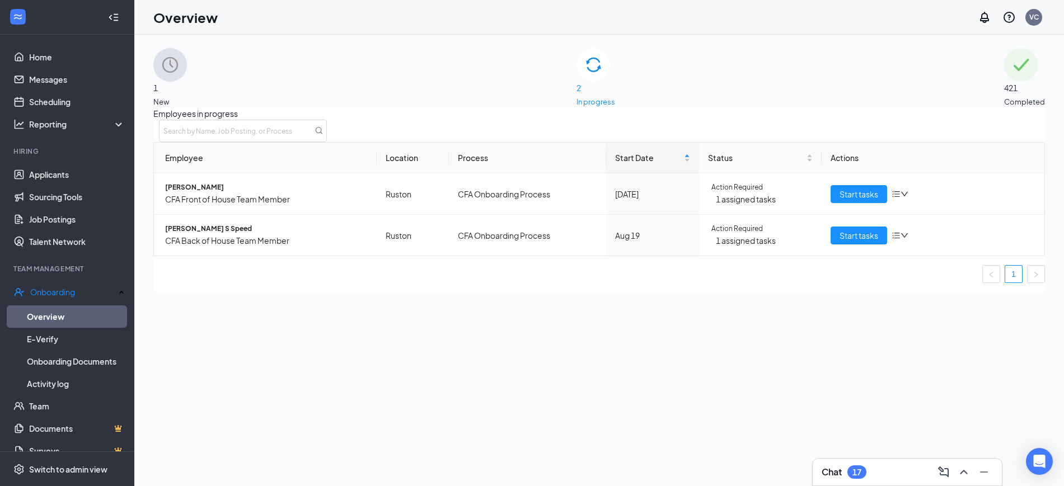
click at [187, 76] on div "1 New" at bounding box center [170, 77] width 34 height 59
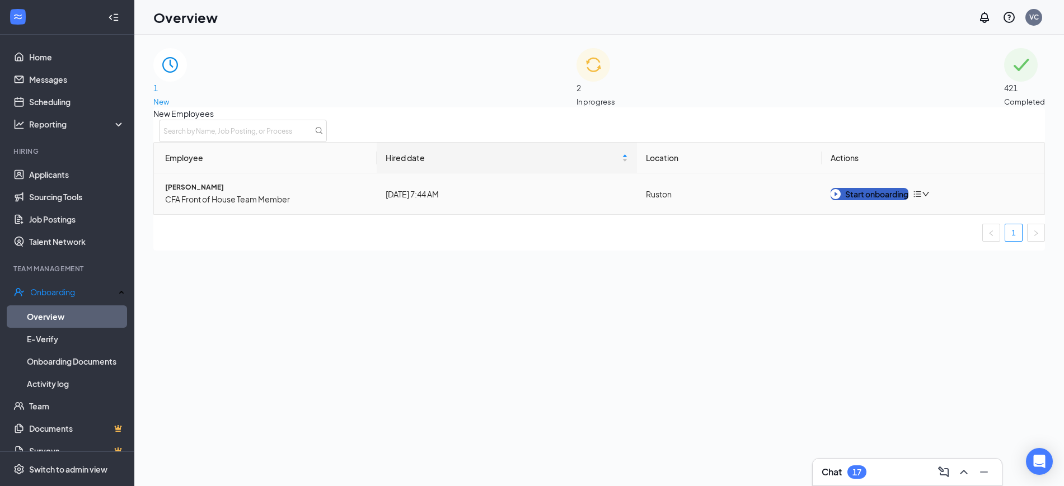
click at [837, 199] on img "button" at bounding box center [836, 194] width 10 height 10
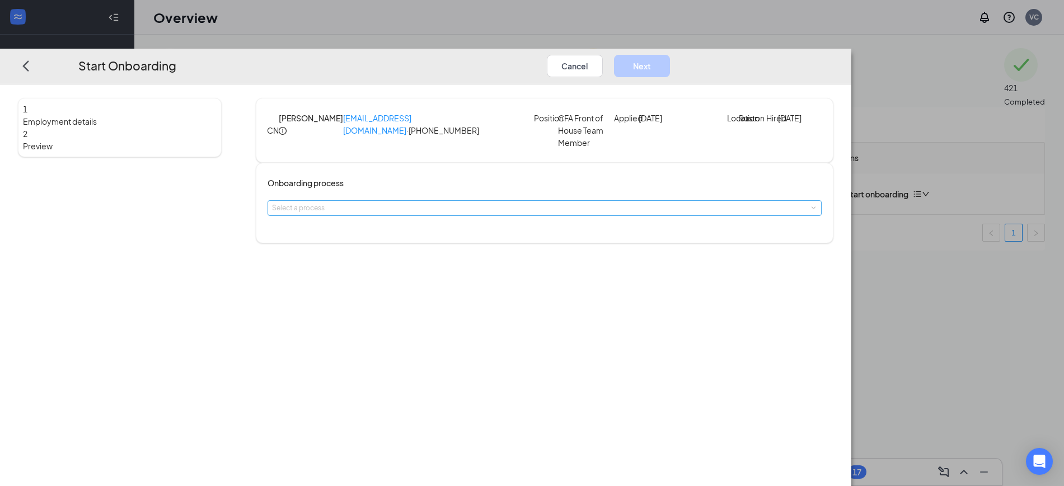
click at [488, 214] on div "Select a process" at bounding box center [542, 208] width 540 height 11
click at [391, 254] on span "CFA Onboarding Process" at bounding box center [418, 249] width 81 height 8
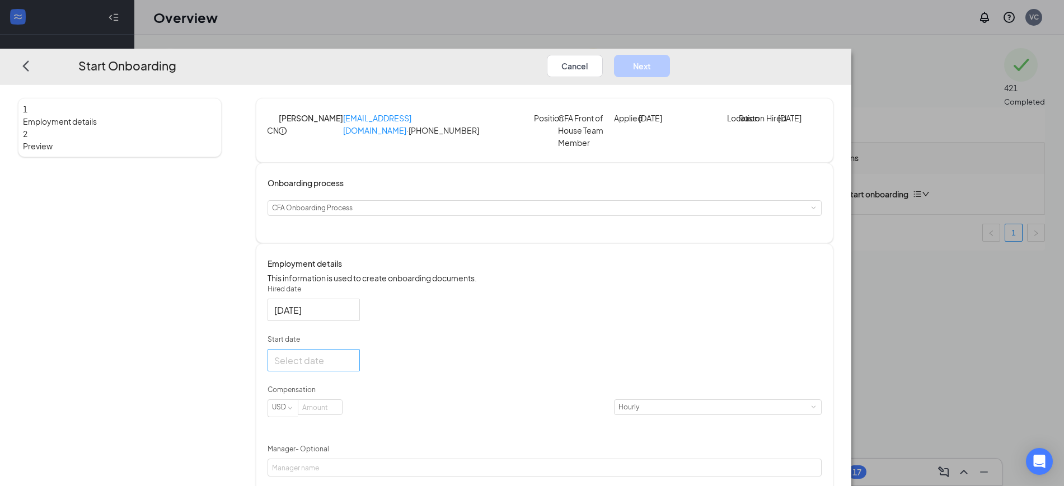
click at [360, 372] on div at bounding box center [314, 360] width 92 height 22
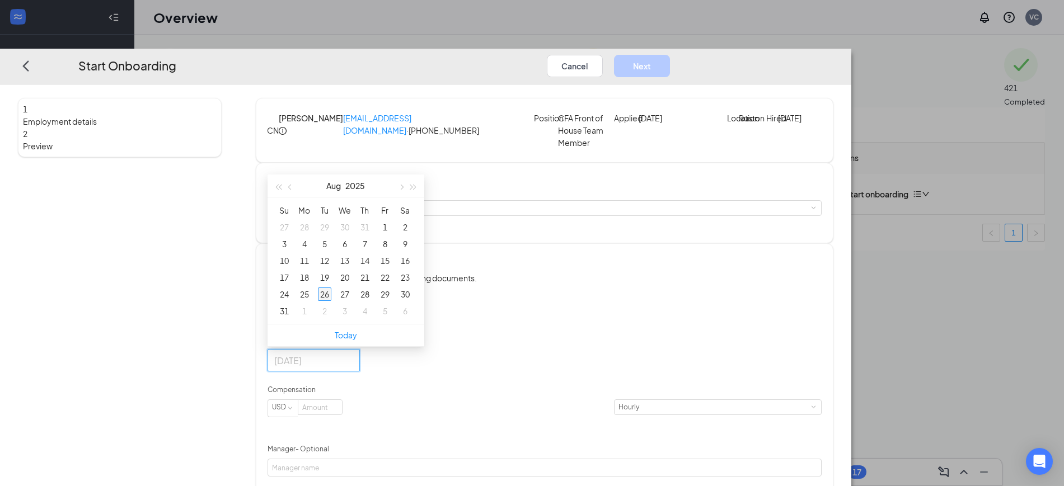
type input "[DATE]"
click at [331, 301] on div "26" at bounding box center [324, 294] width 13 height 13
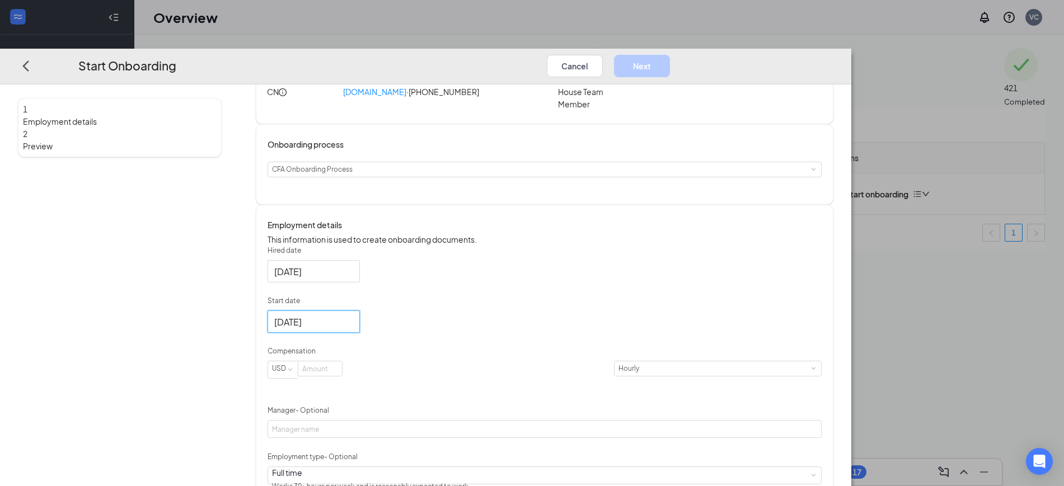
scroll to position [39, 0]
click at [342, 376] on input at bounding box center [320, 368] width 44 height 15
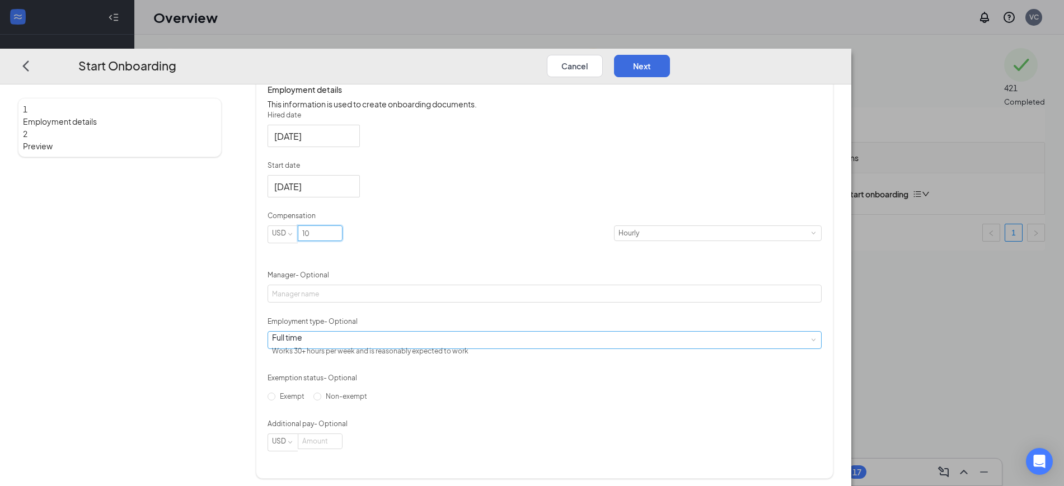
type input "10"
click at [421, 349] on div "Full time Works 30+ hours per week and is reasonably expected to work" at bounding box center [544, 340] width 545 height 17
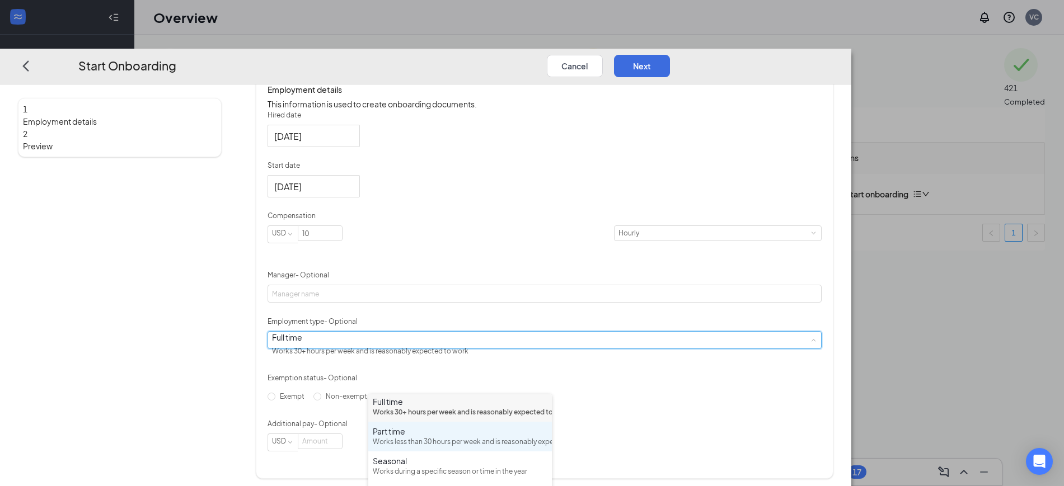
scroll to position [2, 0]
click at [428, 437] on div "Part time" at bounding box center [460, 431] width 175 height 11
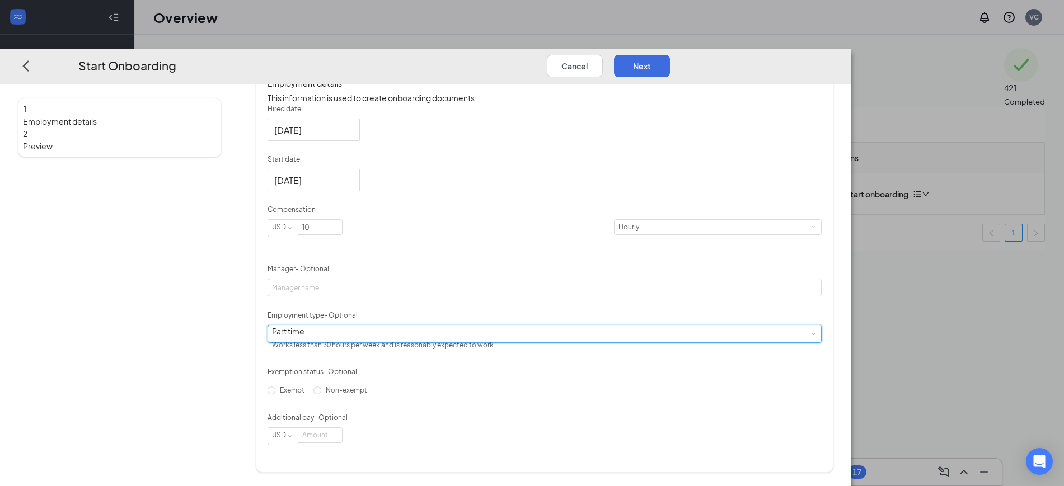
scroll to position [222, 0]
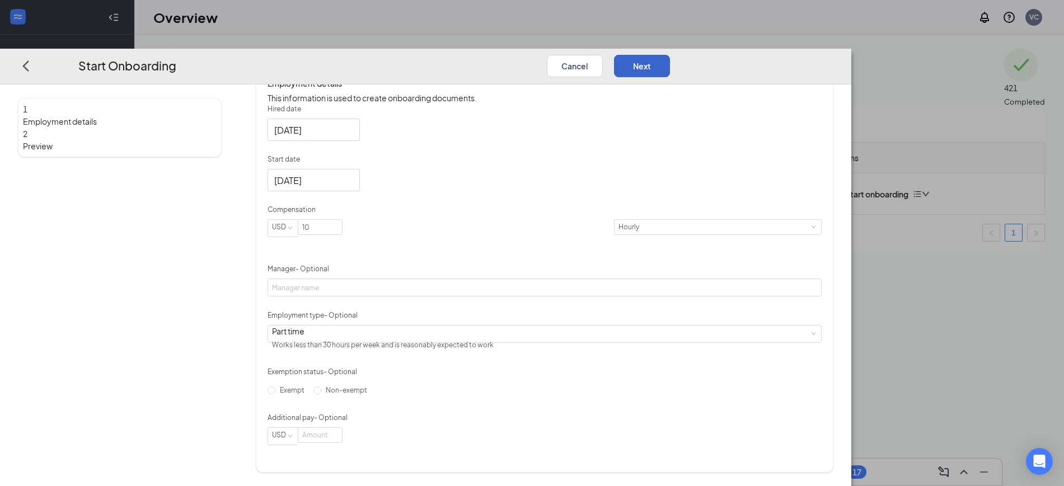
click at [670, 54] on button "Next" at bounding box center [642, 65] width 56 height 22
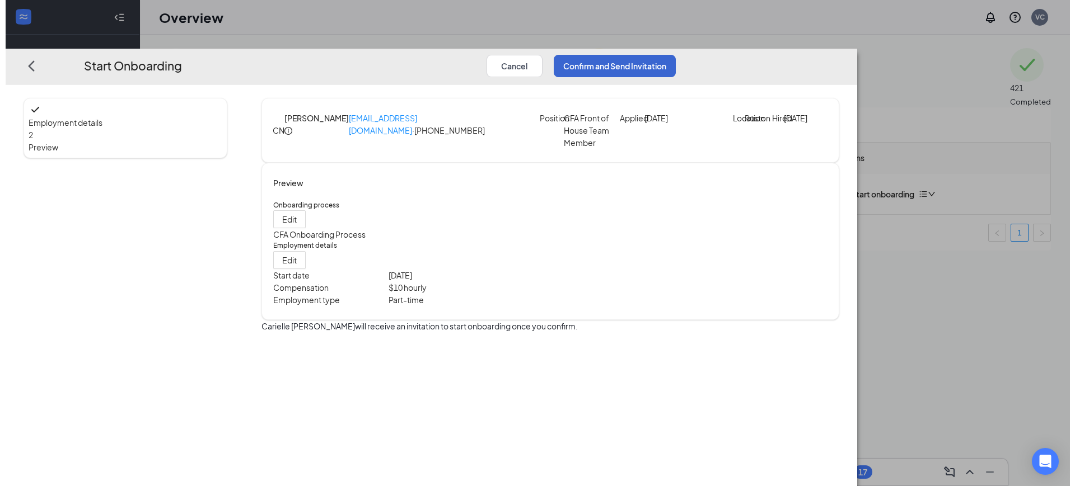
scroll to position [0, 0]
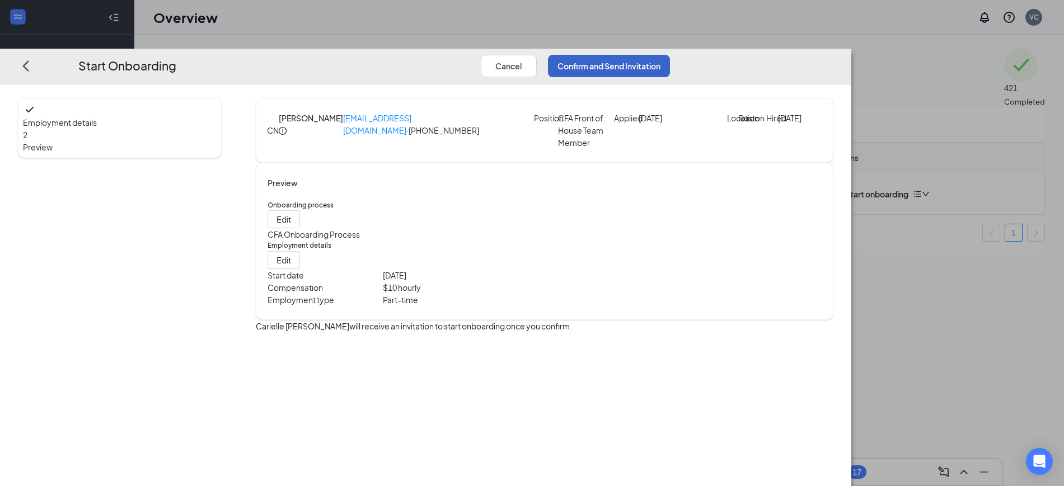
click at [670, 54] on button "Confirm and Send Invitation" at bounding box center [609, 65] width 122 height 22
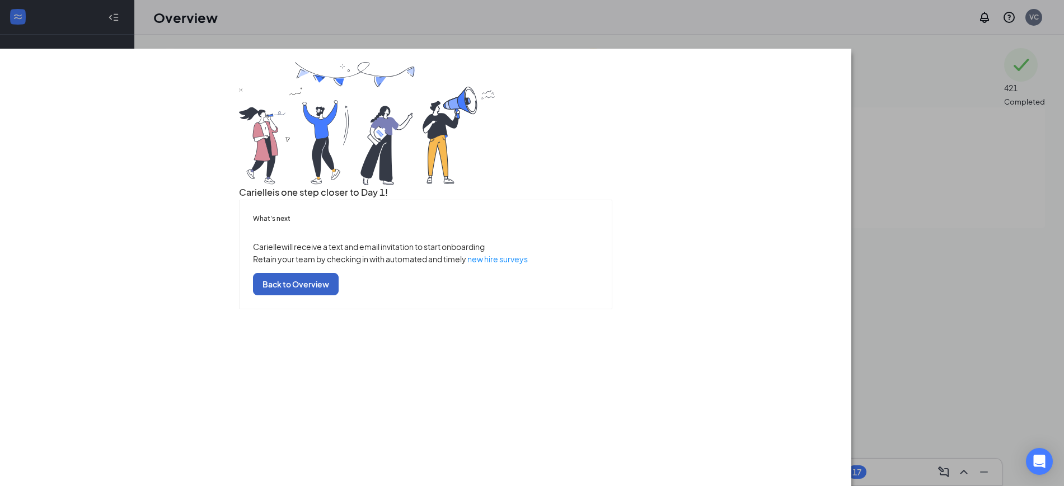
click at [339, 296] on button "Back to Overview" at bounding box center [296, 284] width 86 height 22
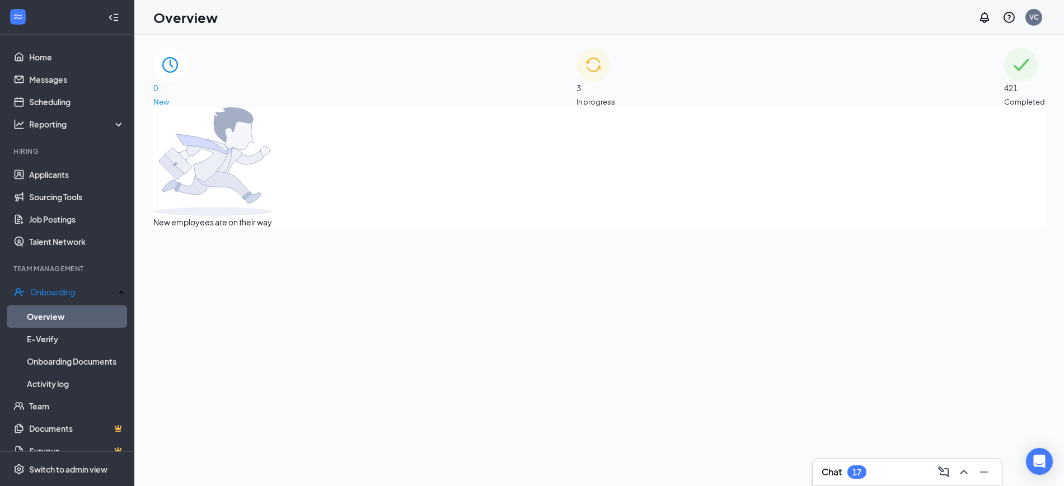
click at [601, 83] on span "3" at bounding box center [596, 88] width 39 height 12
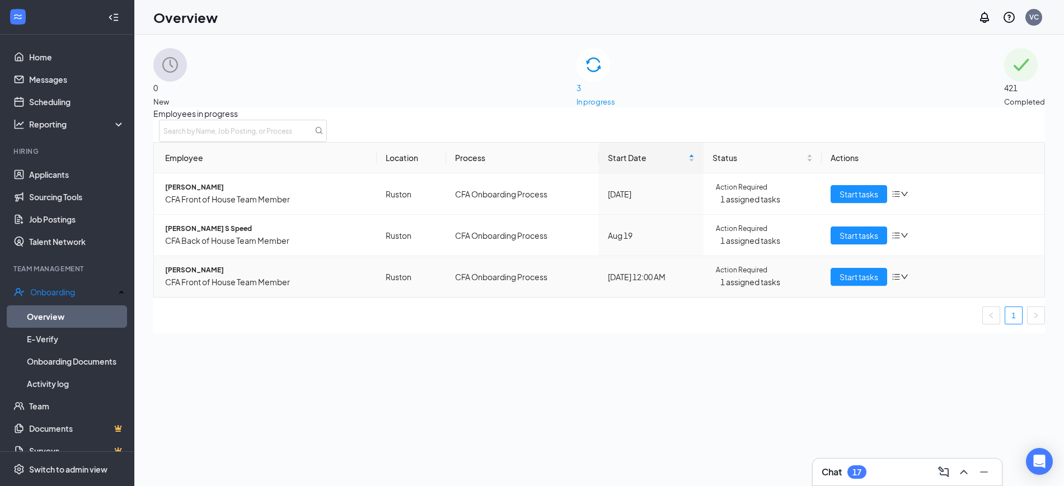
click at [208, 278] on td "[PERSON_NAME] CFA Front of House Team Member" at bounding box center [265, 276] width 223 height 41
click at [210, 276] on span "[PERSON_NAME]" at bounding box center [266, 270] width 203 height 11
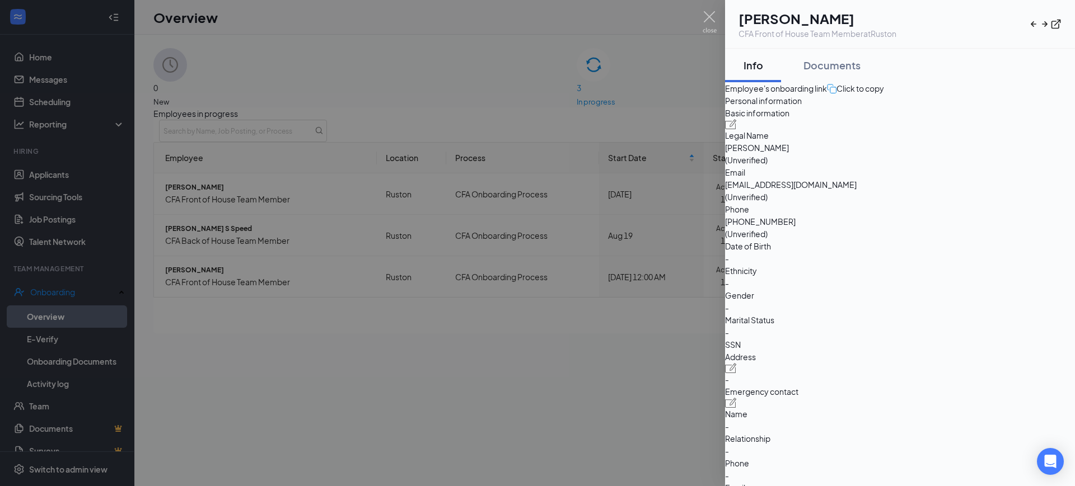
click at [903, 191] on span "[EMAIL_ADDRESS][DOMAIN_NAME]" at bounding box center [900, 185] width 350 height 12
copy span "[EMAIL_ADDRESS][DOMAIN_NAME]"
click at [709, 26] on img at bounding box center [709, 22] width 14 height 22
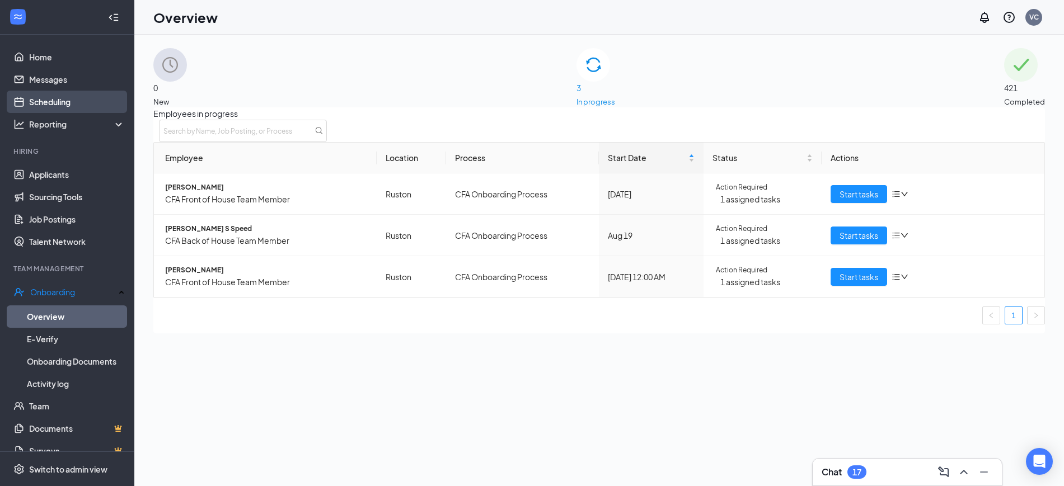
click at [61, 100] on link "Scheduling" at bounding box center [77, 102] width 96 height 22
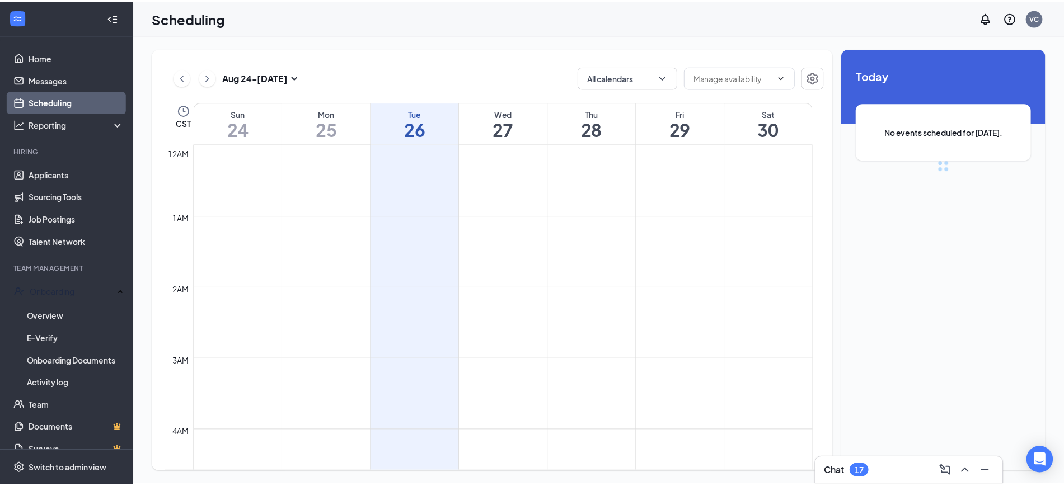
scroll to position [550, 0]
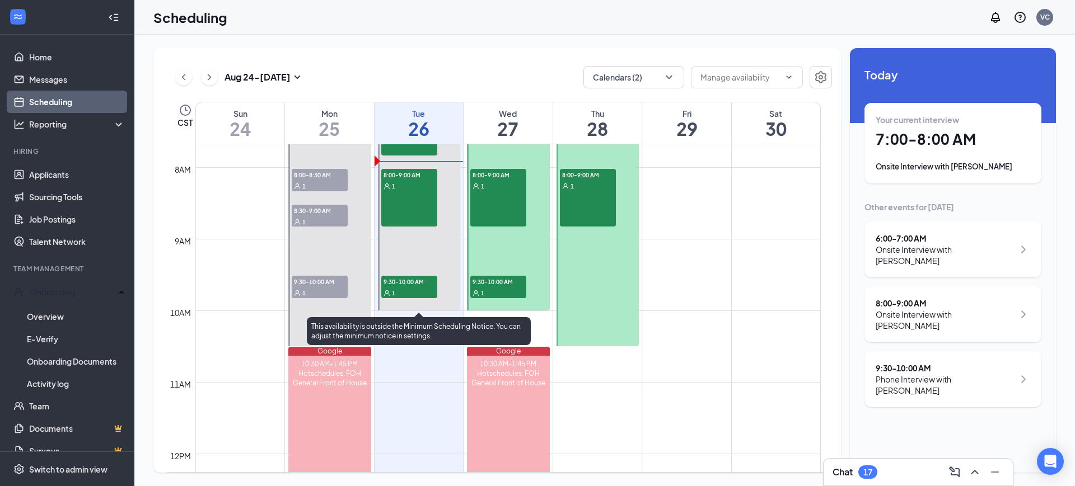
click at [407, 200] on div "8:00-9:00 AM 1" at bounding box center [409, 198] width 56 height 58
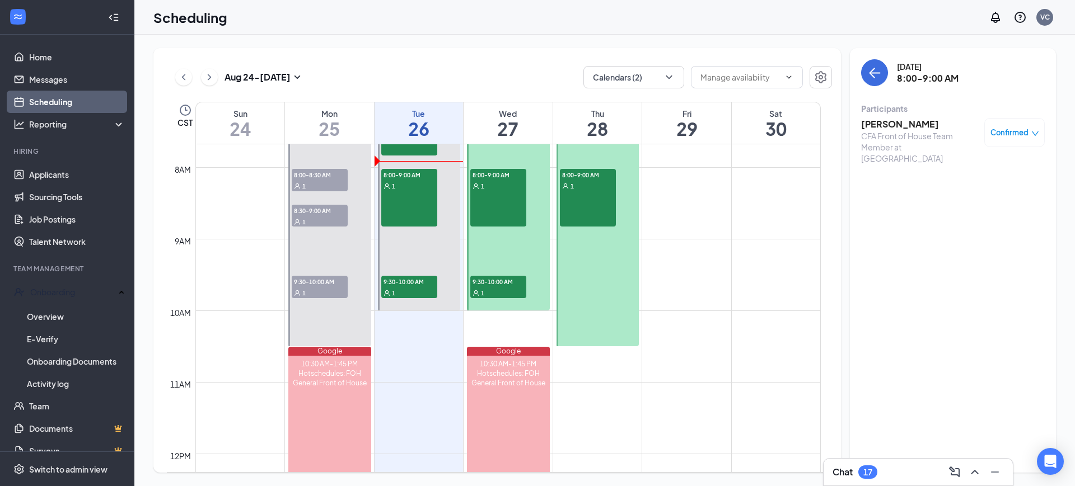
click at [909, 124] on h3 "[PERSON_NAME]" at bounding box center [920, 124] width 118 height 12
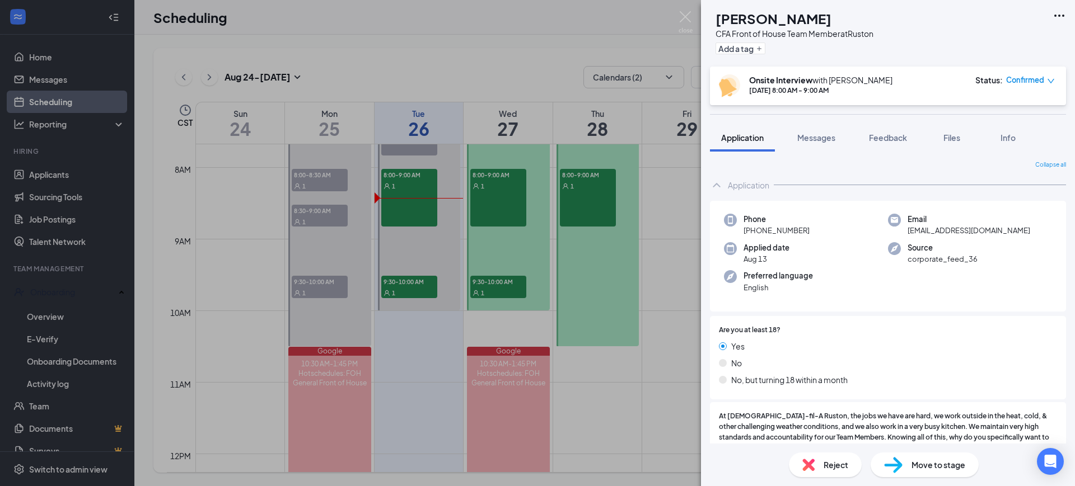
click at [900, 463] on img at bounding box center [893, 465] width 18 height 16
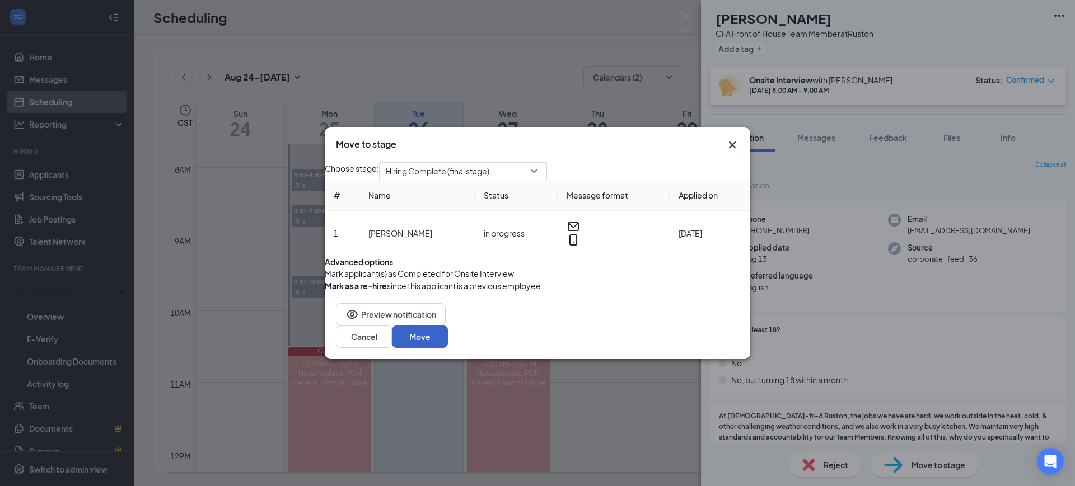
click at [448, 348] on button "Move" at bounding box center [420, 337] width 56 height 22
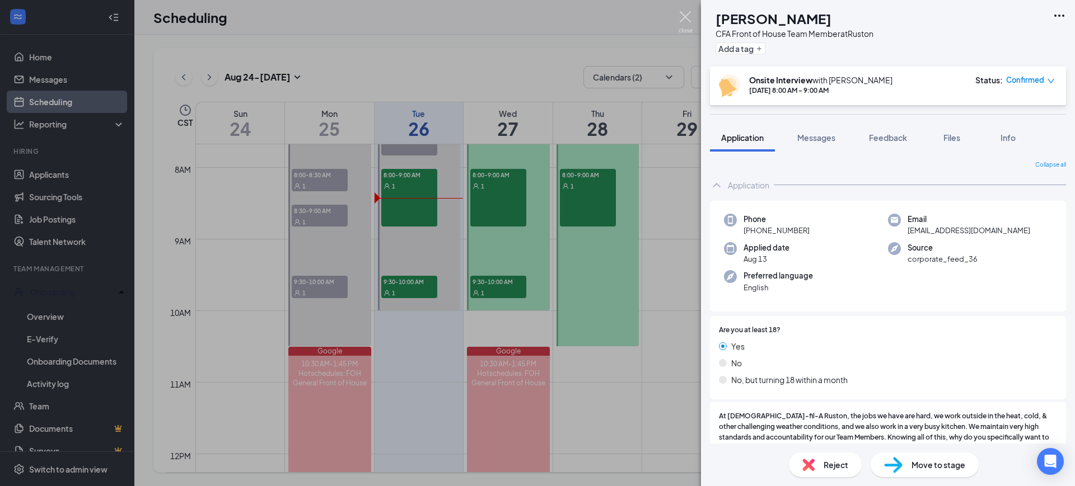
click at [683, 14] on img at bounding box center [685, 22] width 14 height 22
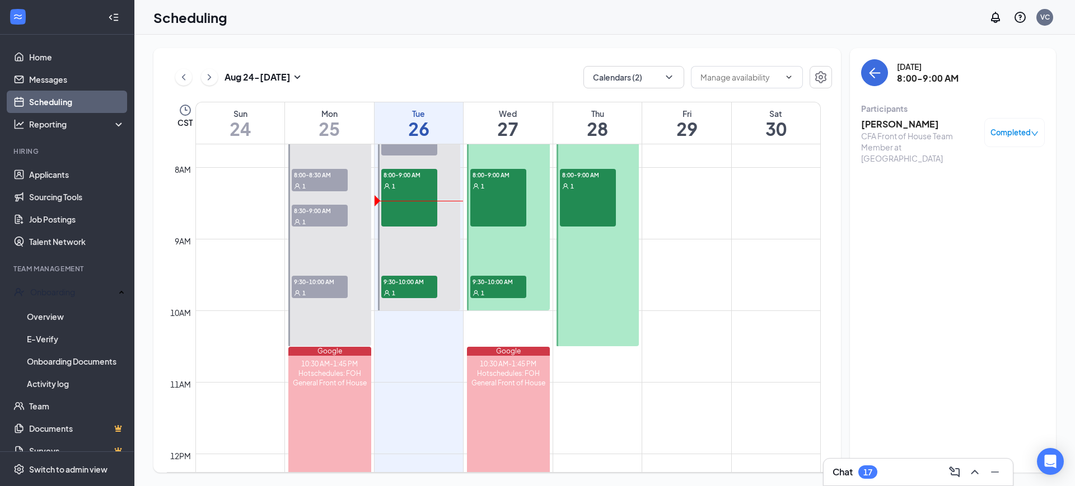
click at [414, 212] on div "8:00-9:00 AM 1" at bounding box center [409, 198] width 56 height 58
click at [901, 125] on h3 "[PERSON_NAME]" at bounding box center [920, 124] width 118 height 12
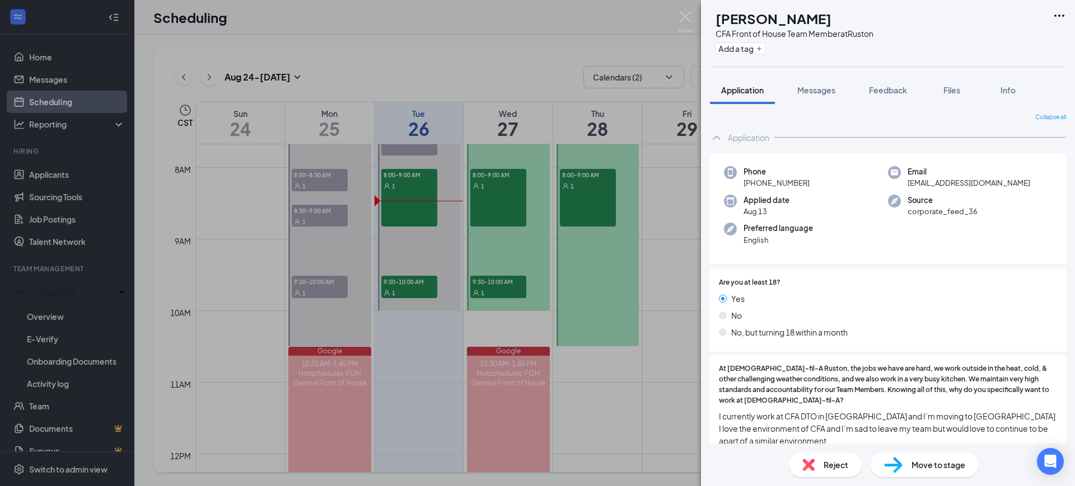
click at [55, 303] on div "HH [PERSON_NAME] CFA Front of House Team Member at Ruston Add a tag Application…" at bounding box center [537, 243] width 1075 height 486
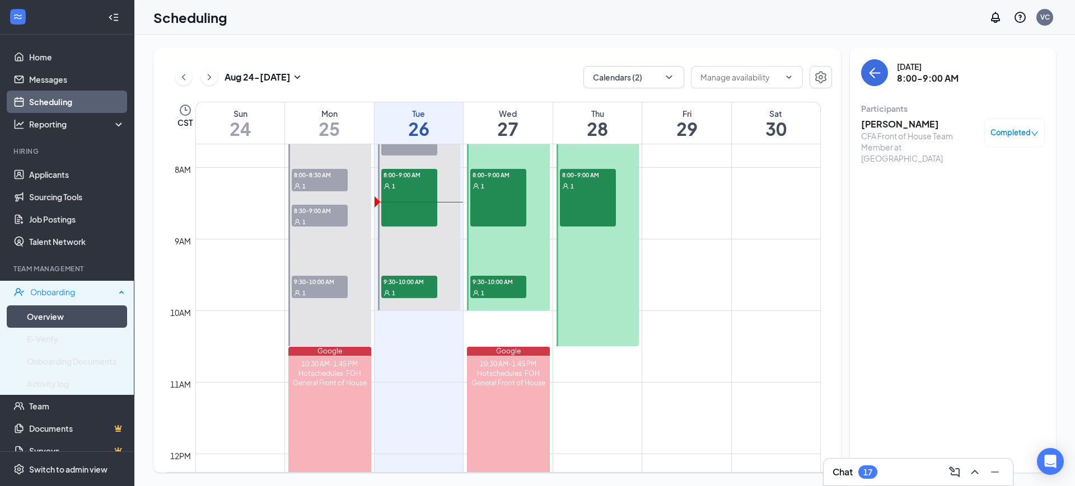
click at [59, 318] on link "Overview" at bounding box center [76, 317] width 98 height 22
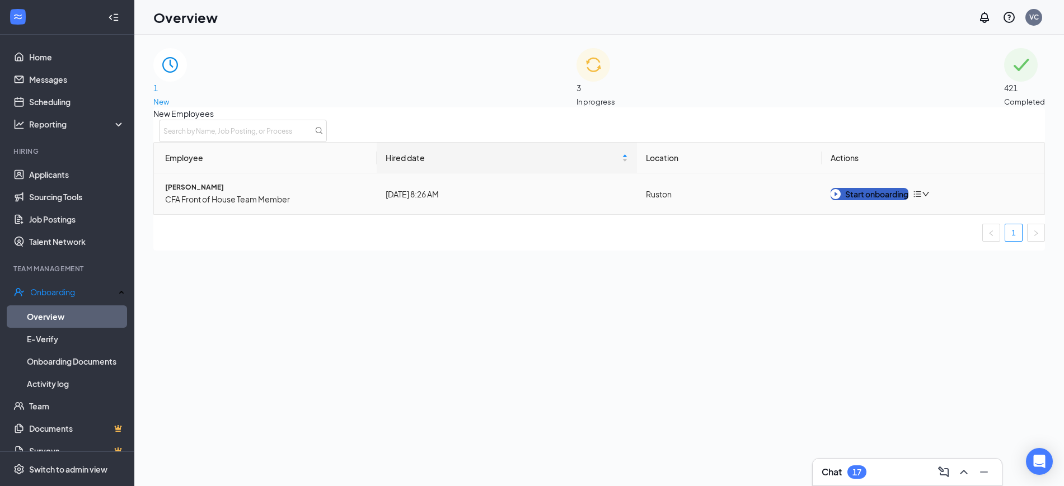
click at [856, 200] on div "Start onboarding" at bounding box center [870, 194] width 78 height 12
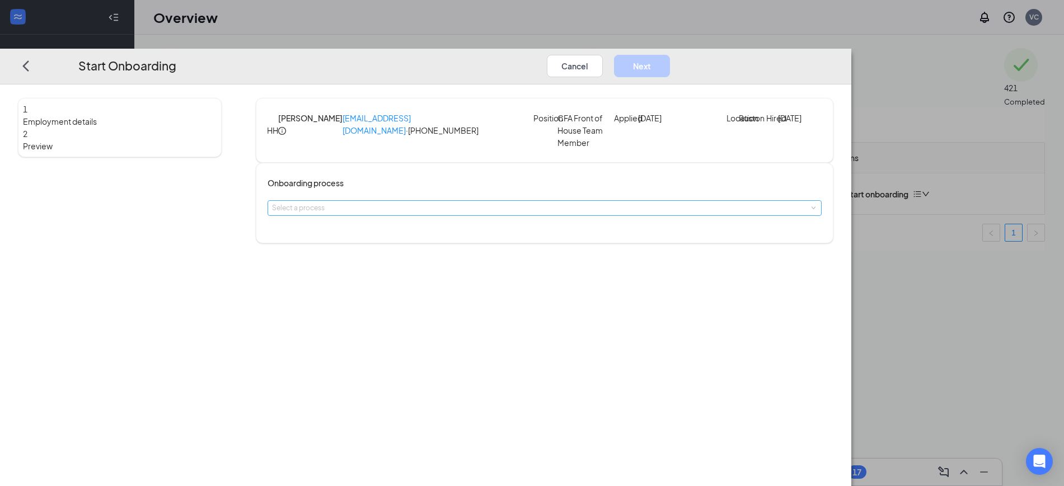
click at [434, 214] on div "Select a process" at bounding box center [542, 208] width 540 height 11
click at [434, 246] on span "CFA Onboarding Process" at bounding box center [418, 249] width 81 height 8
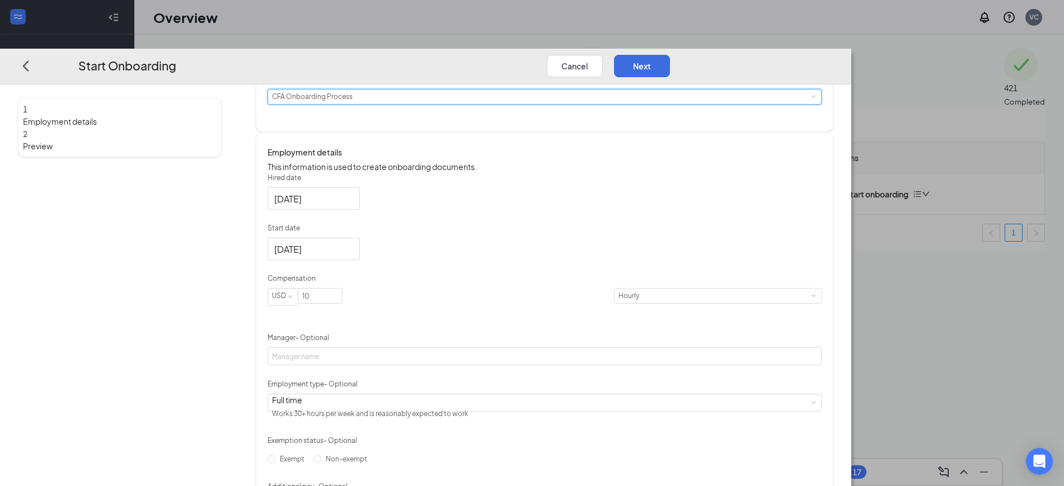
scroll to position [111, 0]
click at [342, 304] on input "10" at bounding box center [320, 296] width 44 height 15
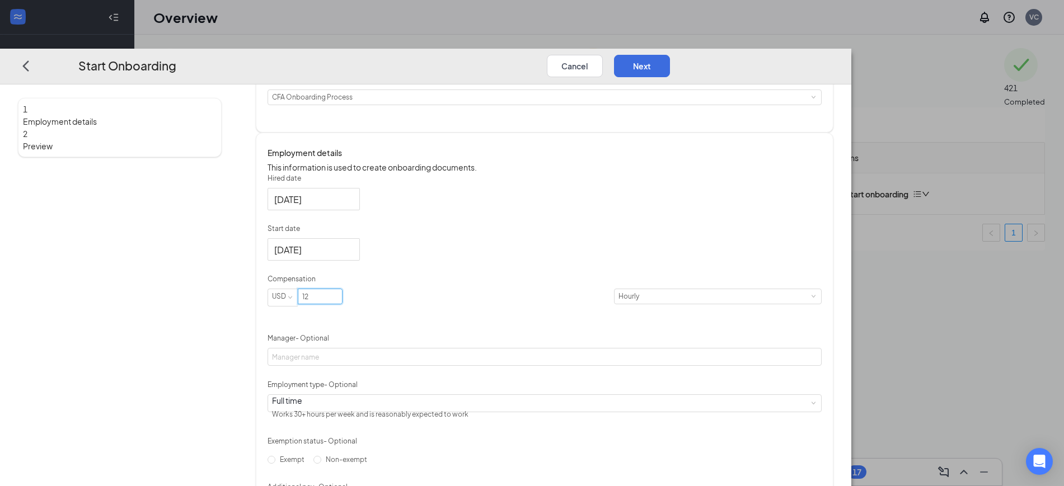
scroll to position [223, 0]
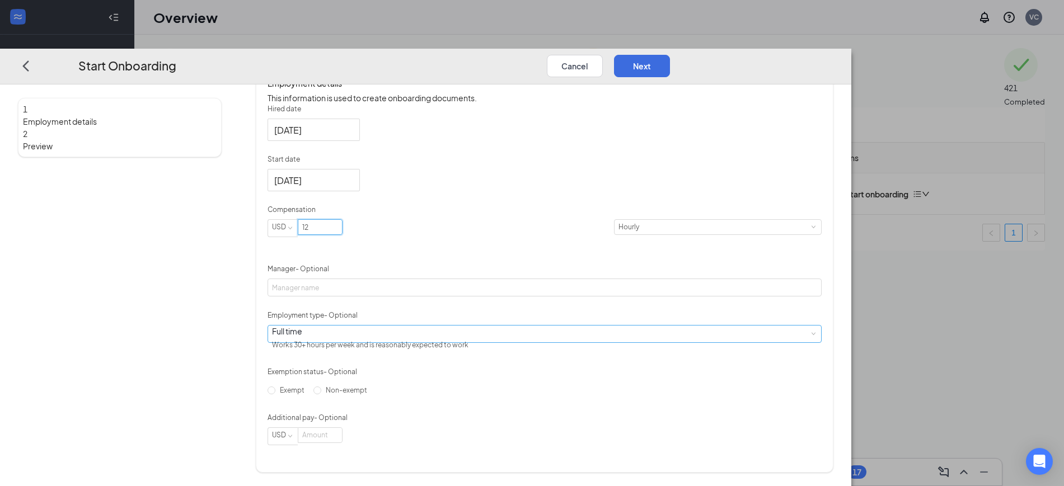
type input "12"
click at [520, 335] on div "Full time Works 30+ hours per week and is reasonably expected to work" at bounding box center [544, 334] width 545 height 17
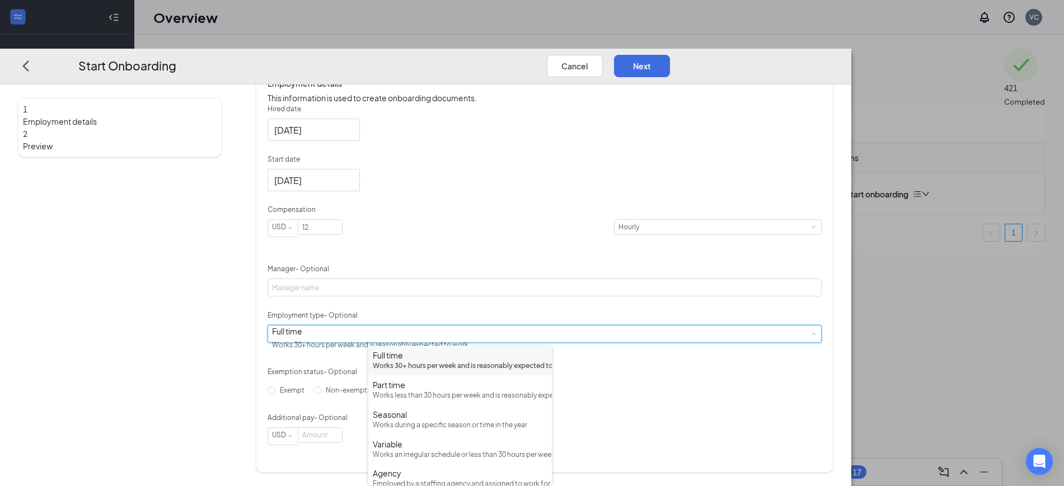
click at [404, 372] on div "Works 30+ hours per week and is reasonably expected to work" at bounding box center [460, 366] width 175 height 11
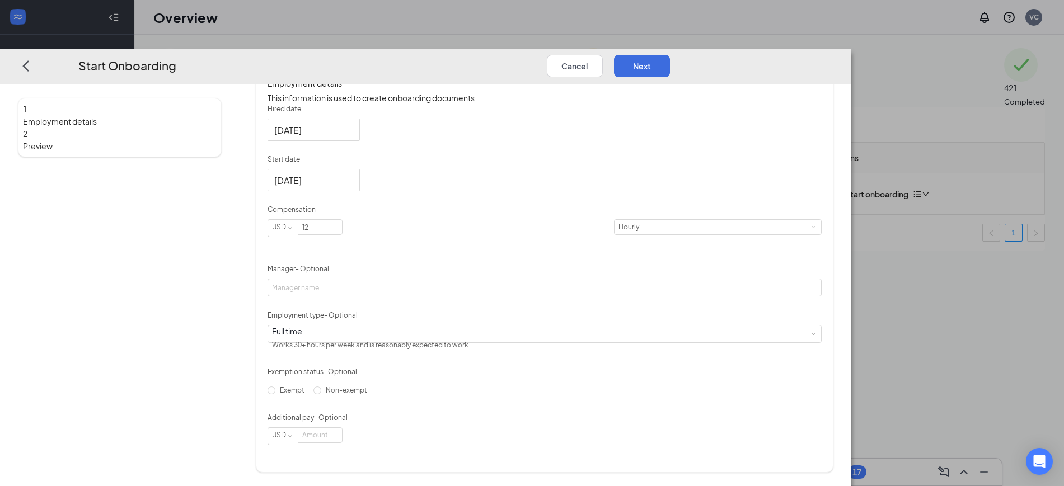
click at [222, 337] on div "1 Employment details 2 Preview" at bounding box center [120, 195] width 204 height 555
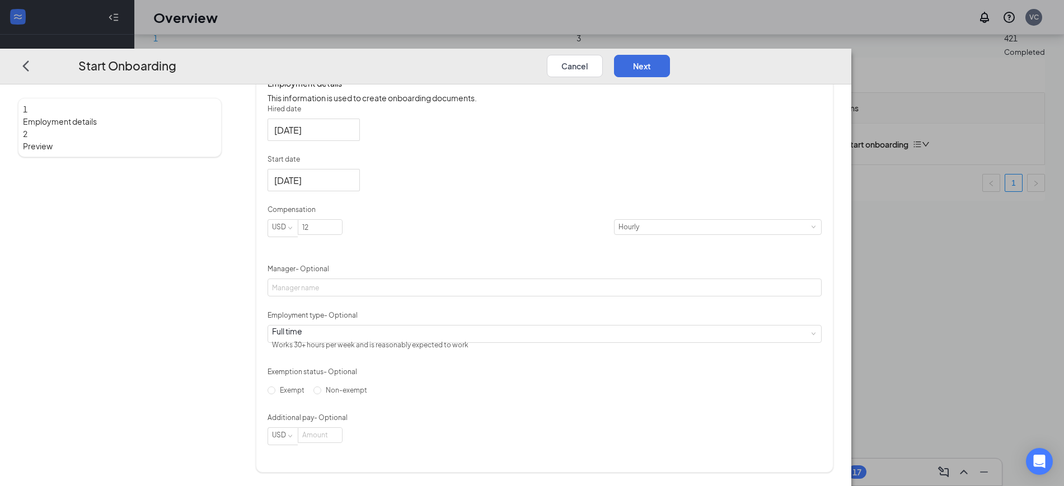
click at [510, 177] on div "[DATE]" at bounding box center [545, 180] width 554 height 22
click at [670, 54] on button "Next" at bounding box center [642, 65] width 56 height 22
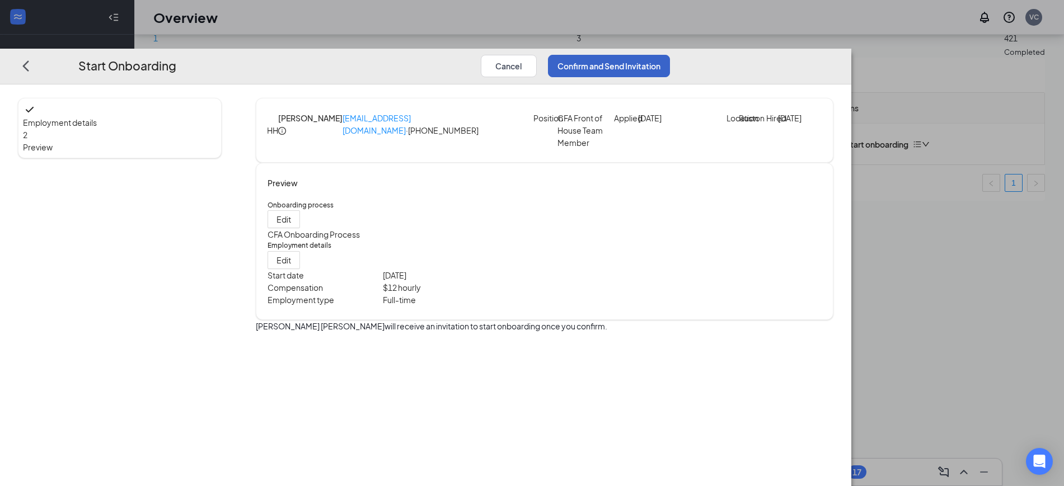
click at [670, 54] on button "Confirm and Send Invitation" at bounding box center [609, 65] width 122 height 22
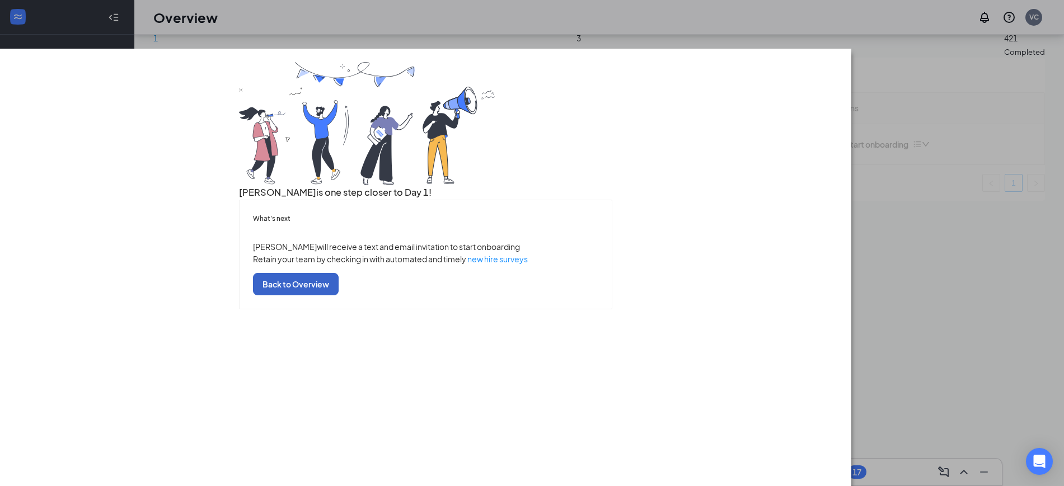
click at [339, 296] on button "Back to Overview" at bounding box center [296, 284] width 86 height 22
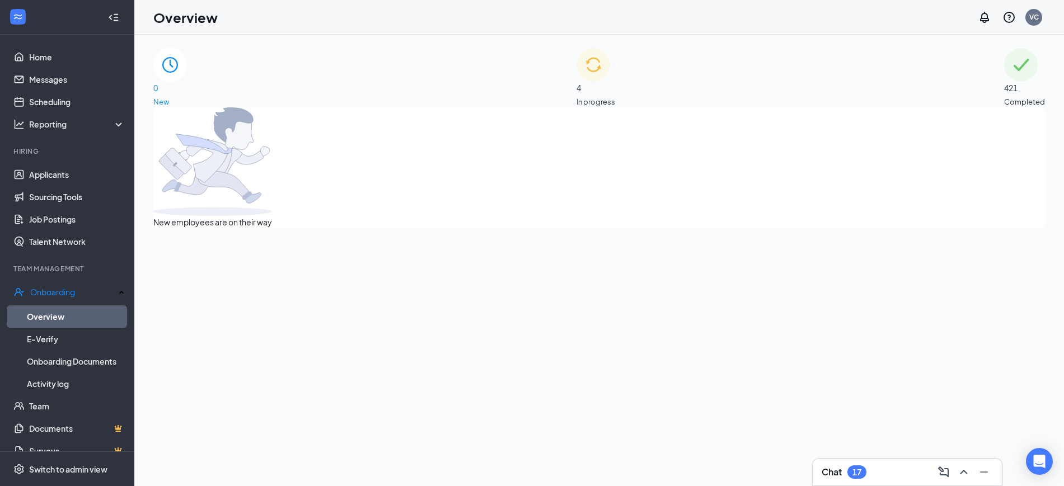
click at [604, 82] on span "4" at bounding box center [596, 88] width 39 height 12
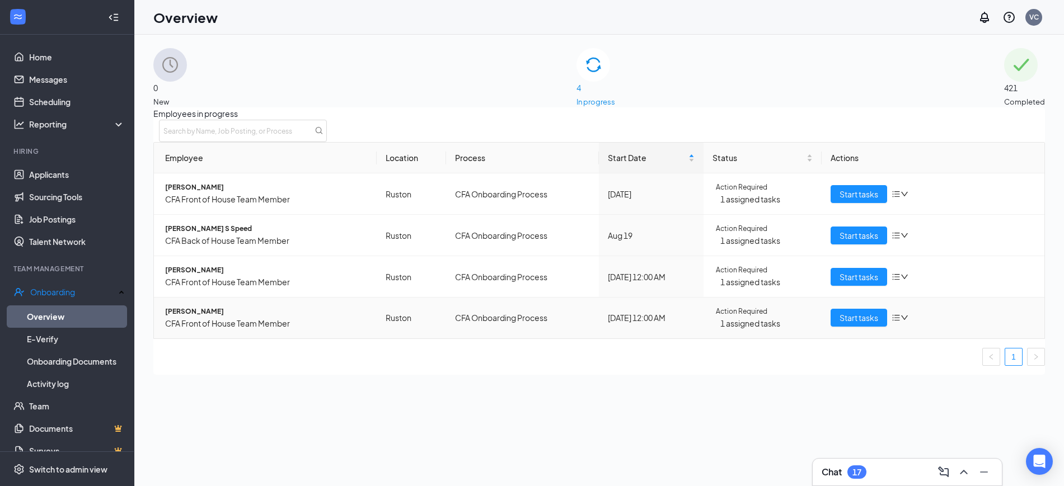
click at [220, 317] on span "[PERSON_NAME]" at bounding box center [266, 312] width 203 height 11
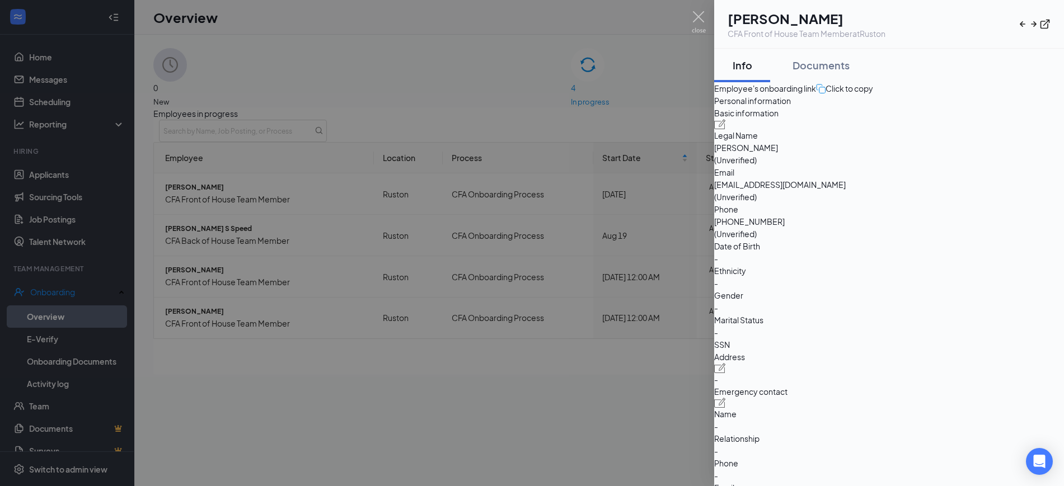
drag, startPoint x: 905, startPoint y: 228, endPoint x: 905, endPoint y: 237, distance: 9.0
click at [905, 237] on div "Basic information Legal Name [PERSON_NAME] (Unverified) Email [EMAIL_ADDRESS][D…" at bounding box center [889, 229] width 350 height 244
click at [905, 191] on span "[EMAIL_ADDRESS][DOMAIN_NAME]" at bounding box center [889, 185] width 350 height 12
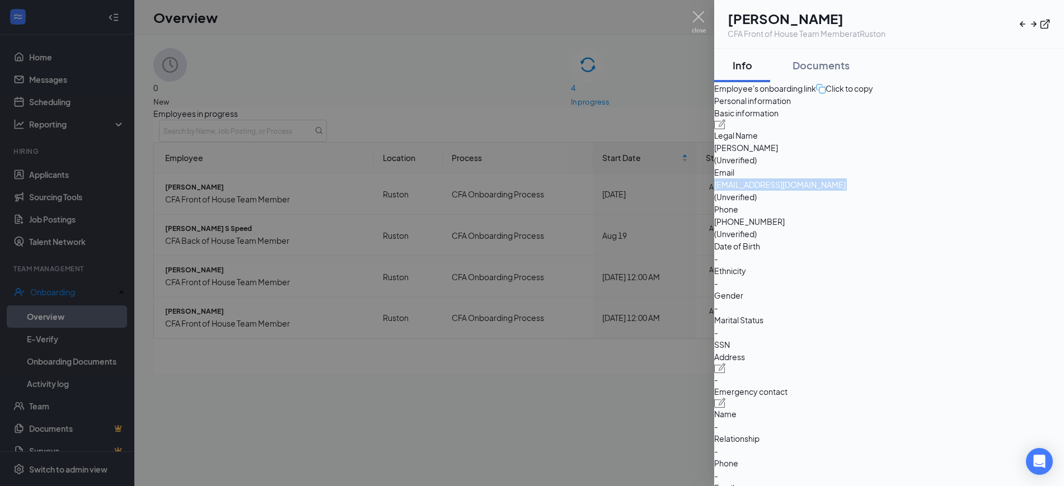
click at [905, 191] on span "[EMAIL_ADDRESS][DOMAIN_NAME]" at bounding box center [889, 185] width 350 height 12
copy span "[EMAIL_ADDRESS][DOMAIN_NAME]"
click at [707, 12] on div at bounding box center [532, 243] width 1064 height 486
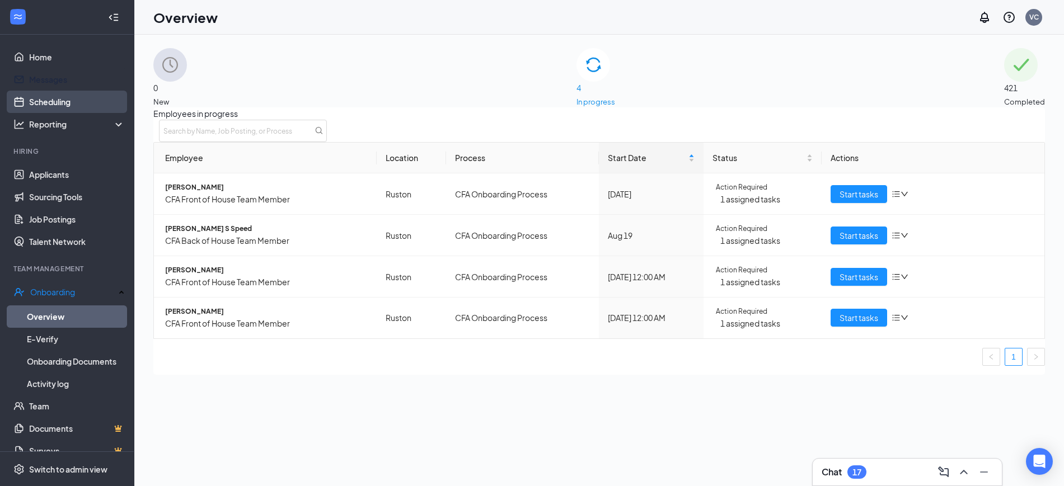
click at [30, 96] on link "Scheduling" at bounding box center [77, 102] width 96 height 22
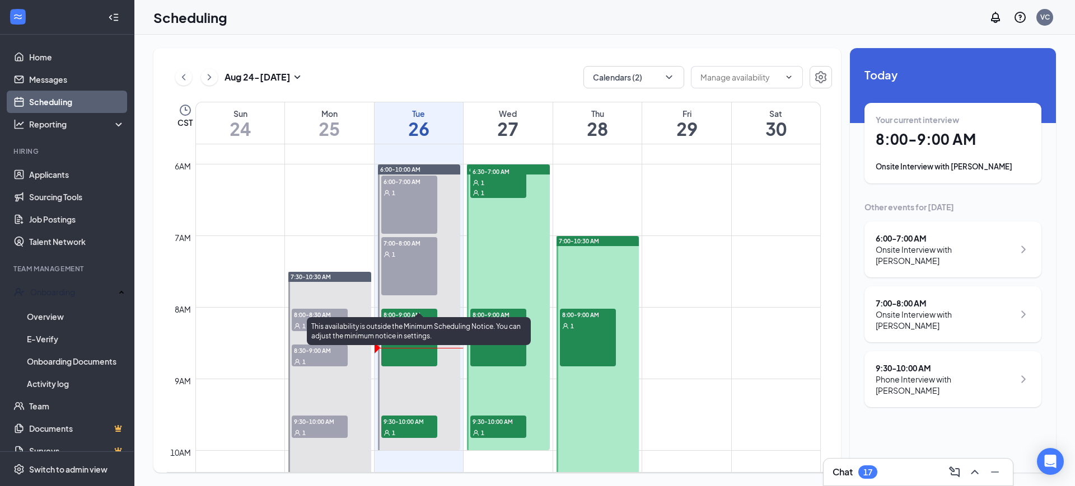
scroll to position [407, 0]
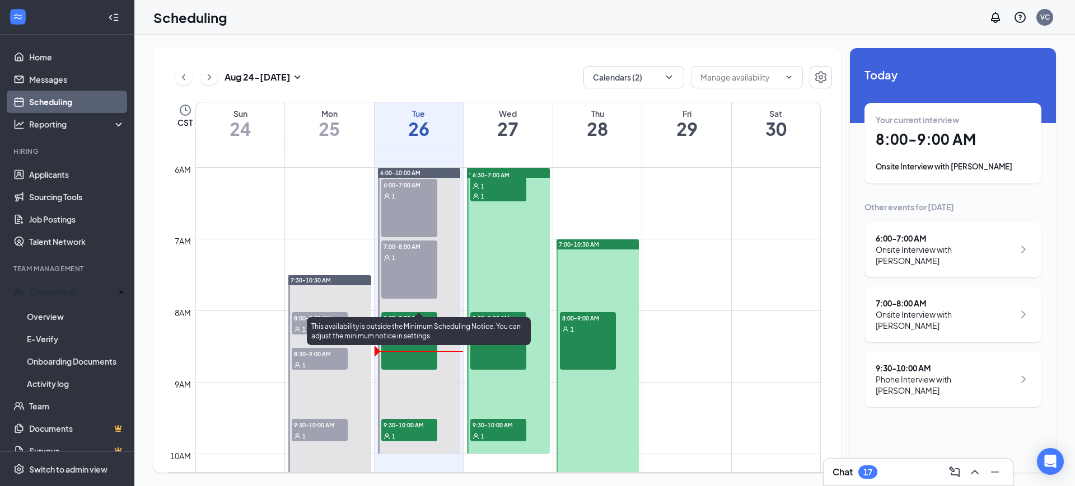
click at [416, 427] on span "9:30-10:00 AM" at bounding box center [409, 424] width 56 height 11
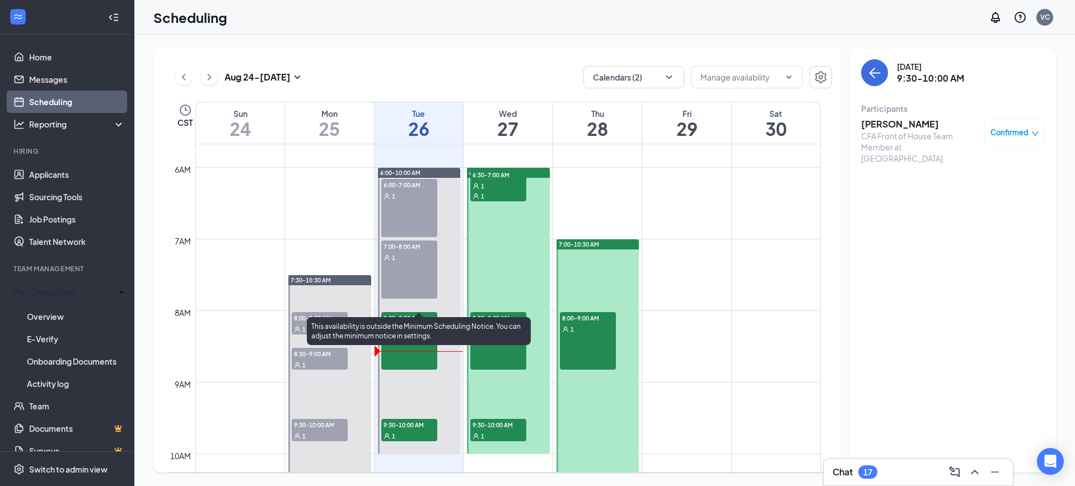
click at [406, 363] on div "8:00-9:00 AM 1" at bounding box center [409, 341] width 56 height 58
